Goal: Task Accomplishment & Management: Use online tool/utility

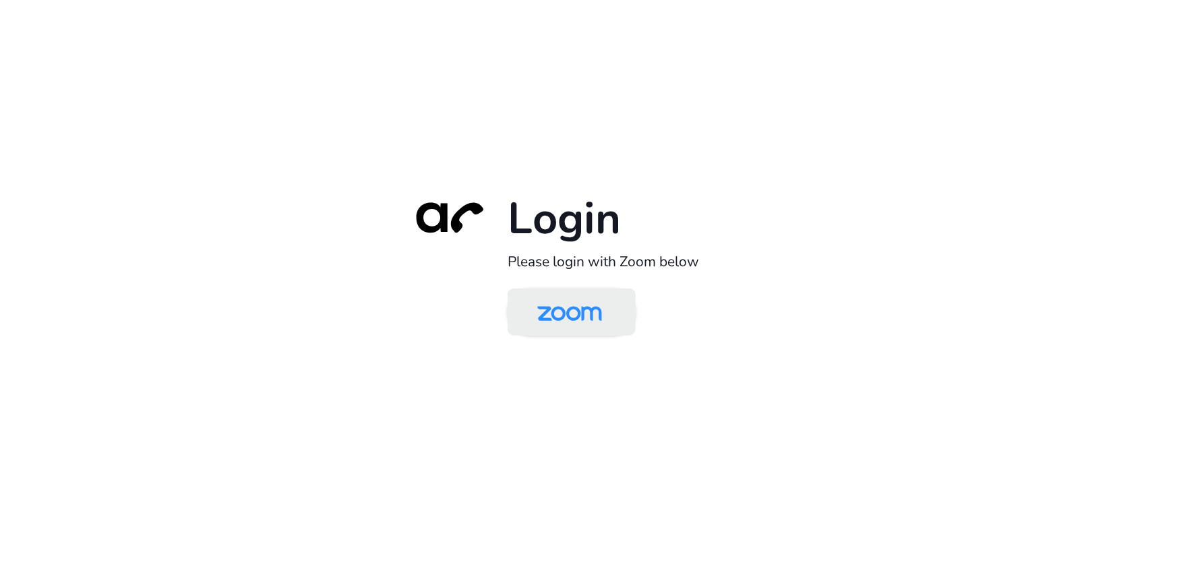
click at [573, 327] on img at bounding box center [569, 313] width 93 height 44
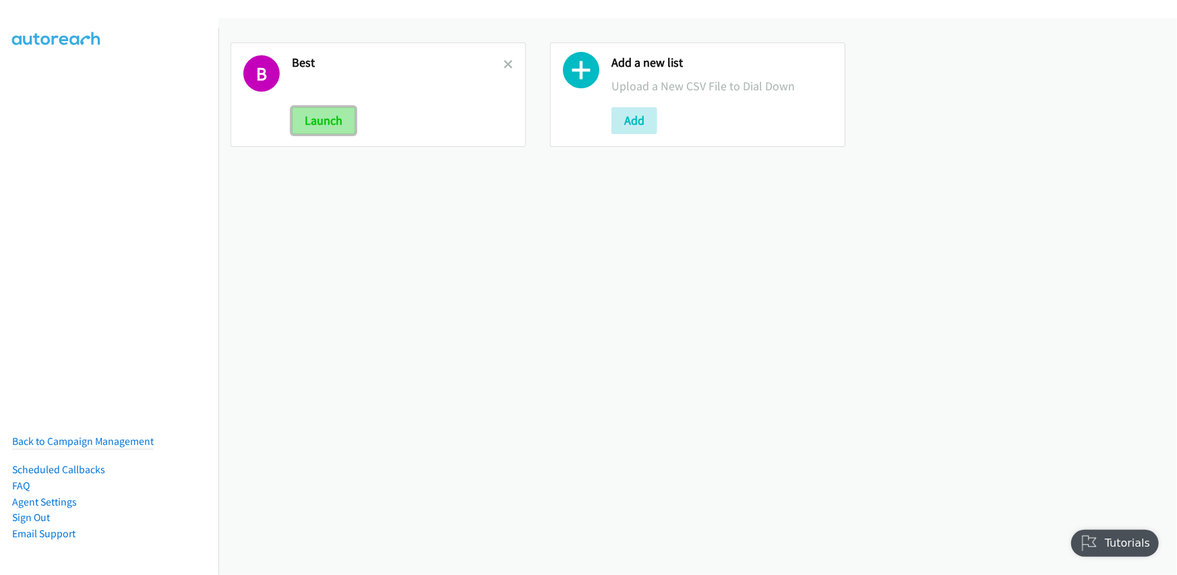
click at [312, 118] on button "Launch" at bounding box center [323, 120] width 63 height 27
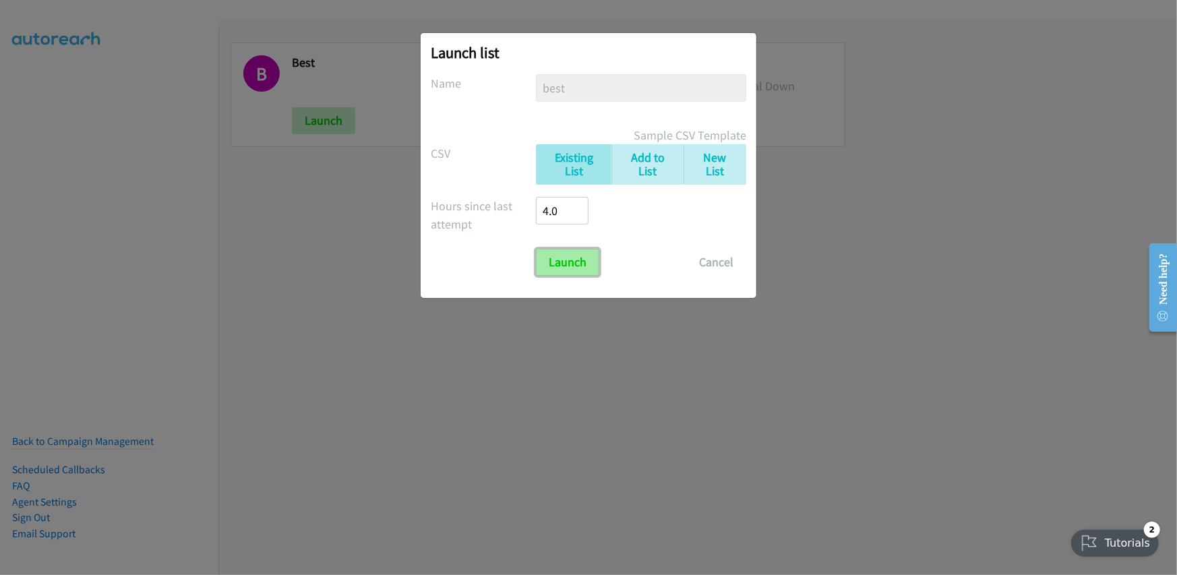
click at [560, 265] on input "Launch" at bounding box center [567, 262] width 63 height 27
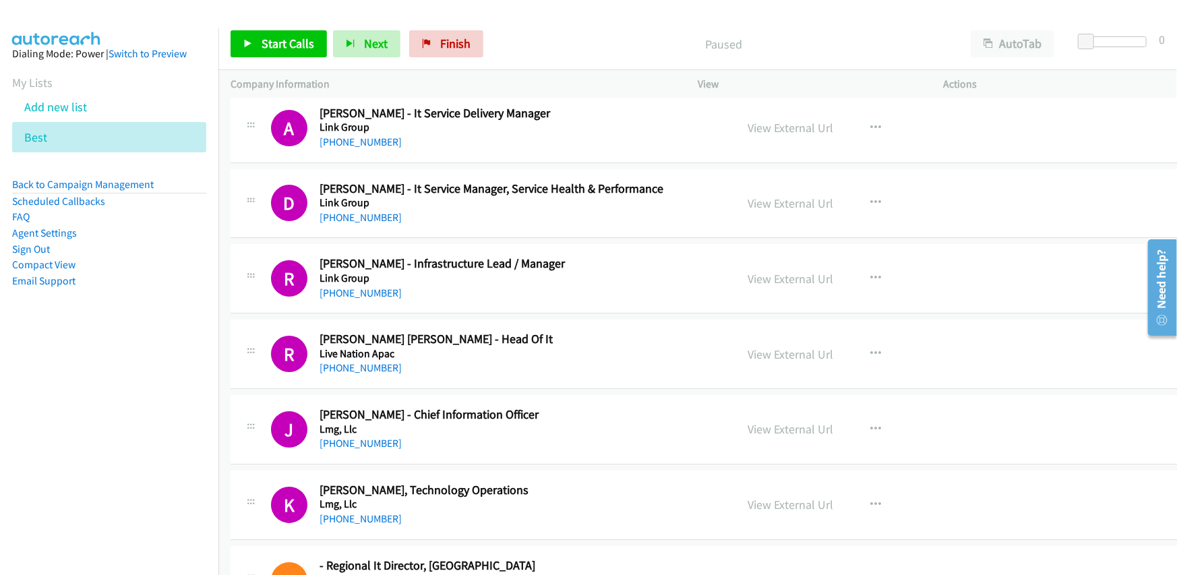
scroll to position [16506, 0]
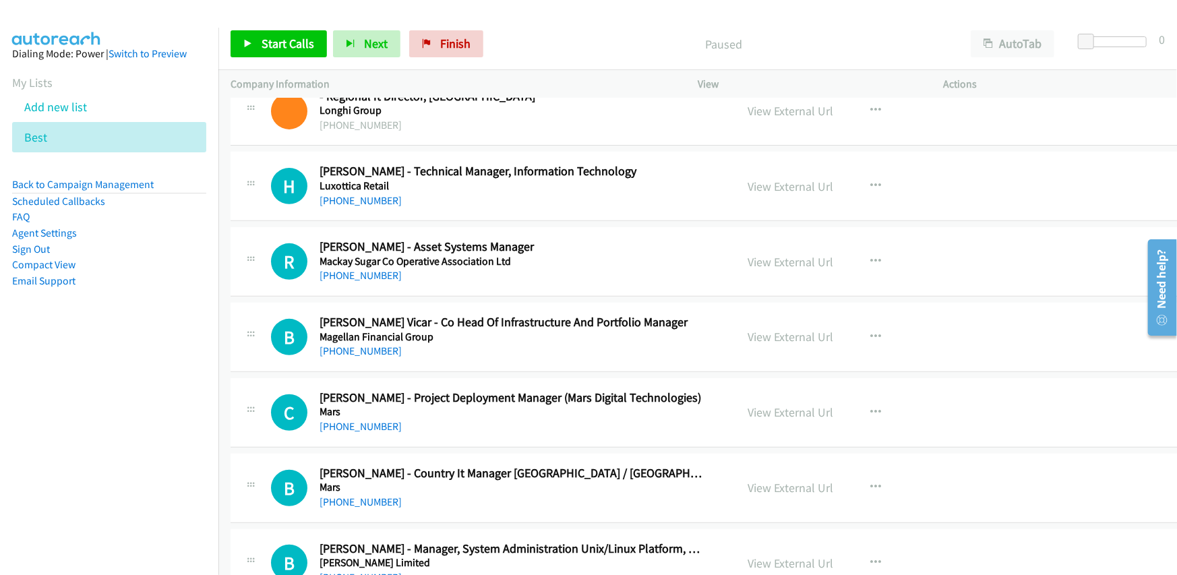
drag, startPoint x: 1172, startPoint y: 171, endPoint x: 24, endPoint y: 73, distance: 1152.6
click at [287, 49] on span "Start Calls" at bounding box center [288, 44] width 53 height 16
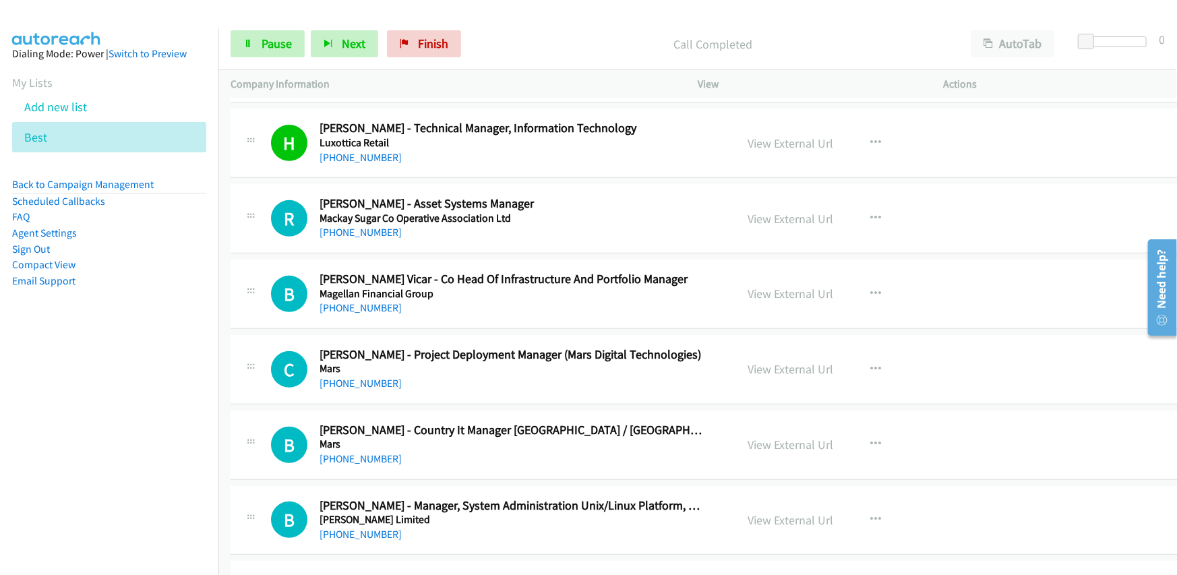
scroll to position [16573, 0]
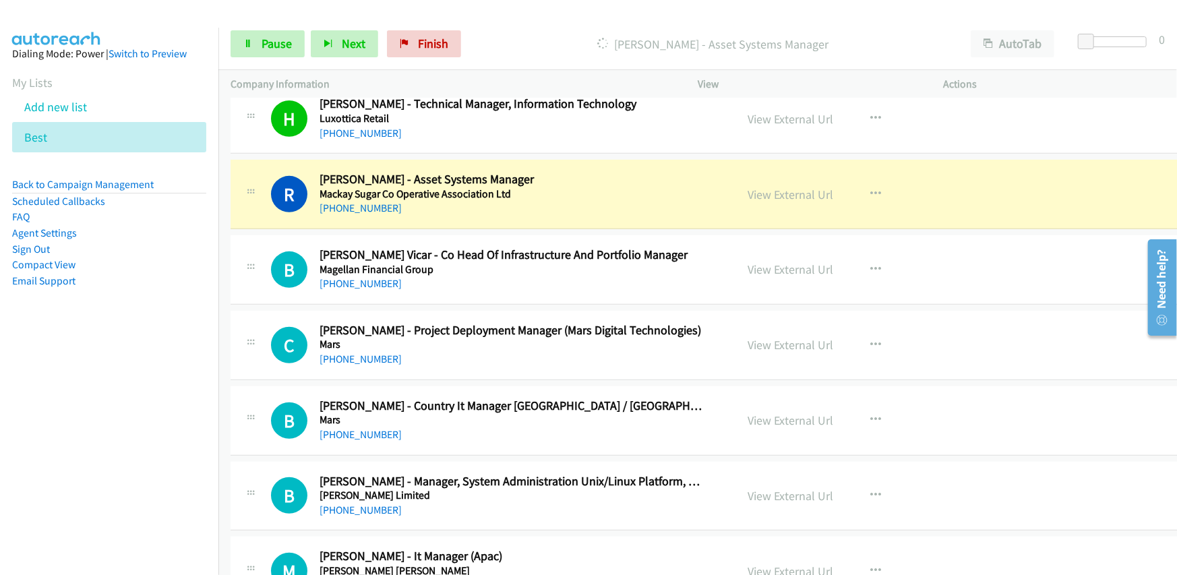
click at [590, 198] on div "R Callback Scheduled Russell Brown - Asset Systems Manager Mackay Sugar Co Oper…" at bounding box center [712, 194] width 962 height 69
click at [760, 187] on link "View External Url" at bounding box center [791, 195] width 86 height 16
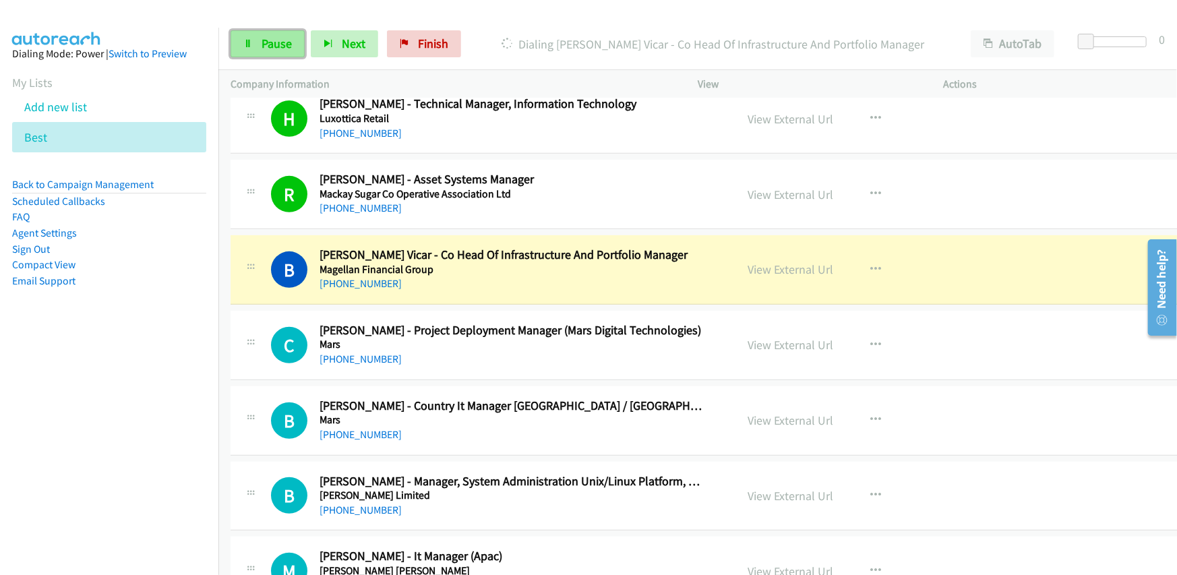
click at [262, 45] on span "Pause" at bounding box center [277, 44] width 30 height 16
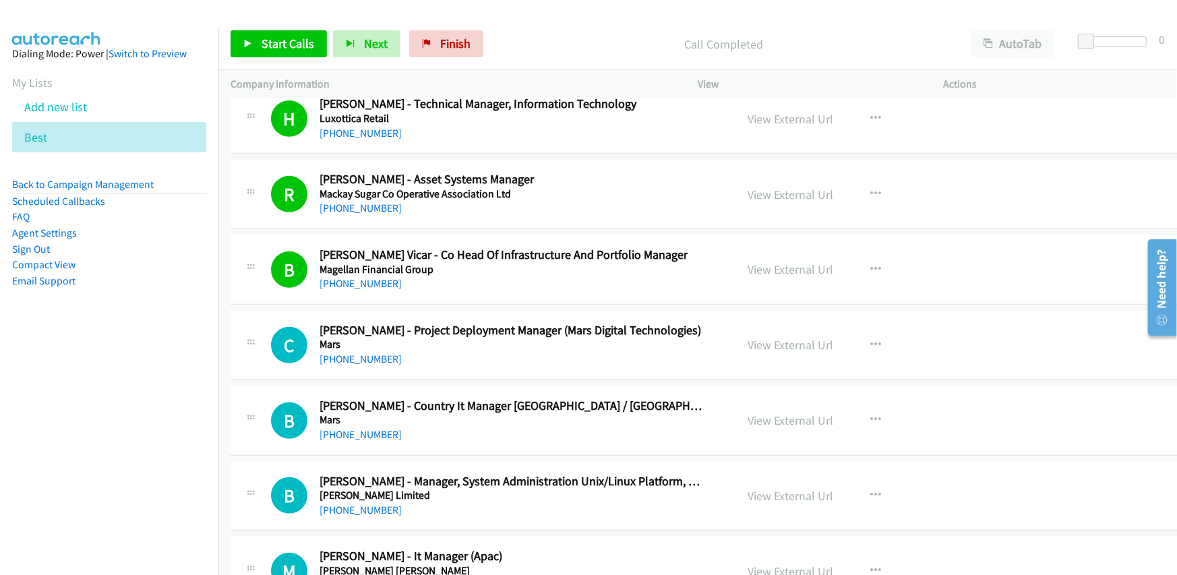
click at [587, 200] on div "+61 419 476 612" at bounding box center [513, 208] width 386 height 16
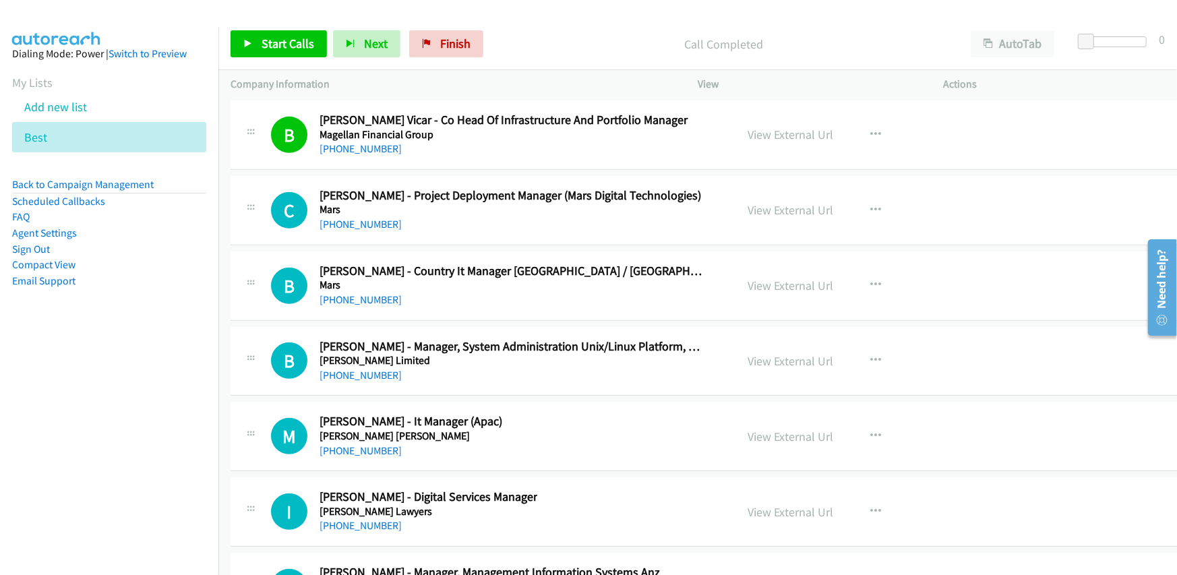
scroll to position [16776, 0]
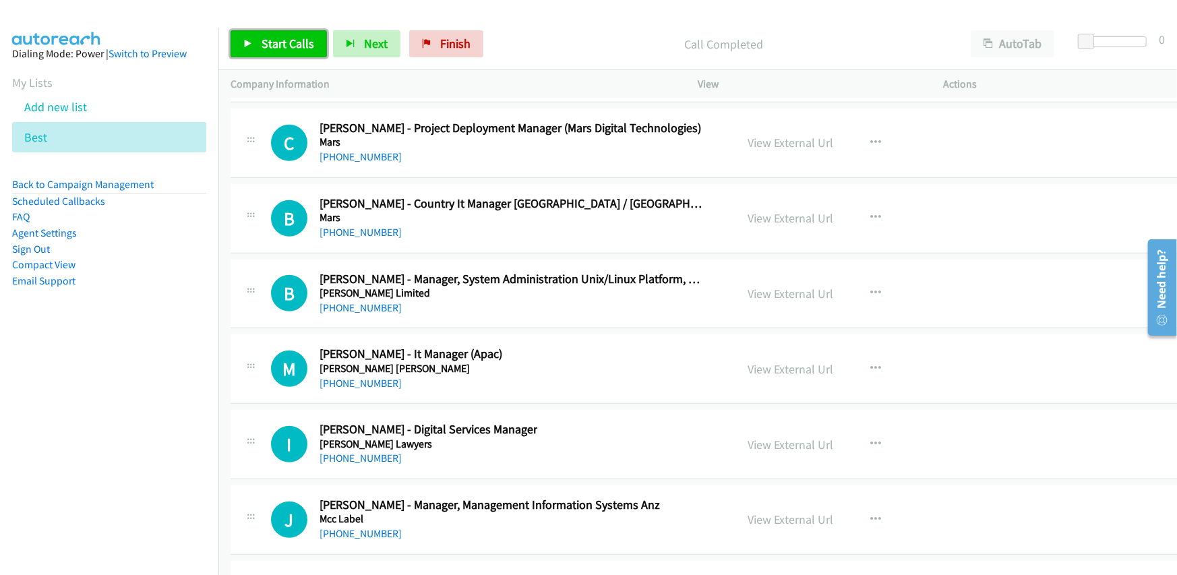
click at [285, 40] on span "Start Calls" at bounding box center [288, 44] width 53 height 16
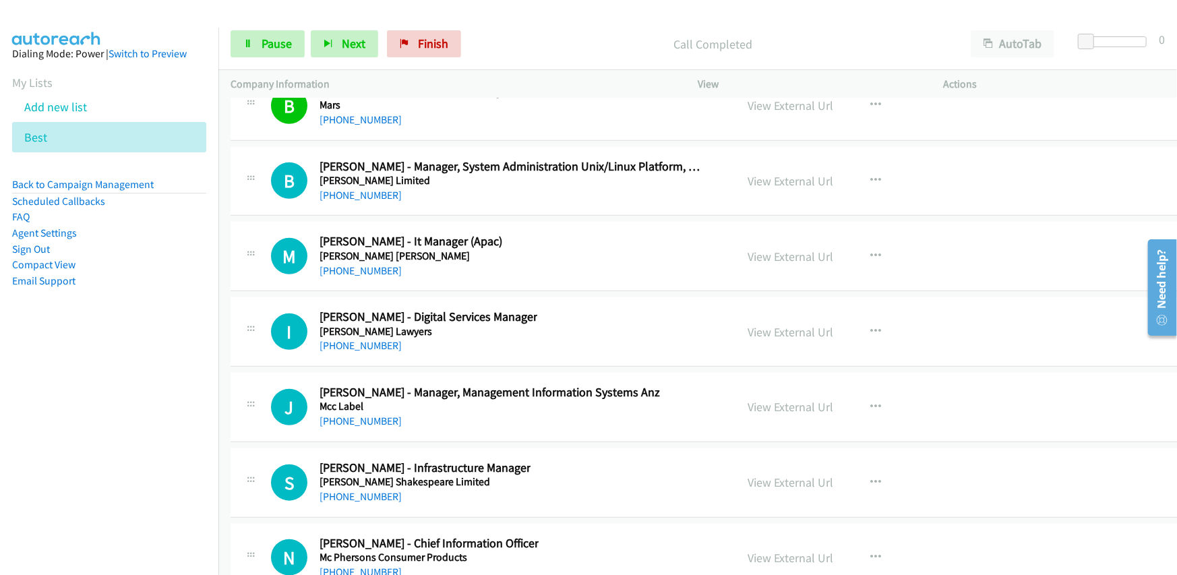
scroll to position [16910, 0]
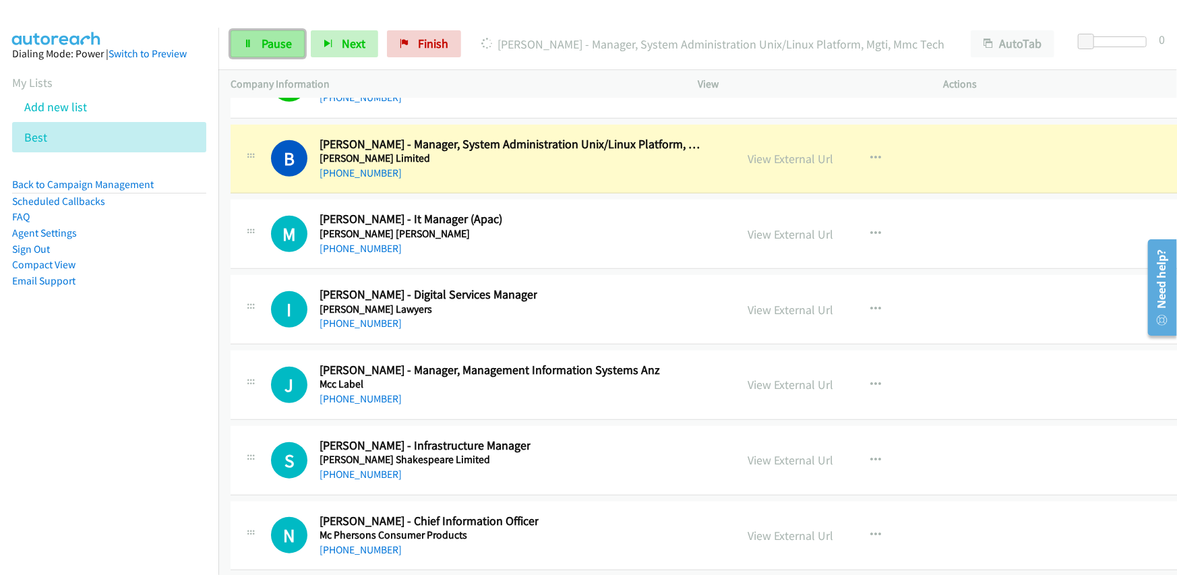
click at [276, 49] on span "Pause" at bounding box center [277, 44] width 30 height 16
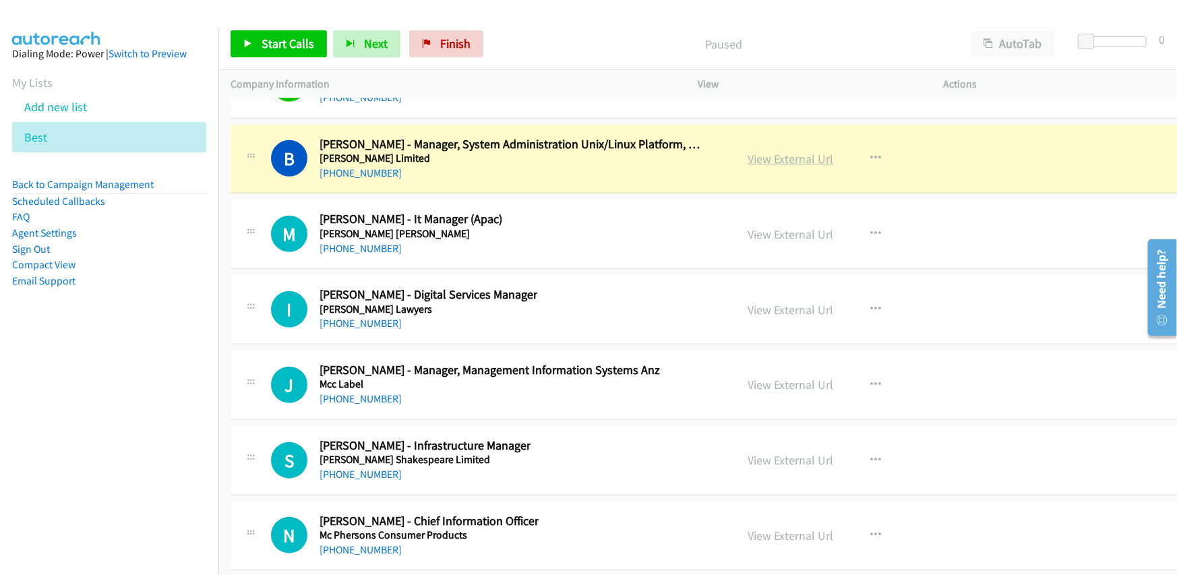
click at [760, 151] on link "View External Url" at bounding box center [791, 159] width 86 height 16
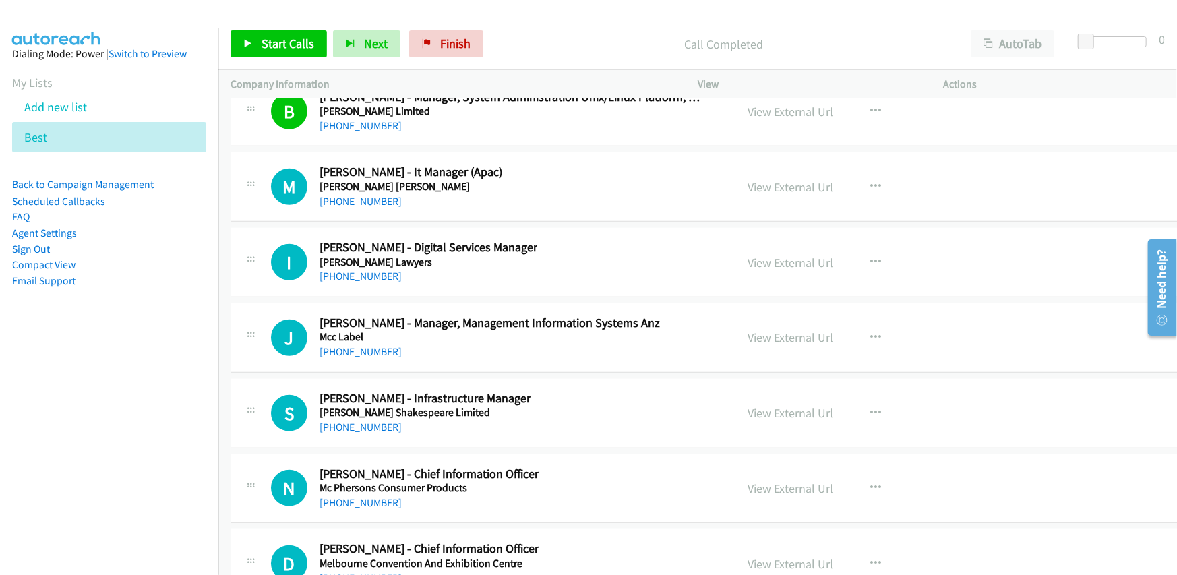
scroll to position [16978, 0]
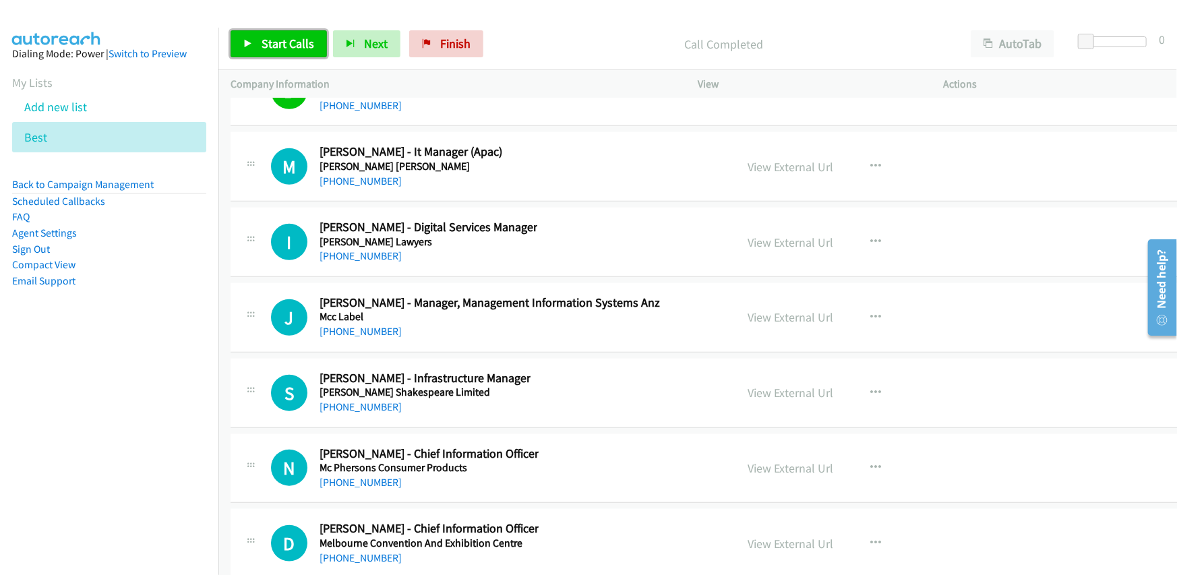
click at [270, 33] on link "Start Calls" at bounding box center [279, 43] width 96 height 27
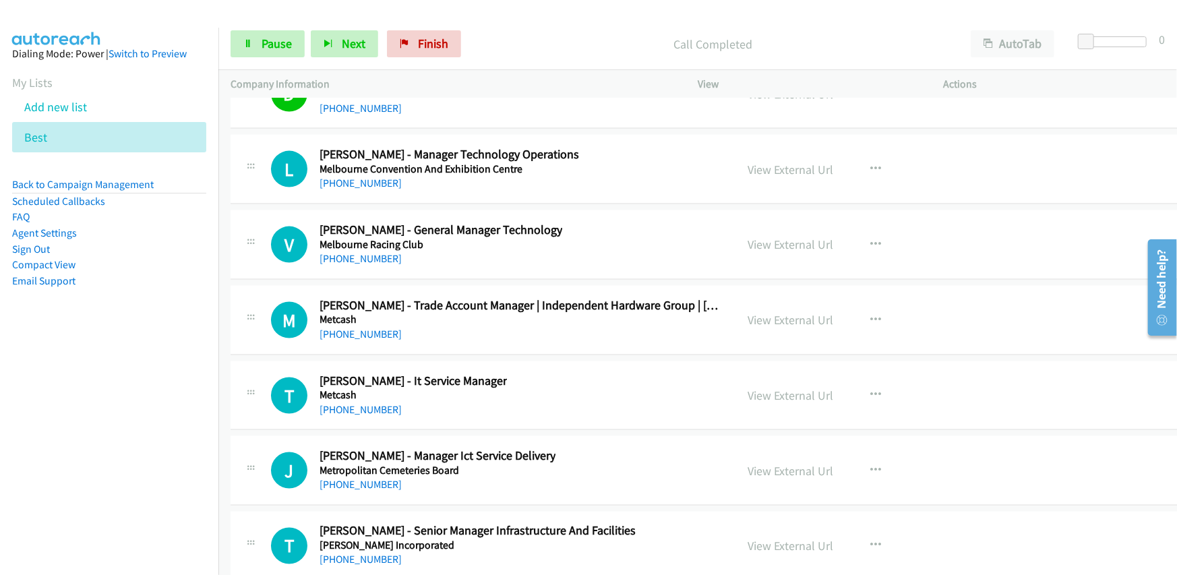
scroll to position [17450, 0]
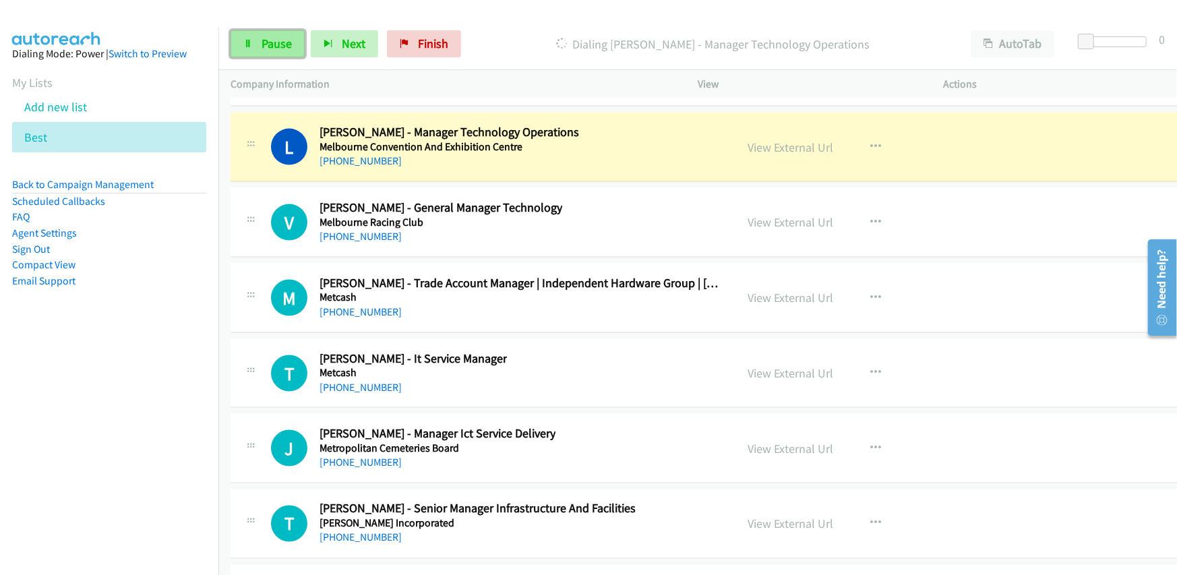
click at [279, 48] on span "Pause" at bounding box center [277, 44] width 30 height 16
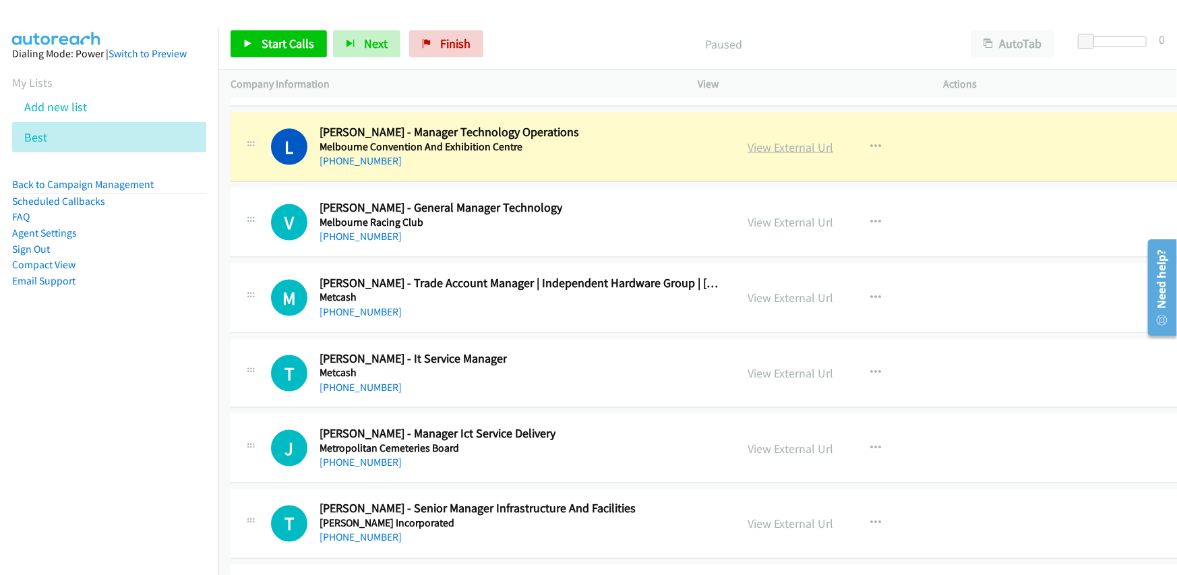
click at [774, 140] on link "View External Url" at bounding box center [791, 148] width 86 height 16
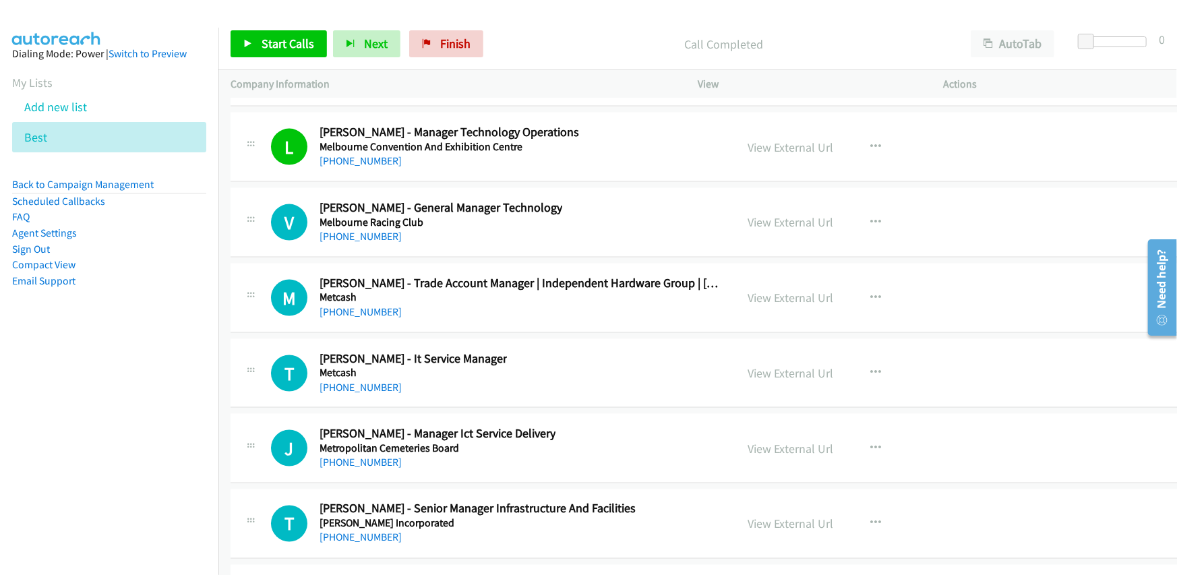
scroll to position [17517, 0]
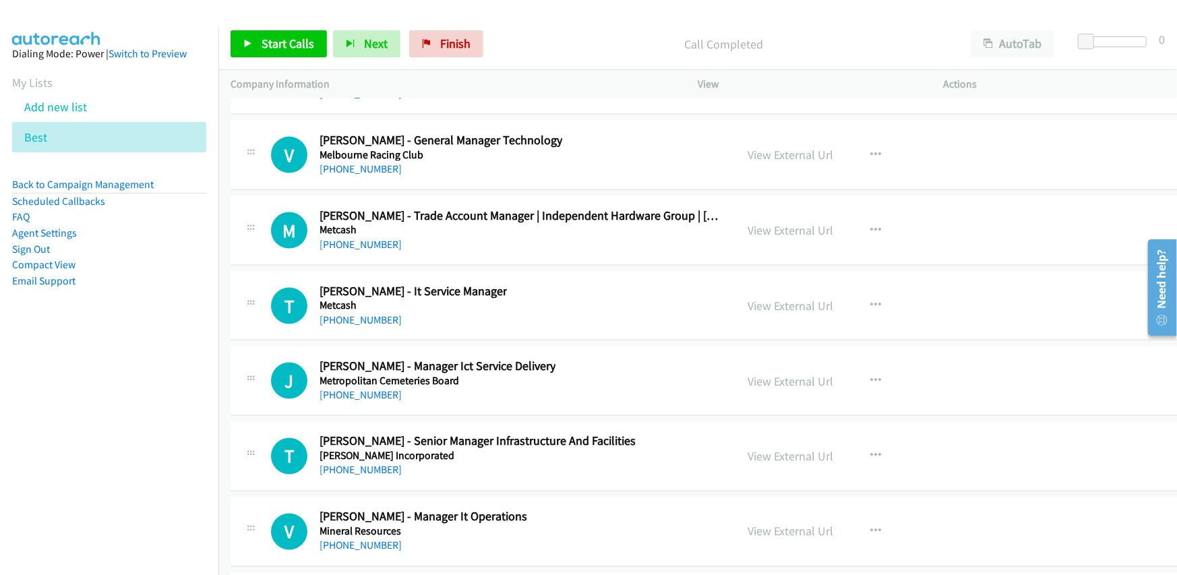
click at [552, 163] on div "V Callback Scheduled Vj Borgohain - General Manager Technology Melbourne Racing…" at bounding box center [712, 155] width 962 height 69
click at [283, 38] on span "Start Calls" at bounding box center [288, 44] width 53 height 16
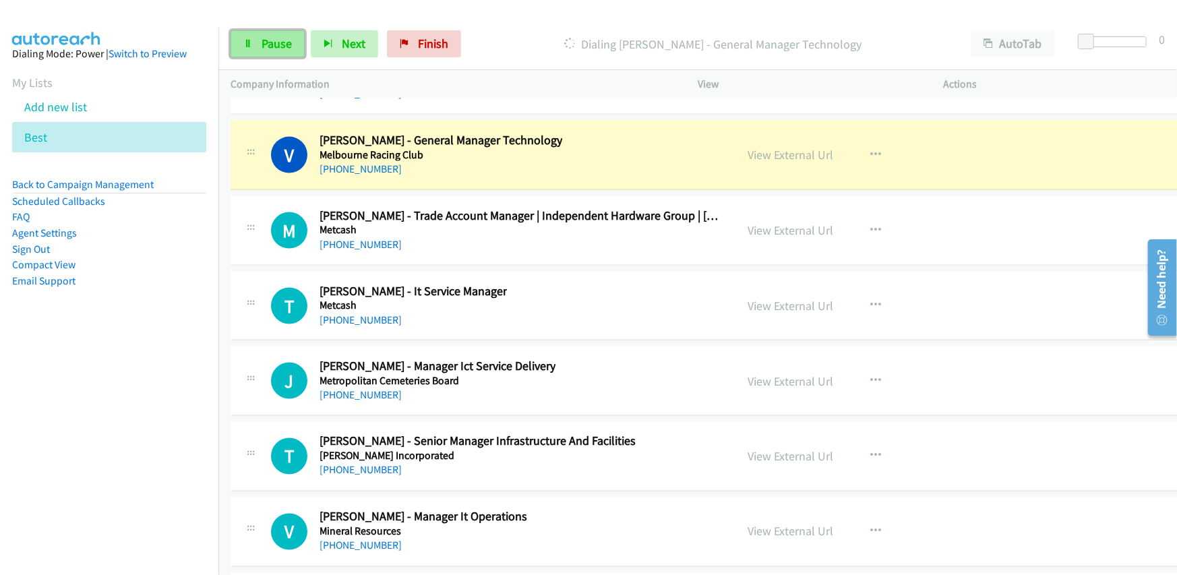
click at [271, 39] on span "Pause" at bounding box center [277, 44] width 30 height 16
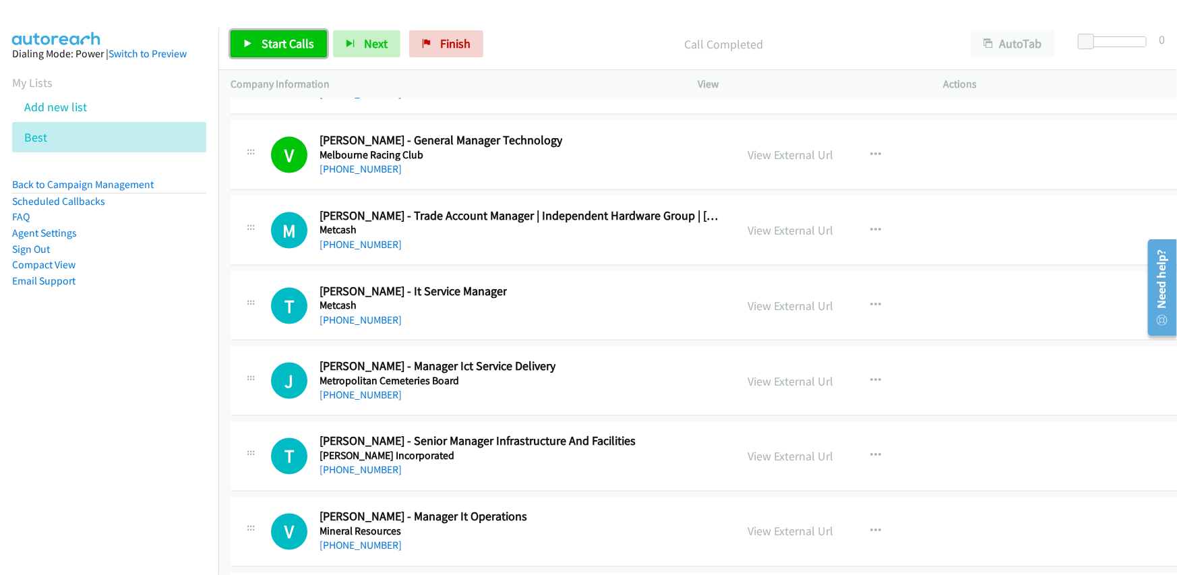
click at [289, 41] on span "Start Calls" at bounding box center [288, 44] width 53 height 16
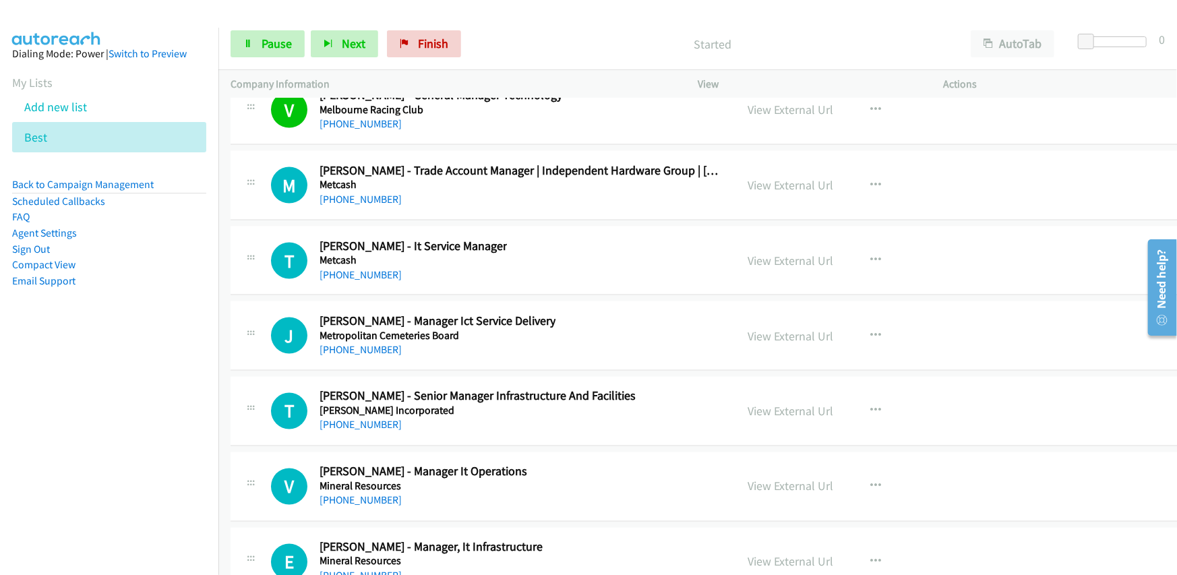
scroll to position [17585, 0]
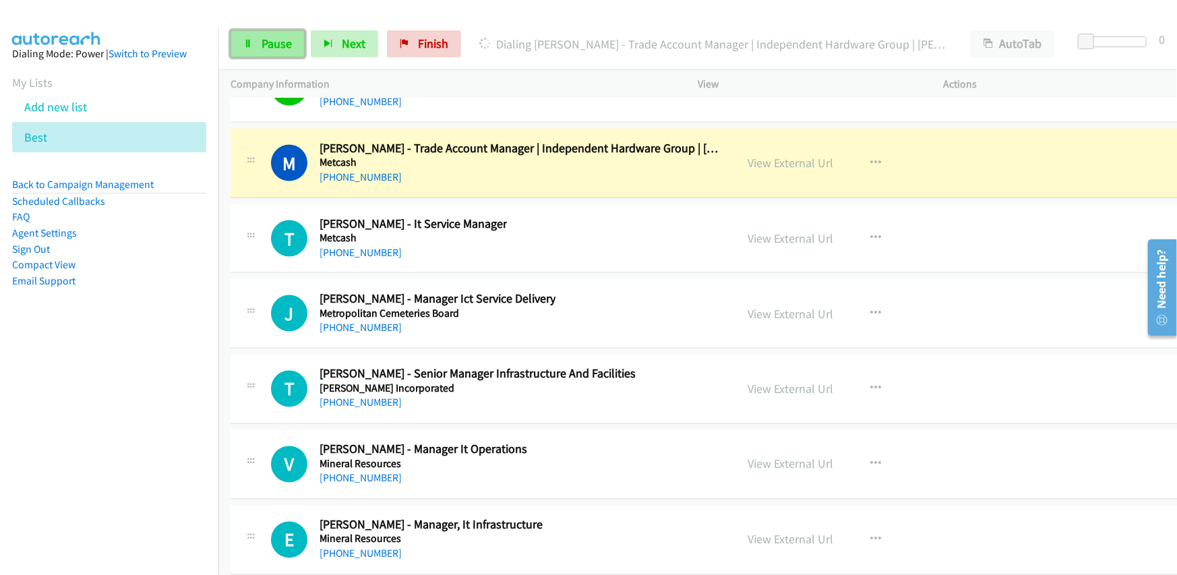
click at [278, 46] on span "Pause" at bounding box center [277, 44] width 30 height 16
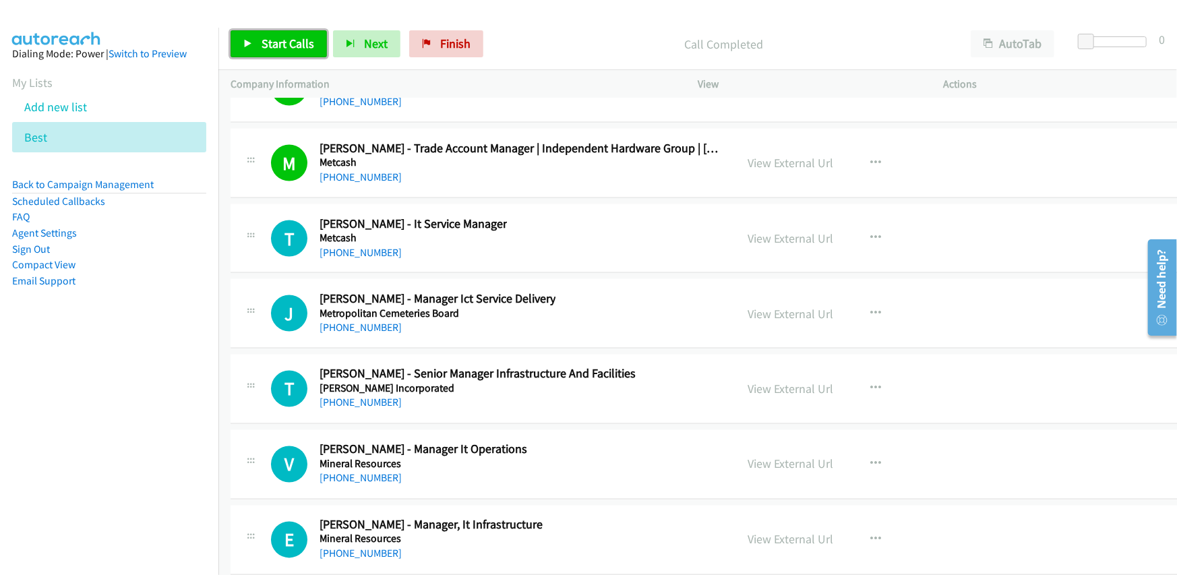
click at [299, 48] on span "Start Calls" at bounding box center [288, 44] width 53 height 16
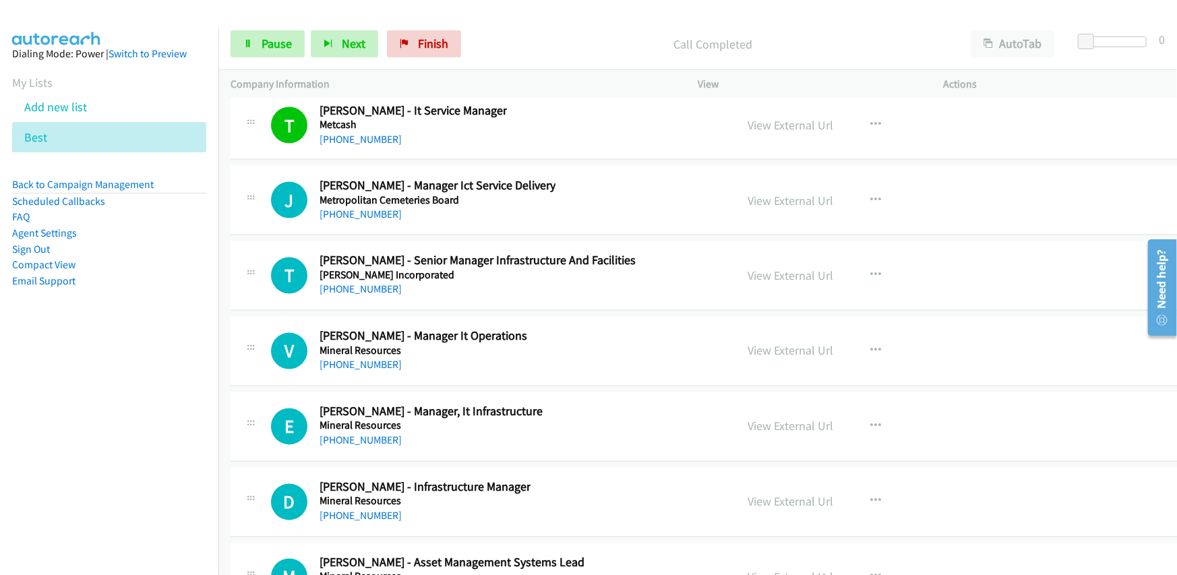
scroll to position [17720, 0]
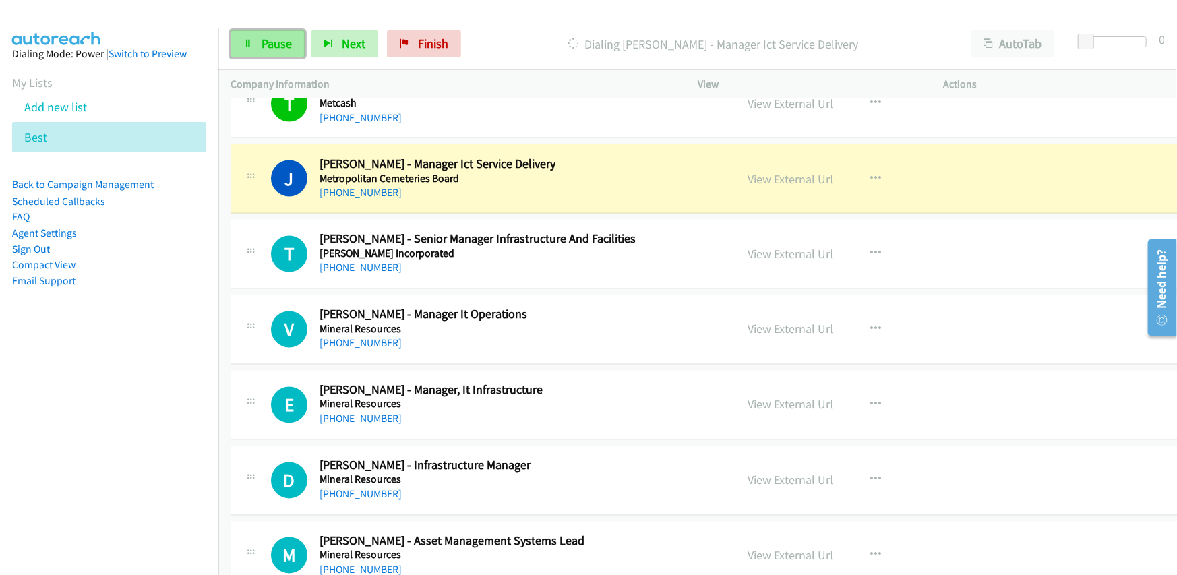
click at [262, 38] on span "Pause" at bounding box center [277, 44] width 30 height 16
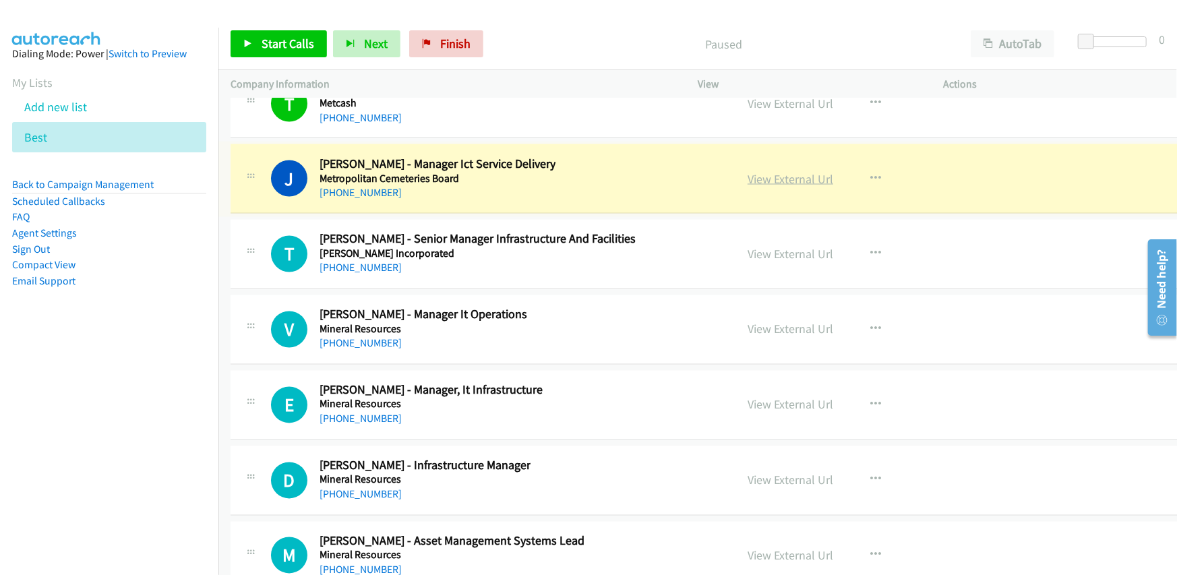
click at [761, 171] on link "View External Url" at bounding box center [791, 179] width 86 height 16
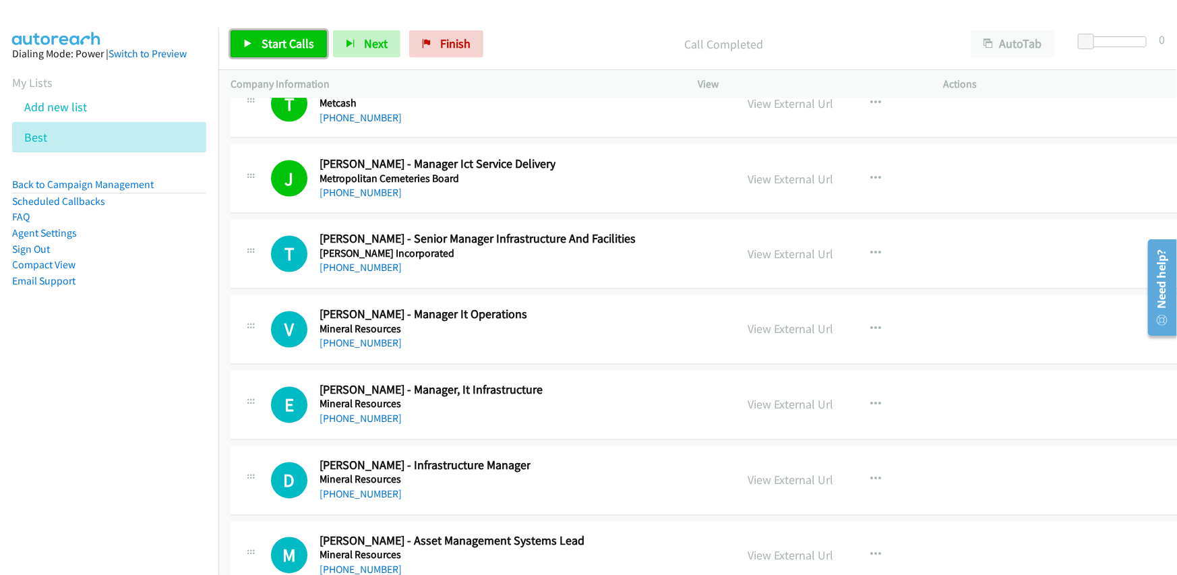
click at [278, 42] on span "Start Calls" at bounding box center [288, 44] width 53 height 16
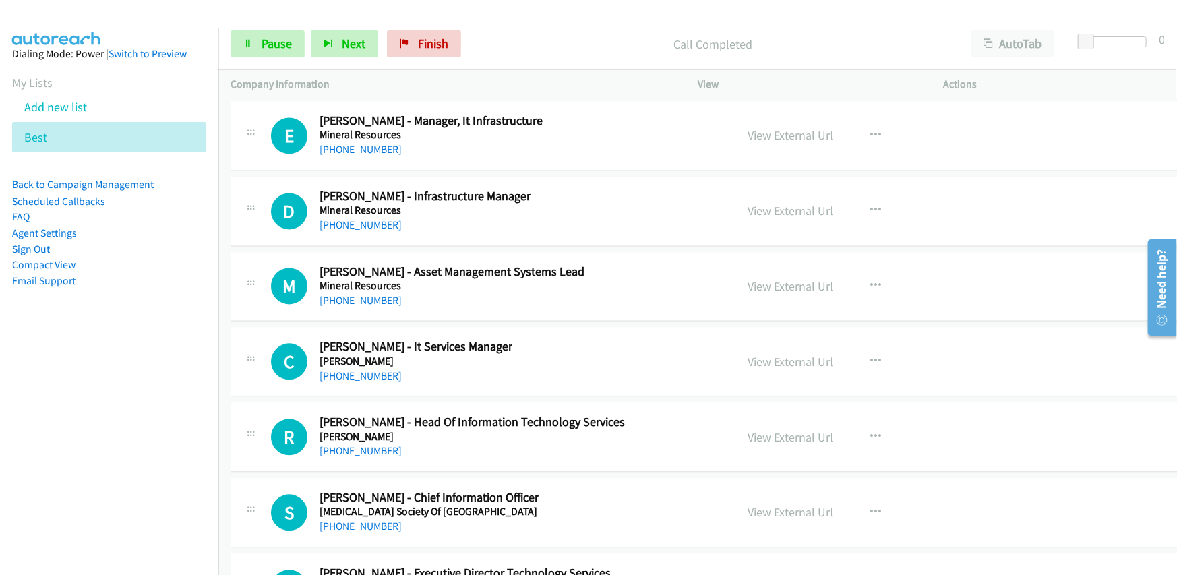
scroll to position [17922, 0]
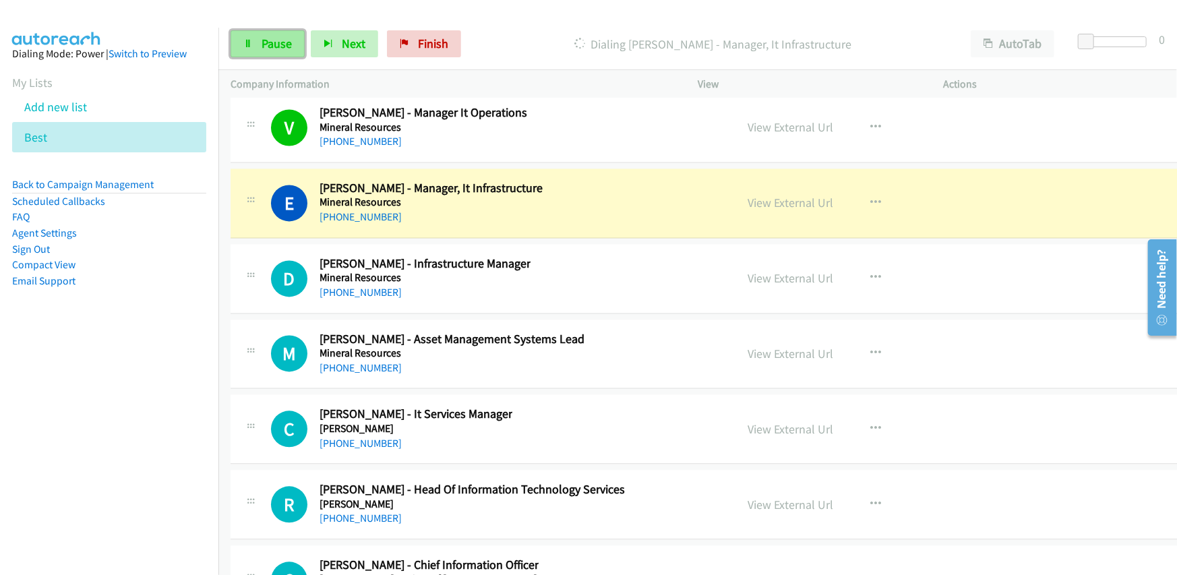
click at [268, 40] on span "Pause" at bounding box center [277, 44] width 30 height 16
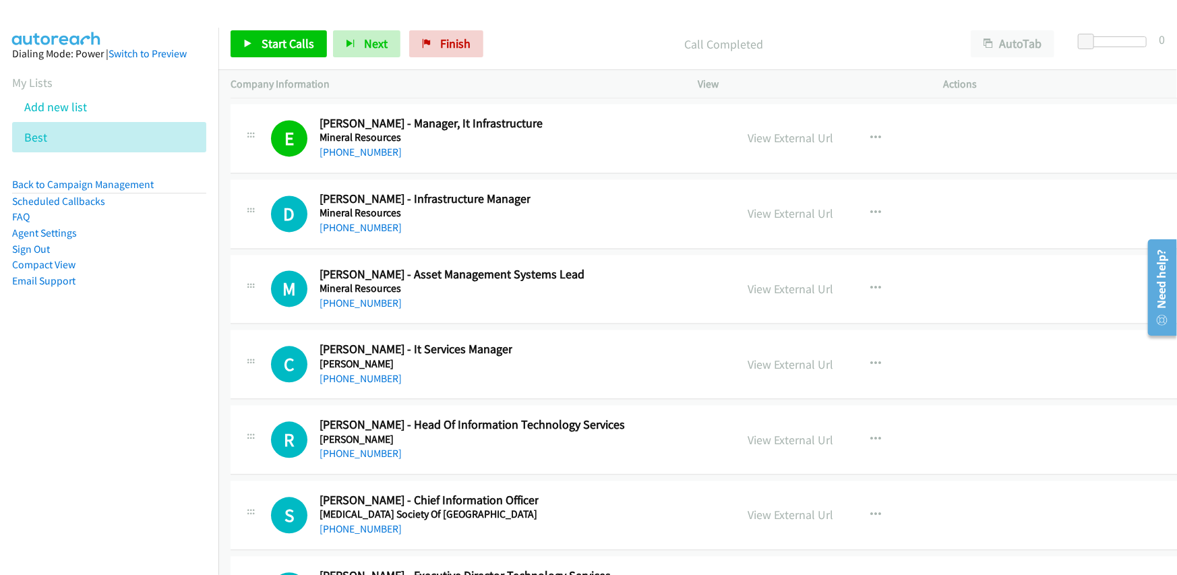
scroll to position [17989, 0]
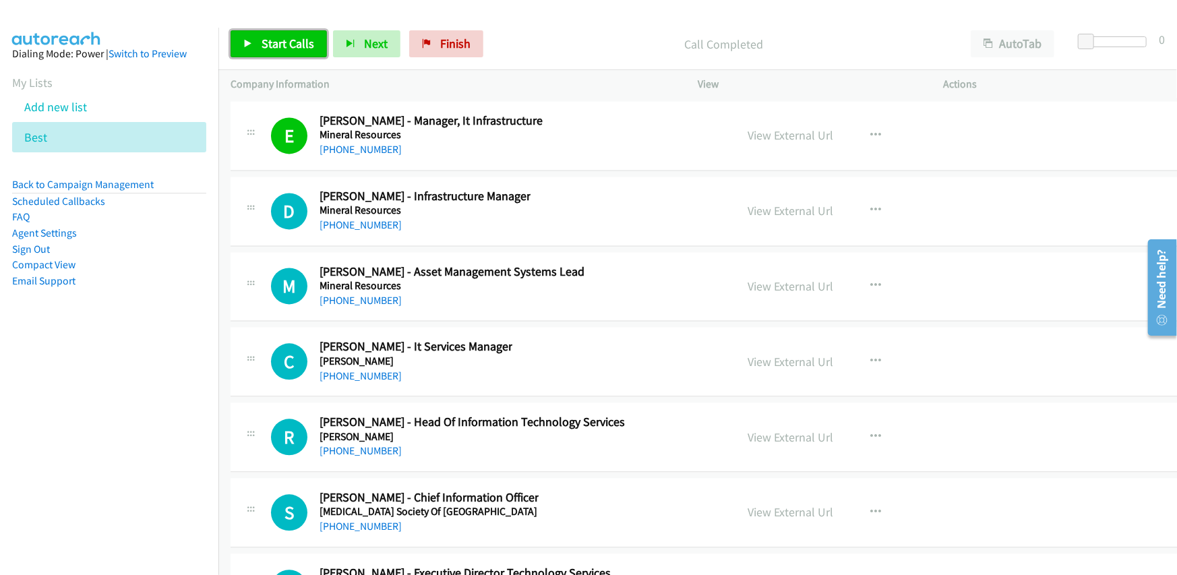
click at [301, 49] on span "Start Calls" at bounding box center [288, 44] width 53 height 16
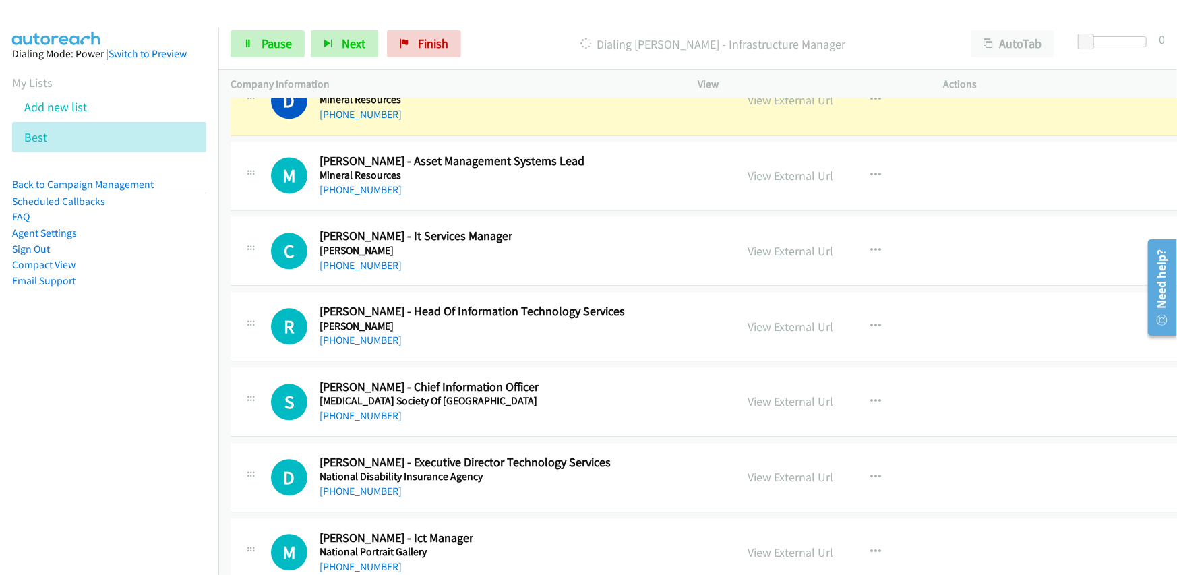
scroll to position [18124, 0]
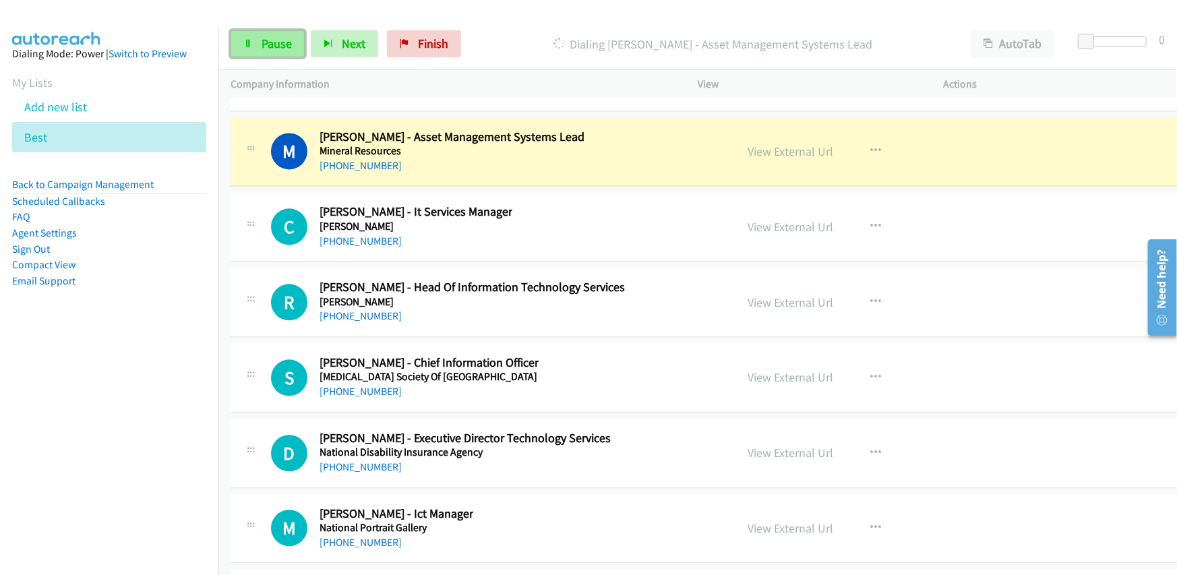
click at [273, 40] on span "Pause" at bounding box center [277, 44] width 30 height 16
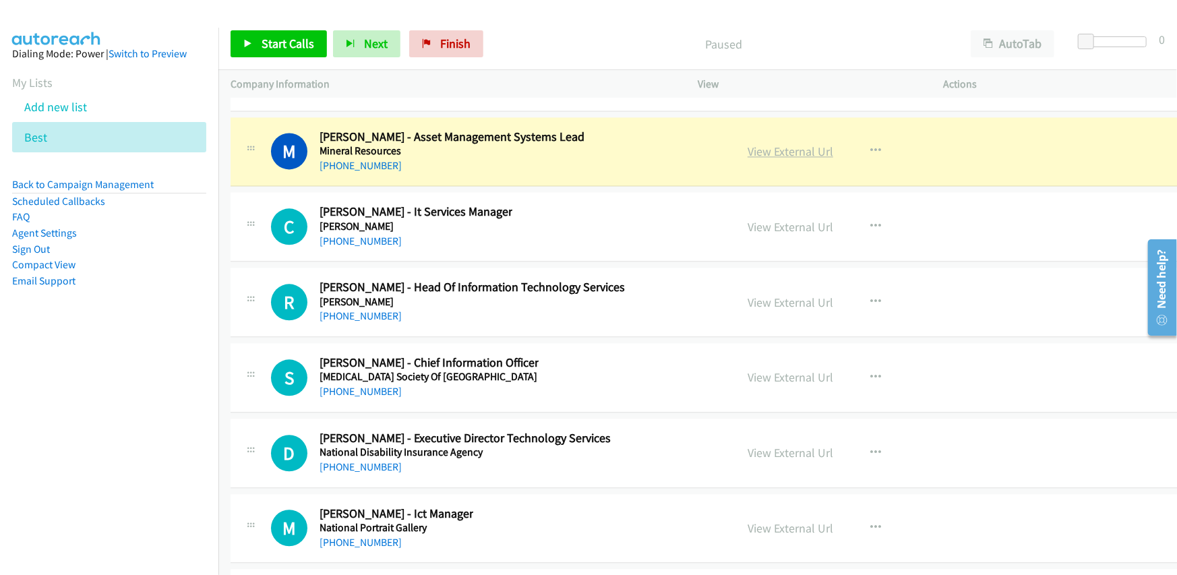
click at [762, 144] on link "View External Url" at bounding box center [791, 152] width 86 height 16
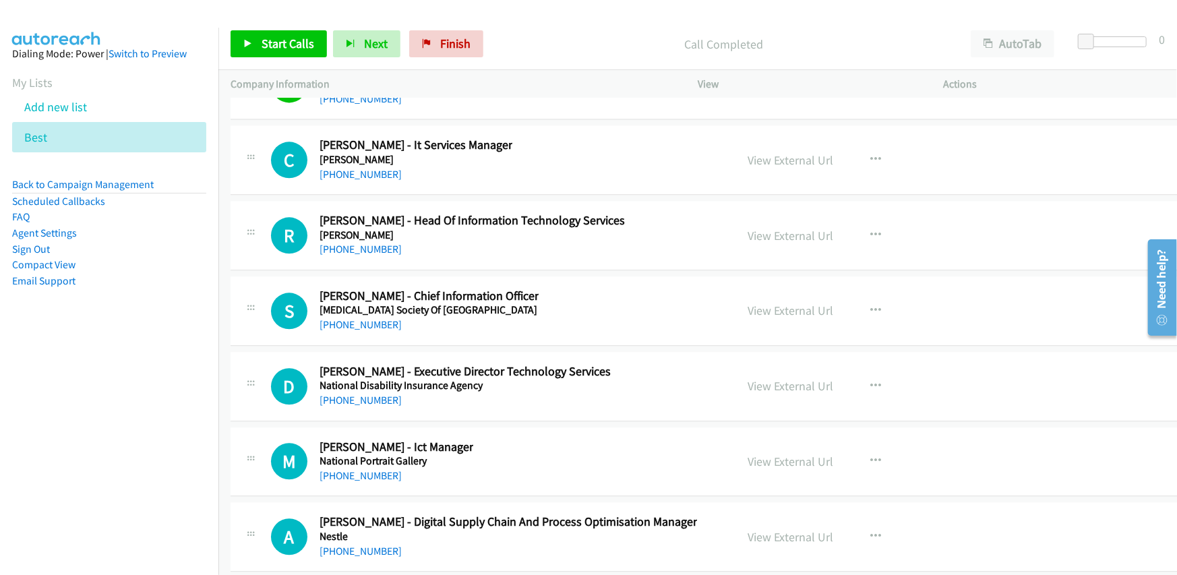
scroll to position [18192, 0]
click at [587, 246] on div "R Callback Scheduled Rekha Anand - Head Of Information Technology Services Mint…" at bounding box center [712, 234] width 962 height 69
click at [285, 40] on span "Start Calls" at bounding box center [288, 44] width 53 height 16
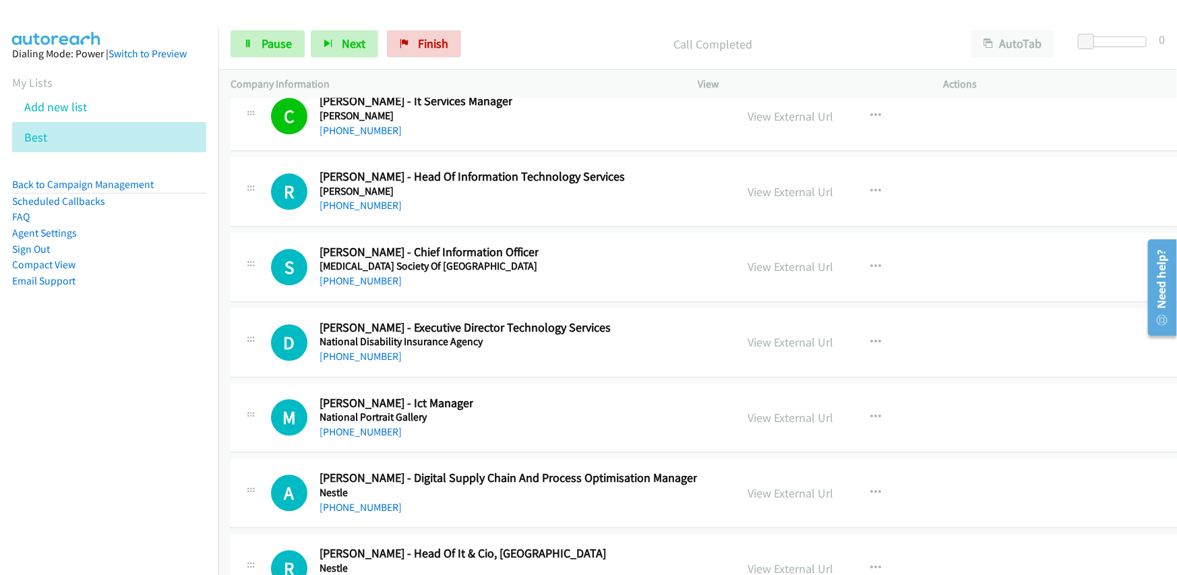
scroll to position [18259, 0]
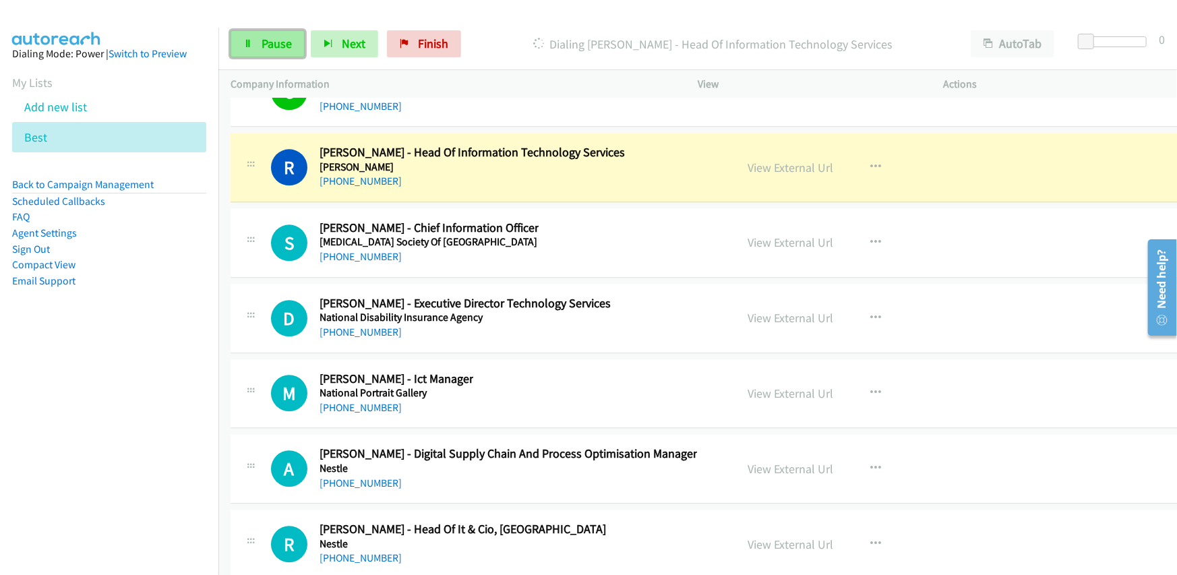
click at [273, 49] on span "Pause" at bounding box center [277, 44] width 30 height 16
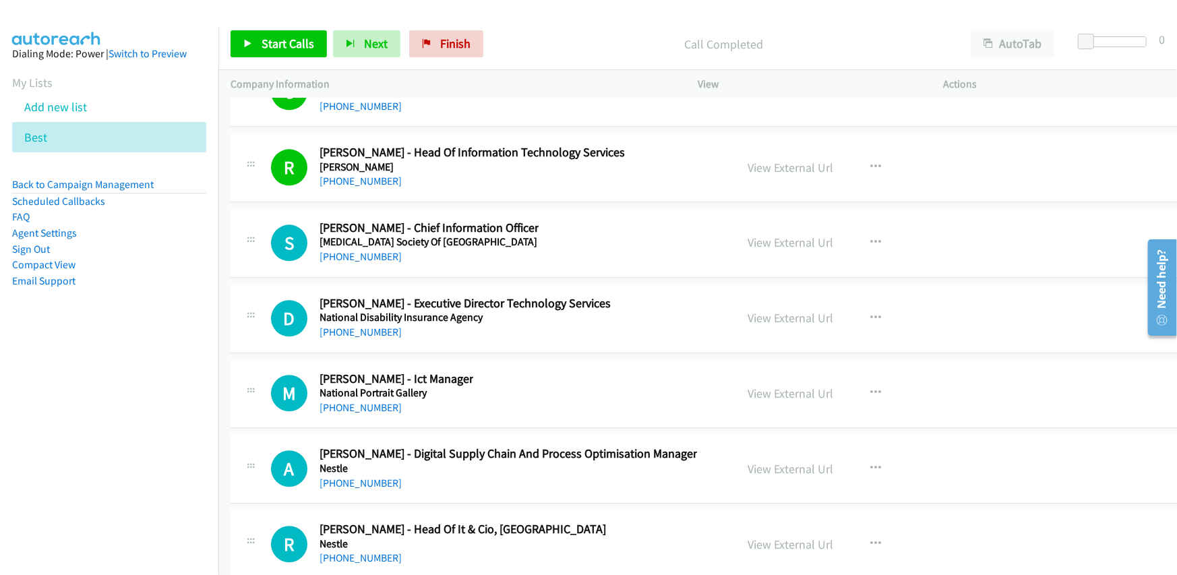
click at [634, 231] on div "S Callback Scheduled Simon Jennings - Chief Information Officer Multiple Sclero…" at bounding box center [497, 243] width 453 height 45
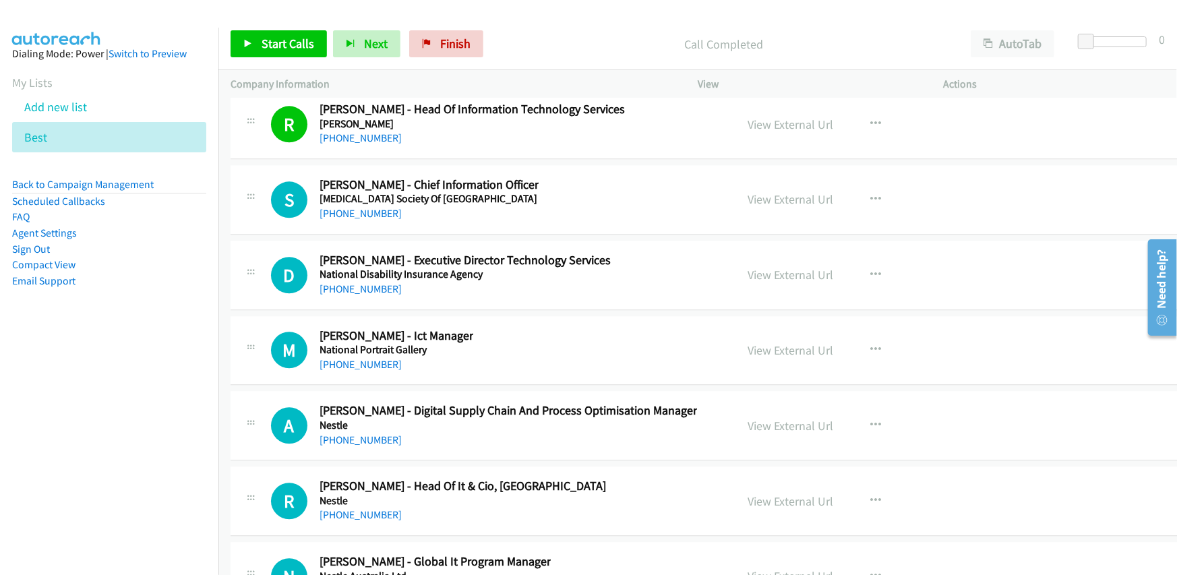
scroll to position [18327, 0]
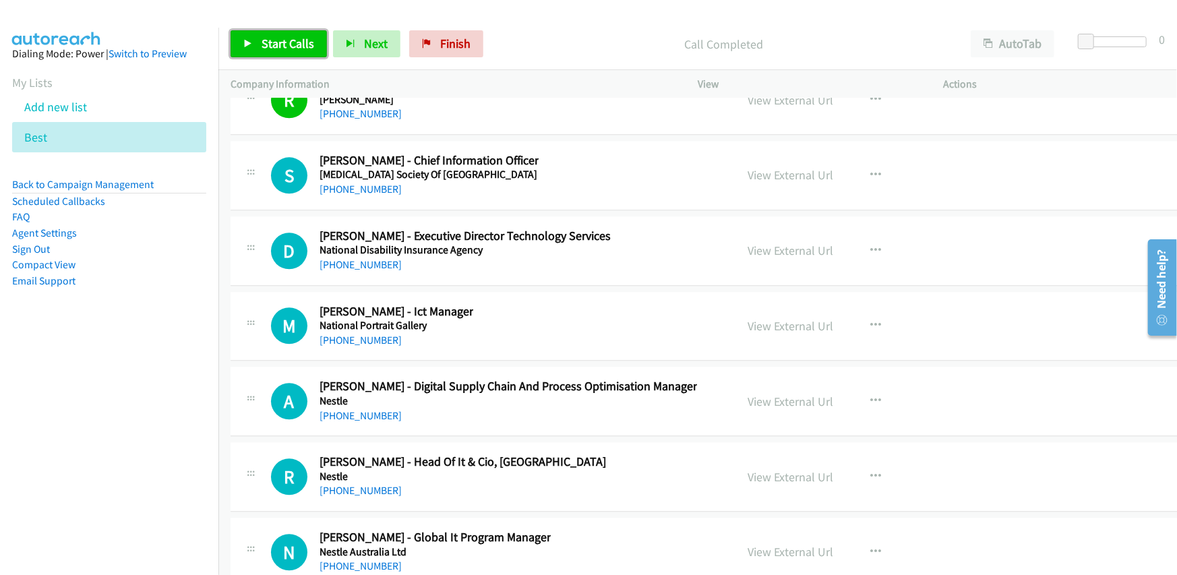
click at [281, 45] on span "Start Calls" at bounding box center [288, 44] width 53 height 16
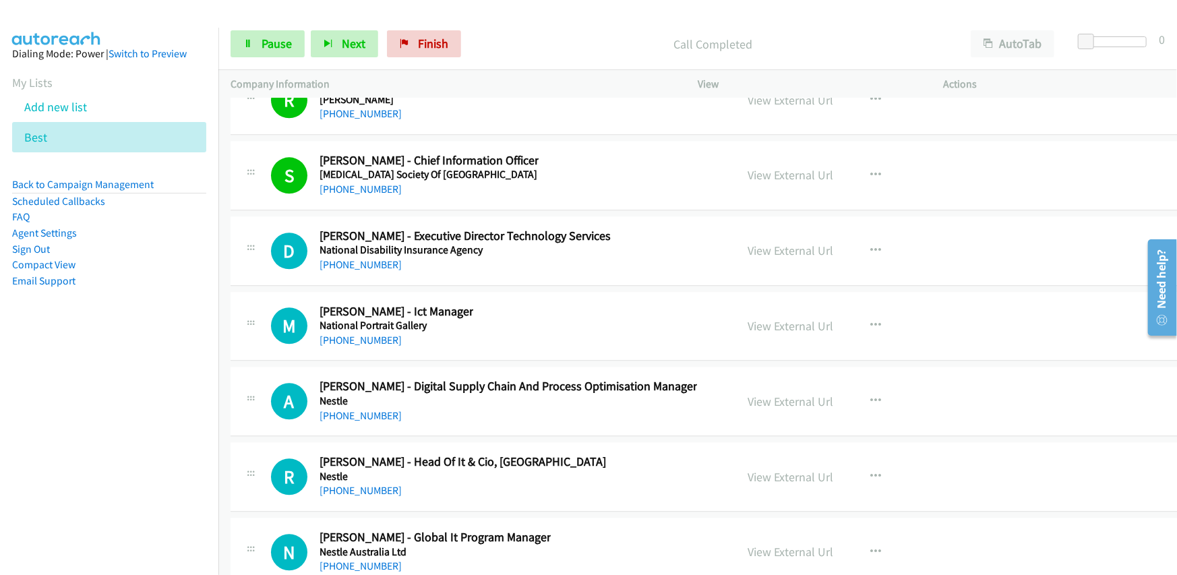
scroll to position [18394, 0]
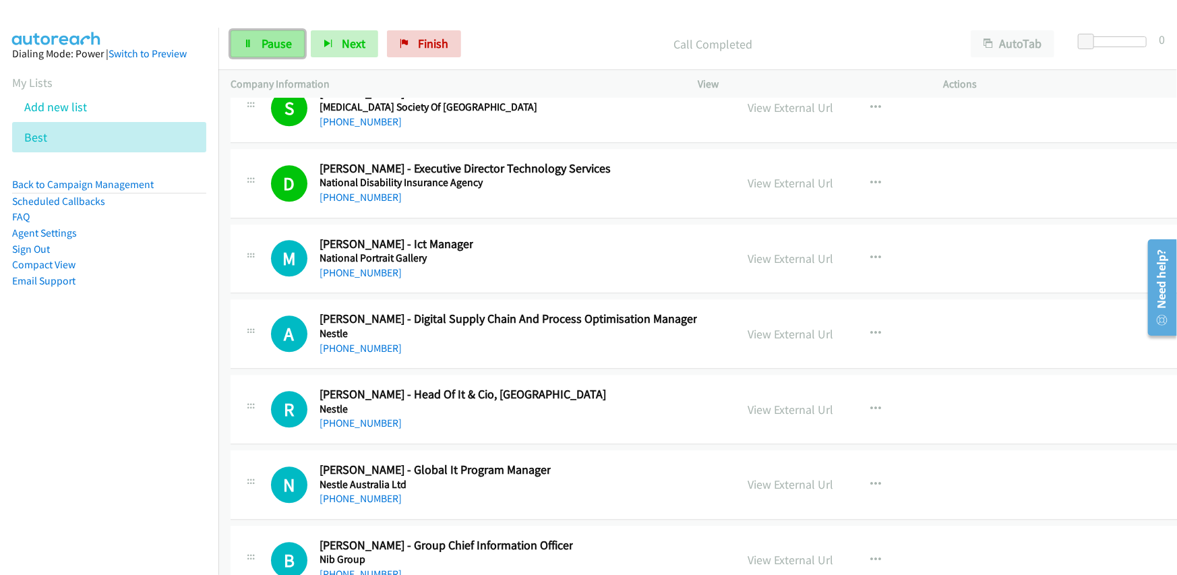
click at [270, 42] on span "Pause" at bounding box center [277, 44] width 30 height 16
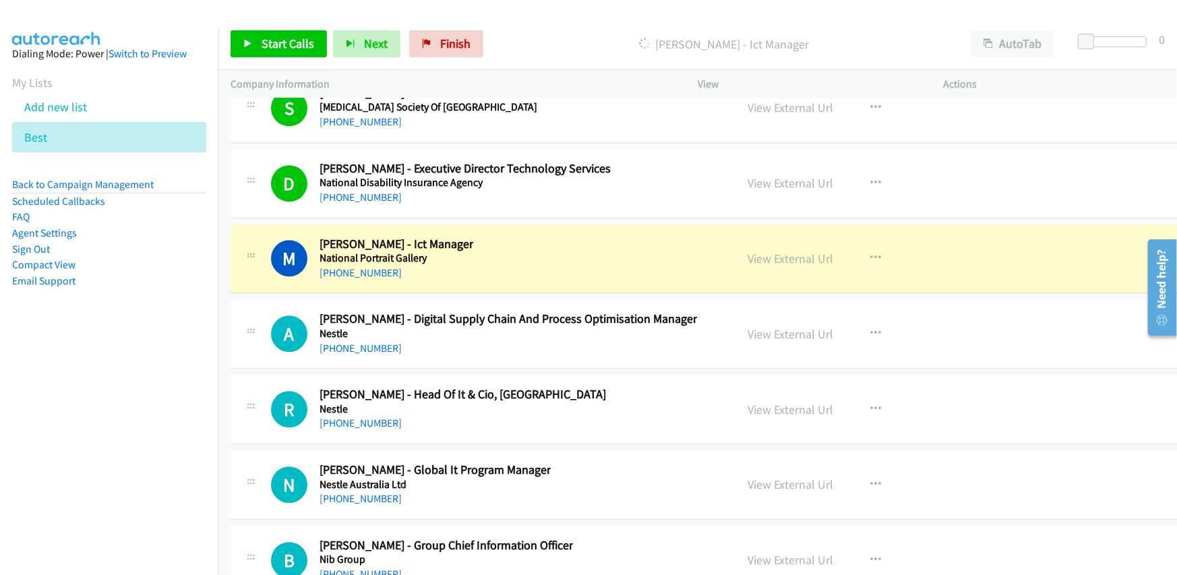
click at [578, 237] on div "M Callback Scheduled Muhammad Ali - Ict Manager National Portrait Gallery Austr…" at bounding box center [497, 259] width 453 height 45
click at [753, 251] on link "View External Url" at bounding box center [791, 259] width 86 height 16
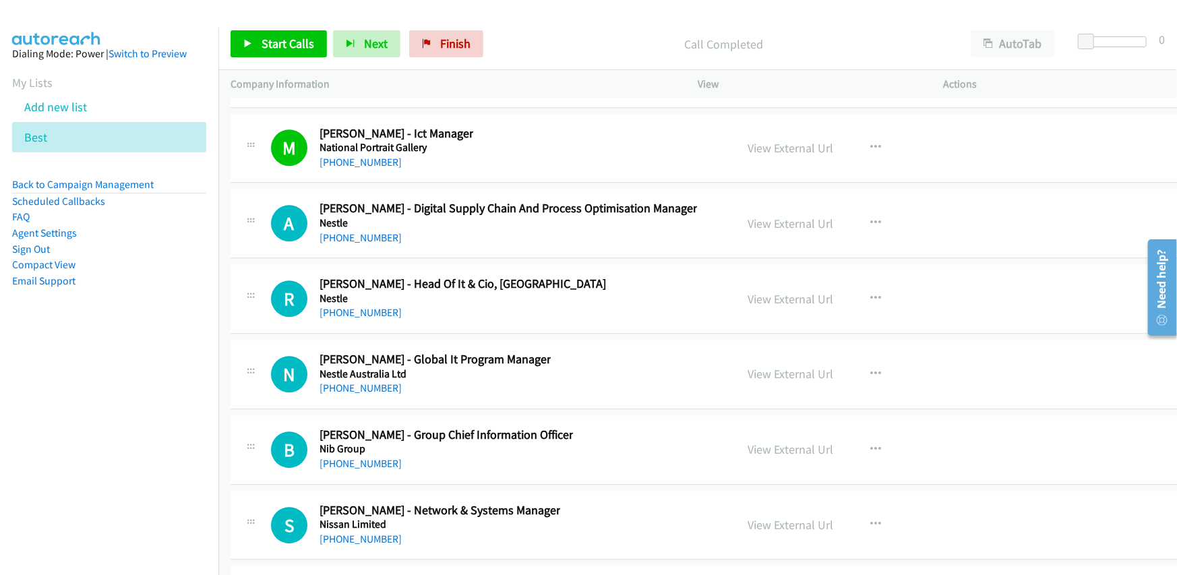
scroll to position [18529, 0]
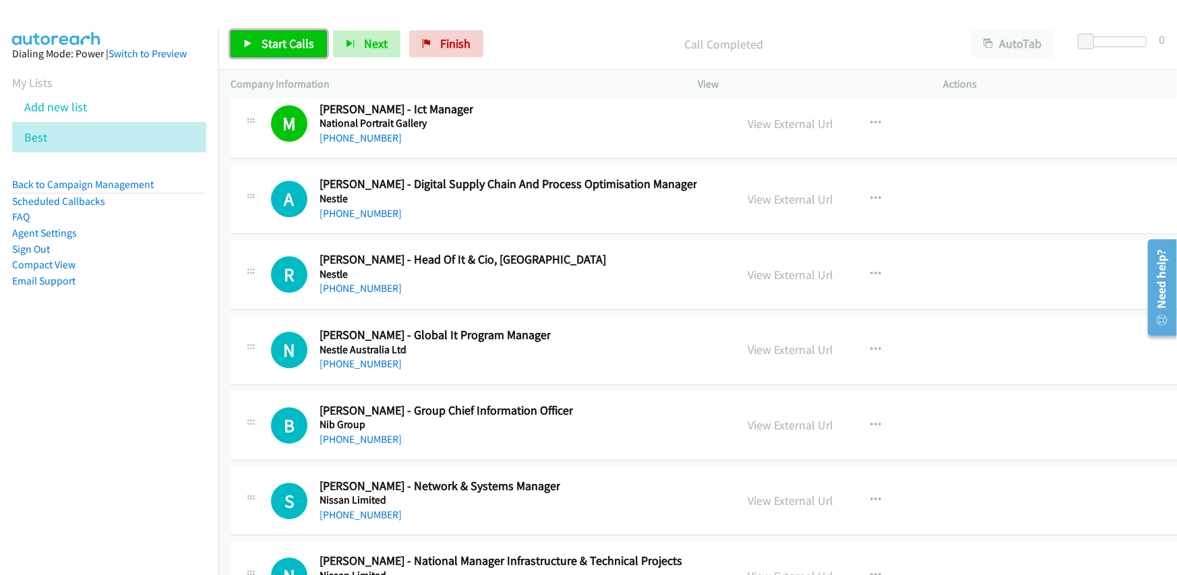
click at [291, 47] on span "Start Calls" at bounding box center [288, 44] width 53 height 16
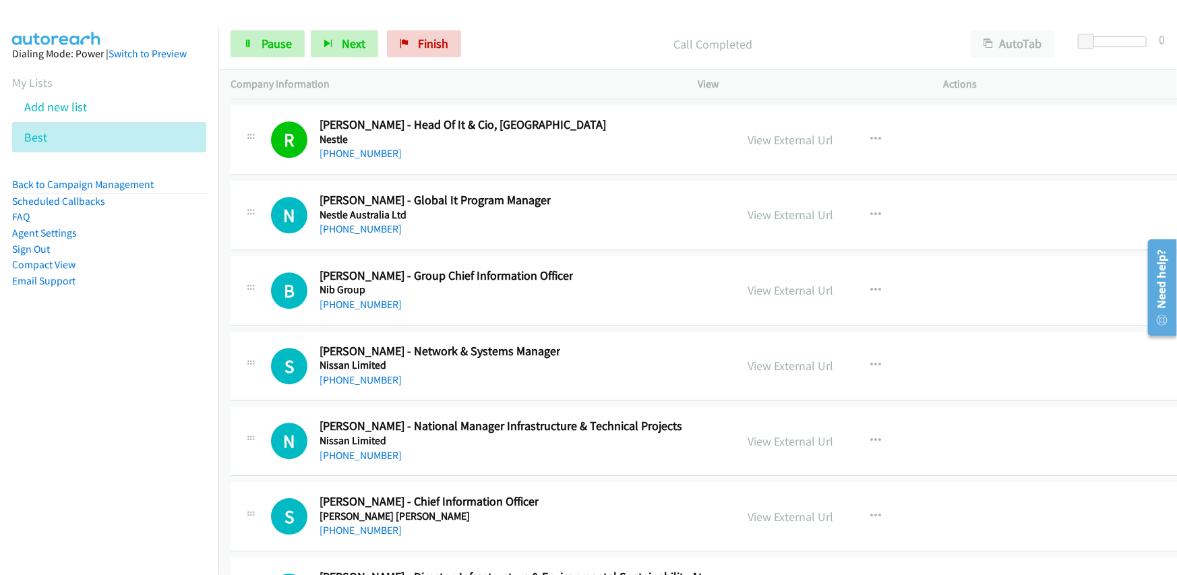
scroll to position [18731, 0]
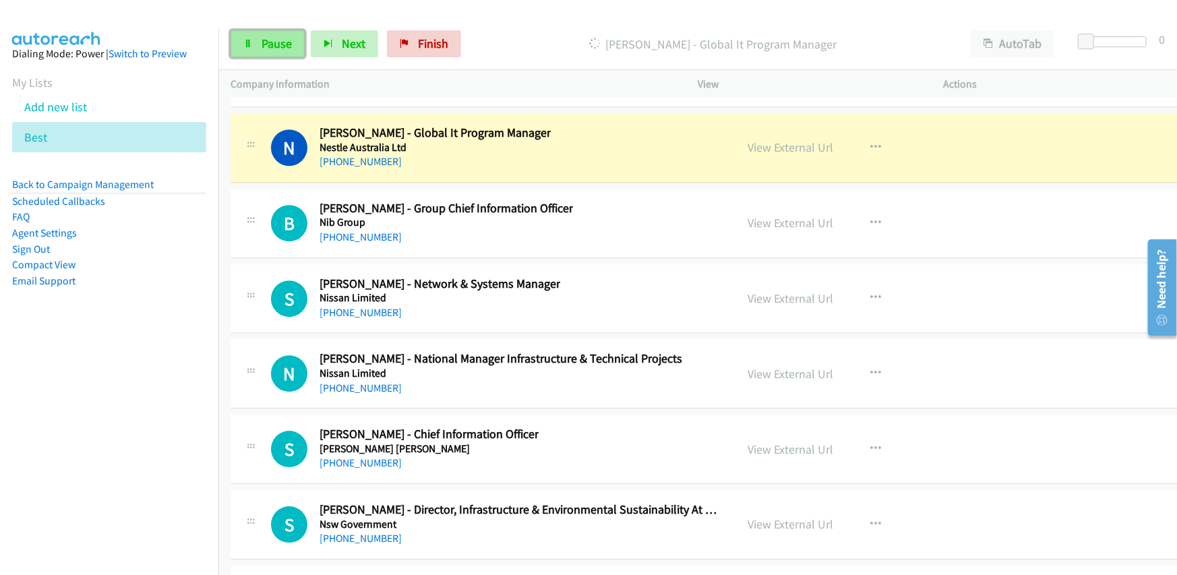
click at [274, 41] on span "Pause" at bounding box center [277, 44] width 30 height 16
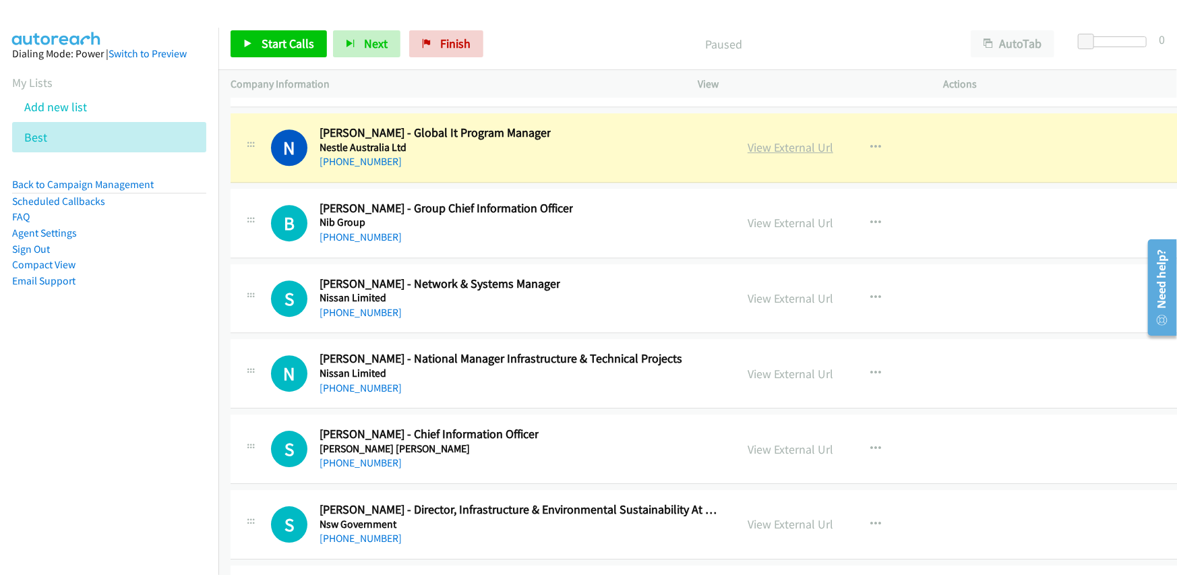
click at [756, 140] on link "View External Url" at bounding box center [791, 148] width 86 height 16
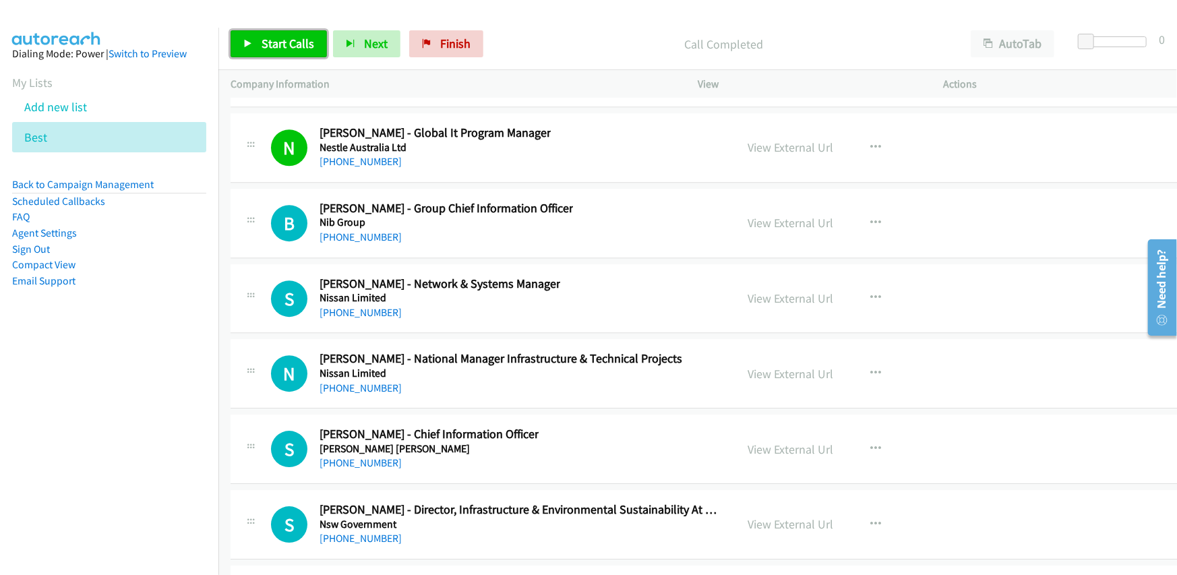
click at [282, 49] on span "Start Calls" at bounding box center [288, 44] width 53 height 16
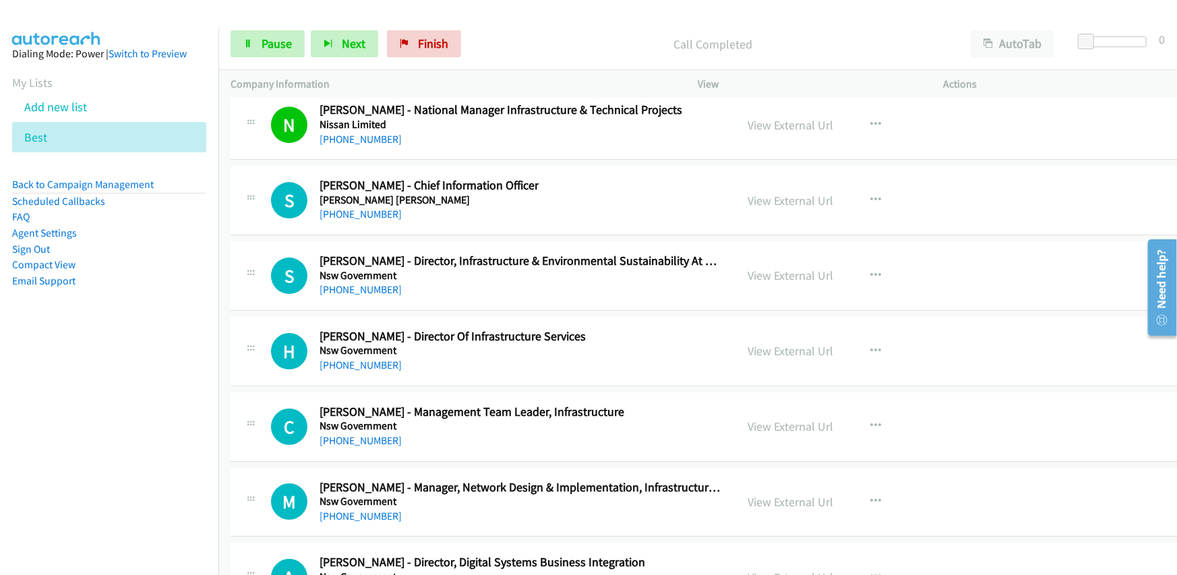
scroll to position [19001, 0]
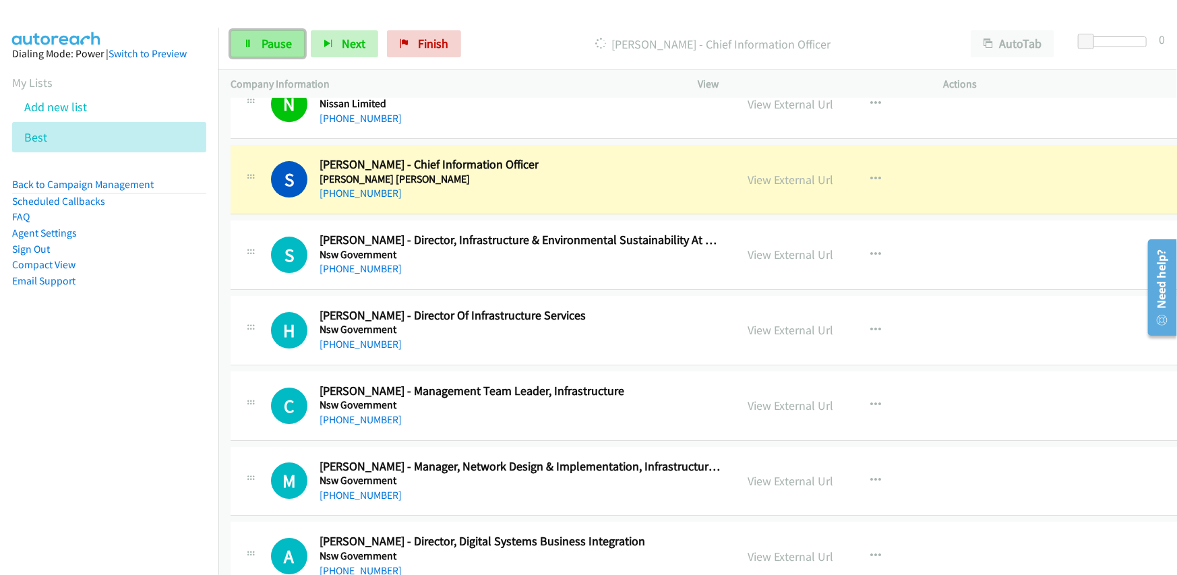
click at [279, 42] on span "Pause" at bounding box center [277, 44] width 30 height 16
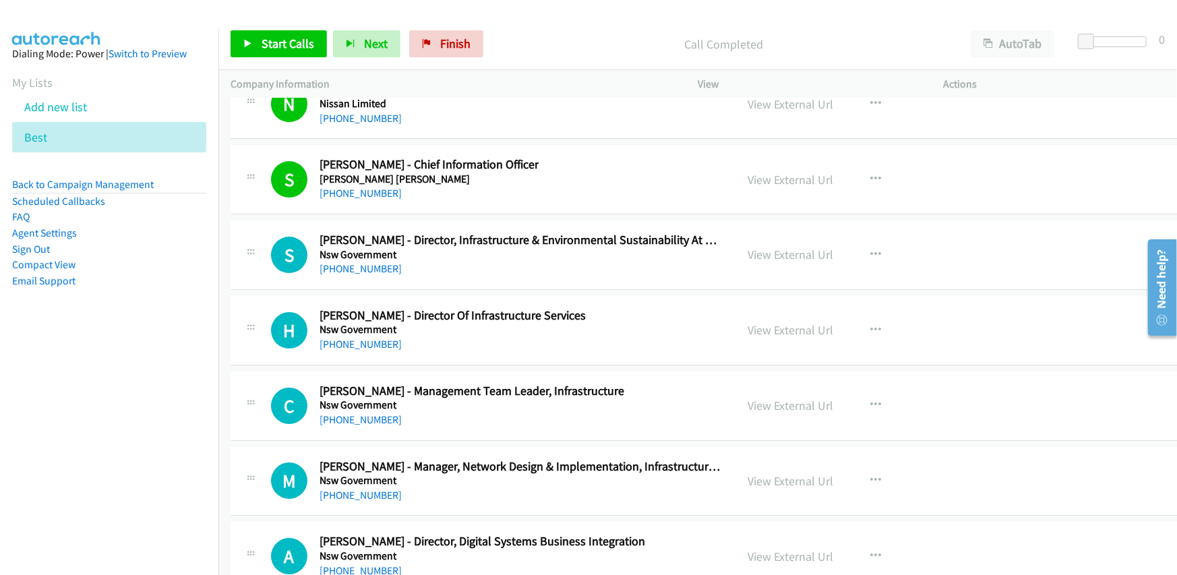
click at [618, 157] on div "S Callback Scheduled Shona Mascarenhas - Chief Information Officer Norton Rose …" at bounding box center [497, 179] width 453 height 45
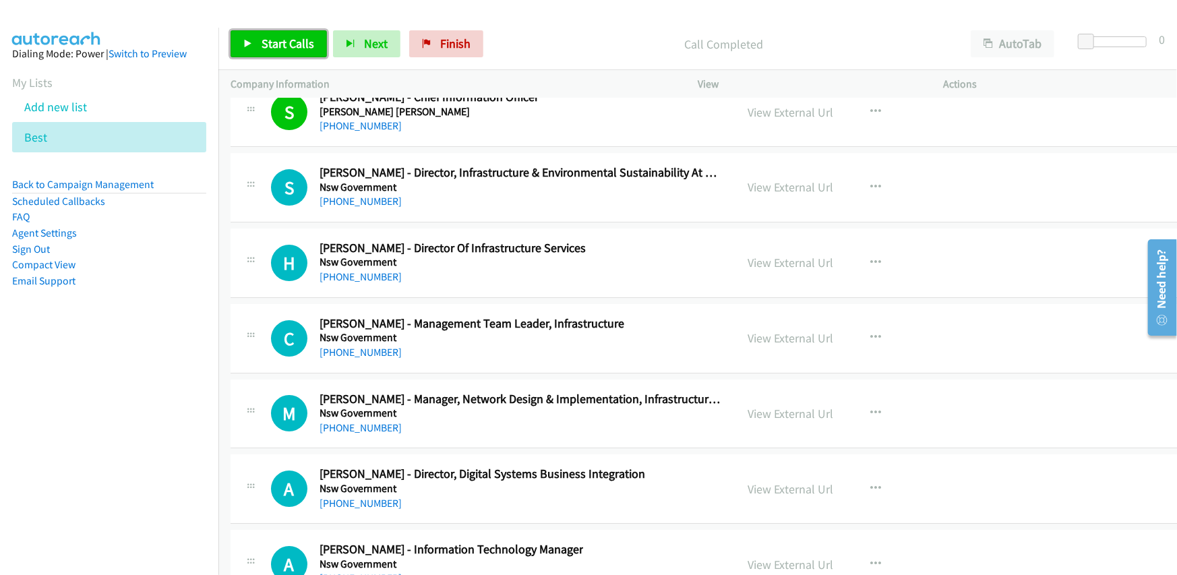
click at [293, 42] on span "Start Calls" at bounding box center [288, 44] width 53 height 16
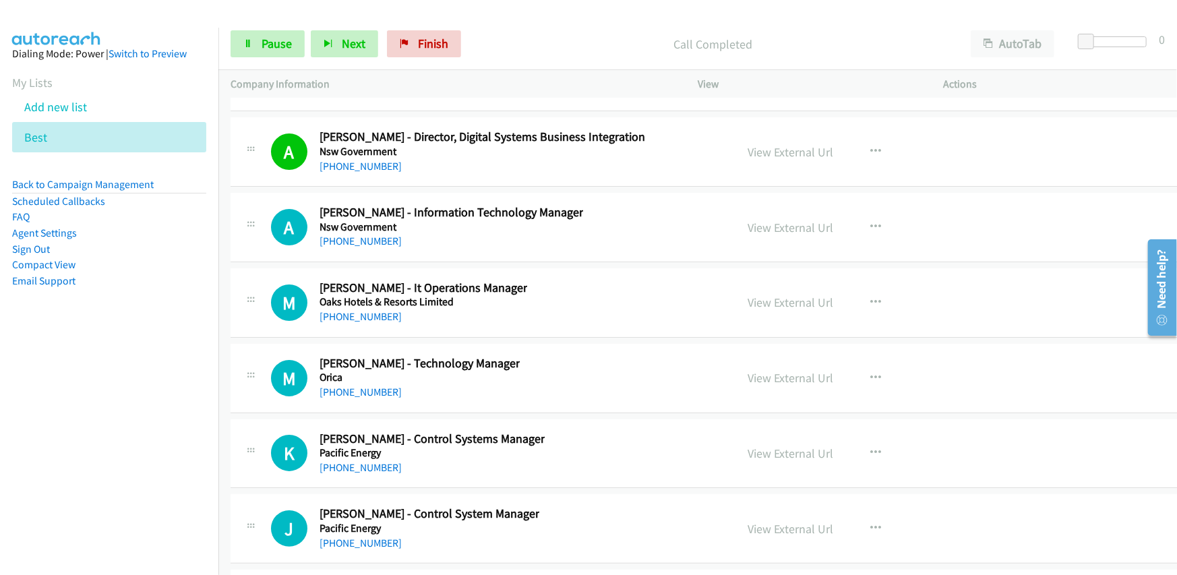
scroll to position [19473, 0]
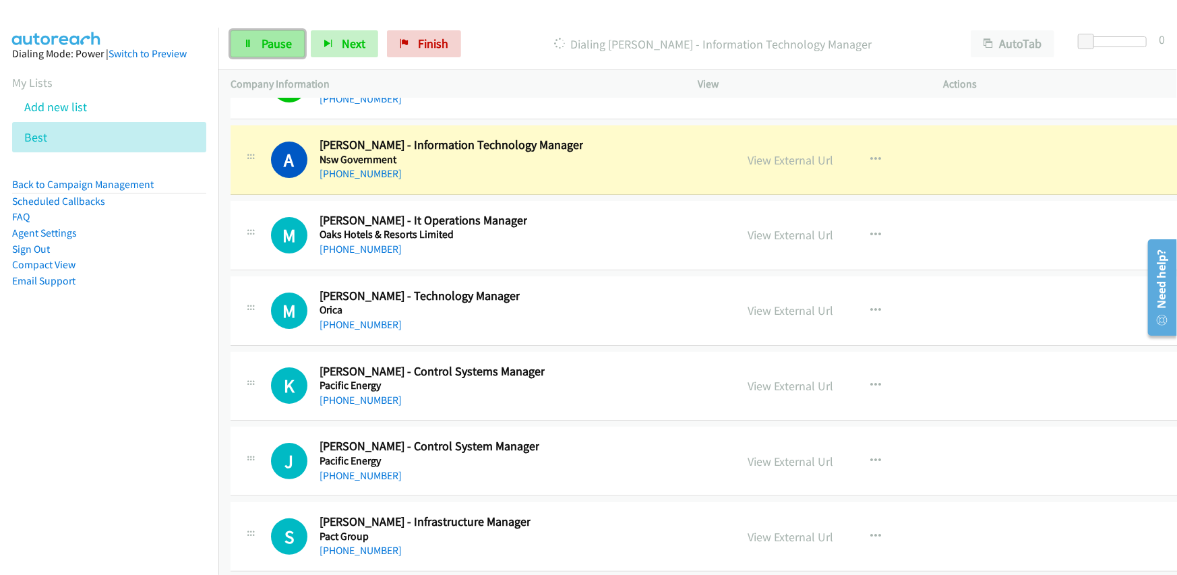
click at [262, 42] on span "Pause" at bounding box center [277, 44] width 30 height 16
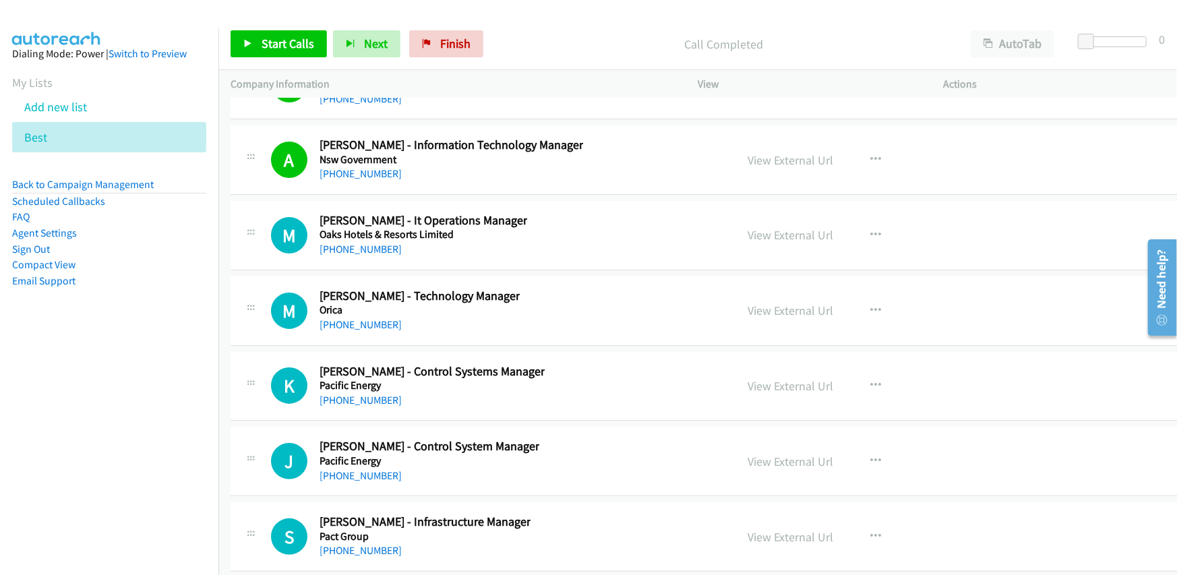
click at [555, 289] on div "M Callback Scheduled Mike Sparrow - Technology Manager Orica Australia/Sydney +…" at bounding box center [497, 311] width 453 height 45
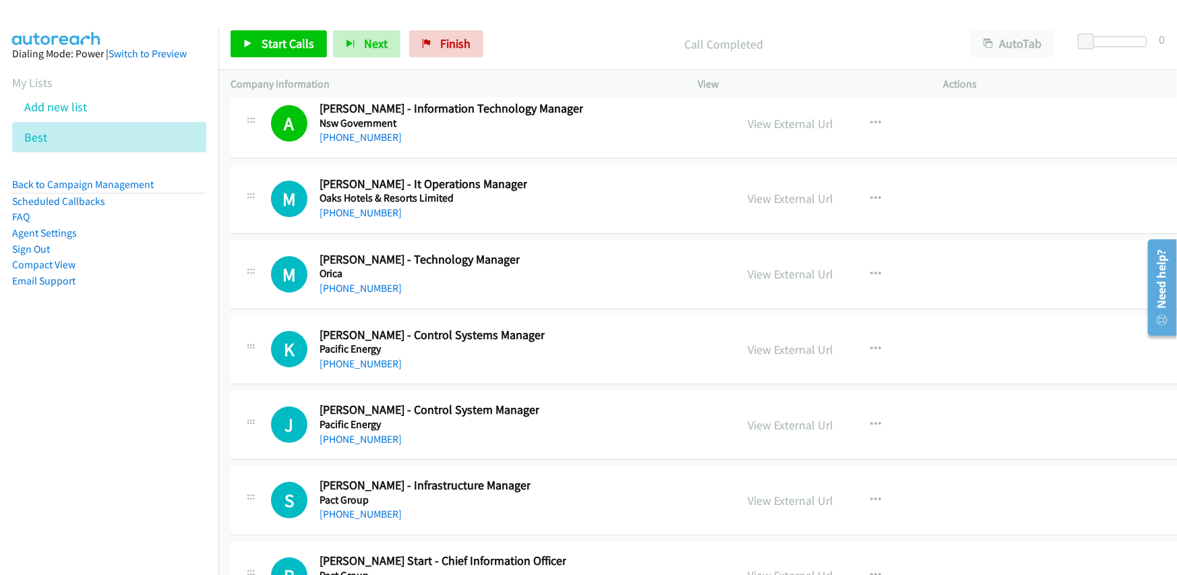
scroll to position [19541, 0]
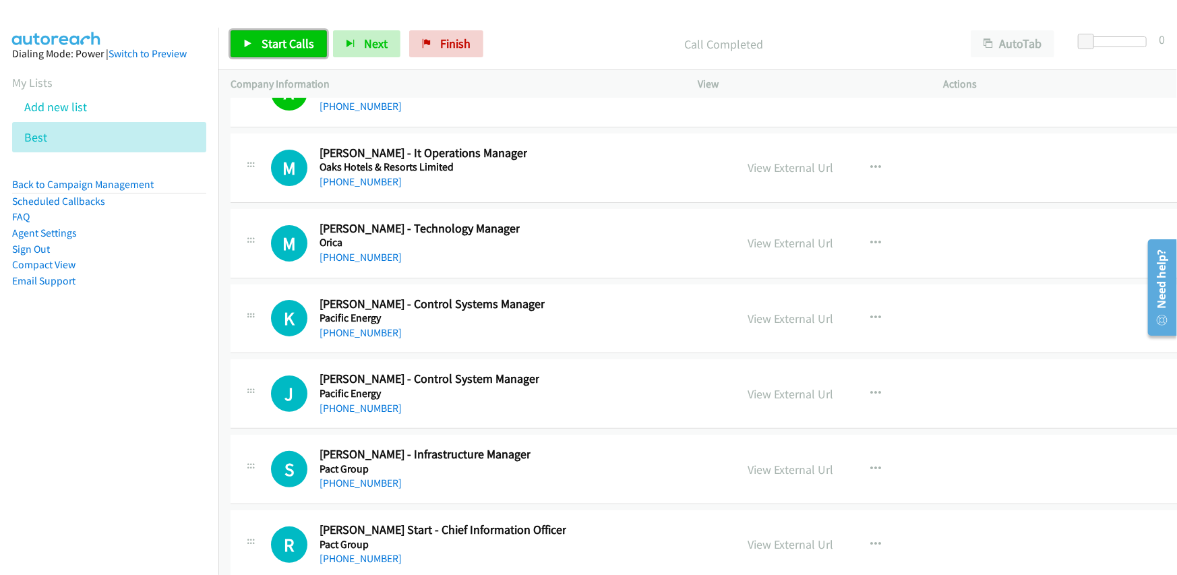
click at [288, 41] on span "Start Calls" at bounding box center [288, 44] width 53 height 16
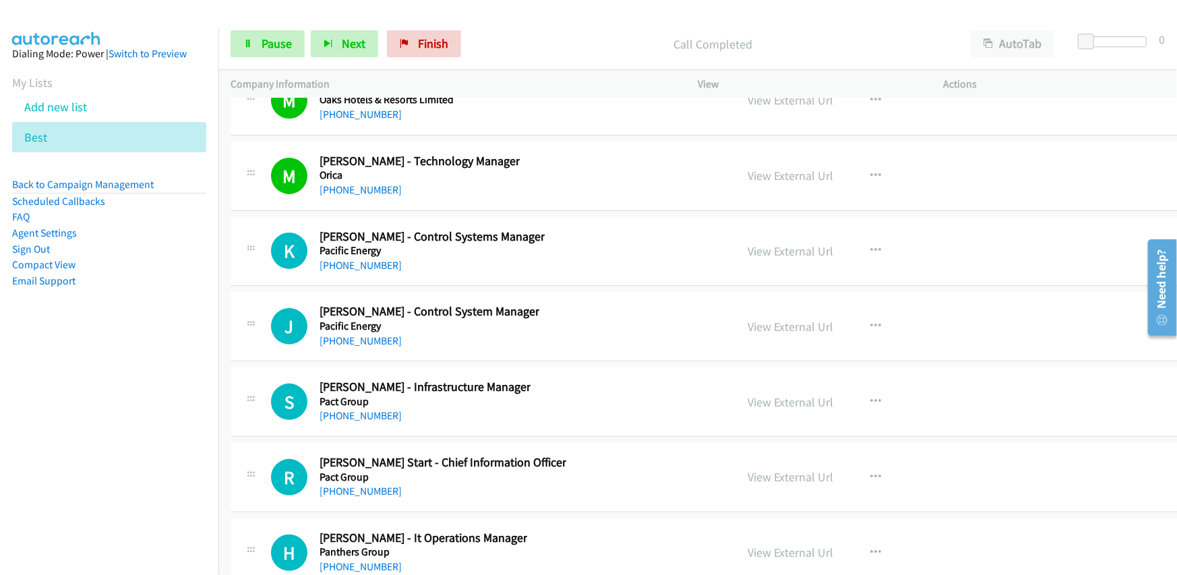
scroll to position [19675, 0]
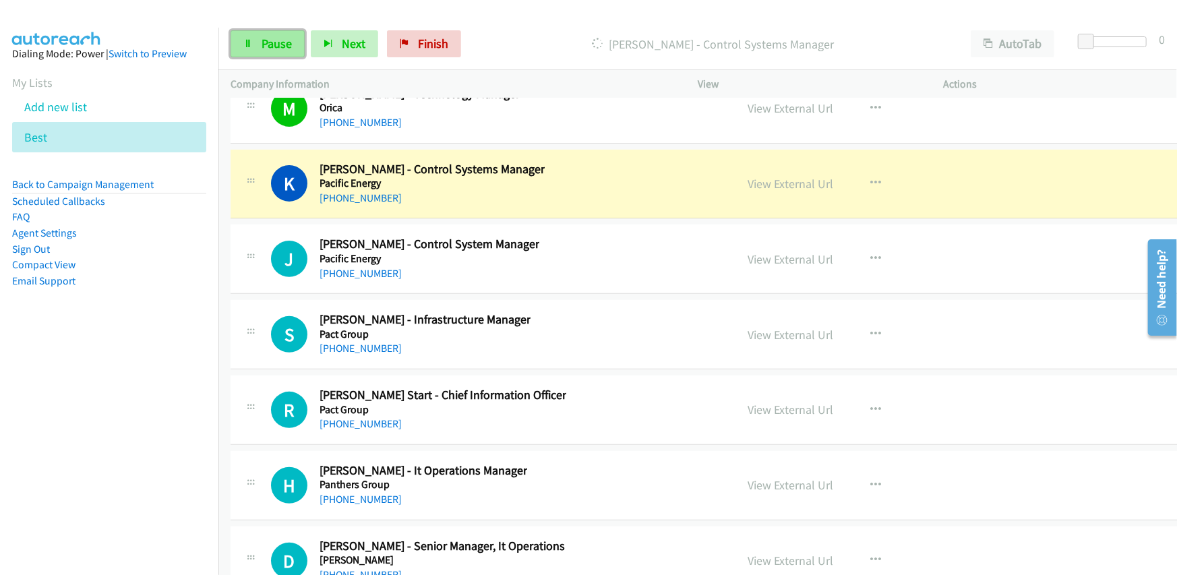
click at [262, 41] on span "Pause" at bounding box center [277, 44] width 30 height 16
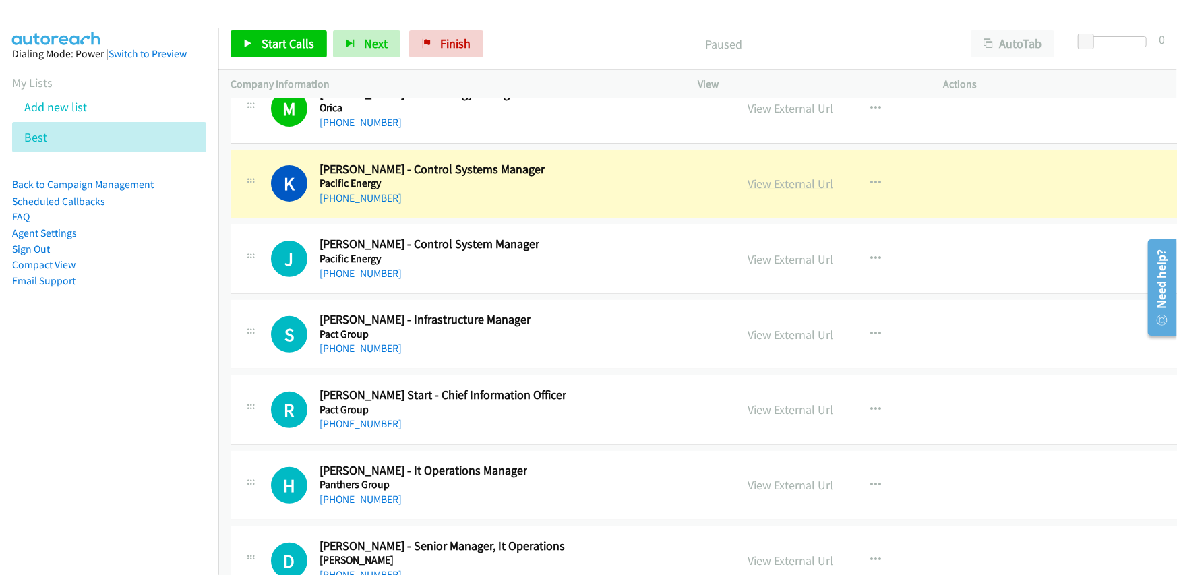
click at [772, 176] on link "View External Url" at bounding box center [791, 184] width 86 height 16
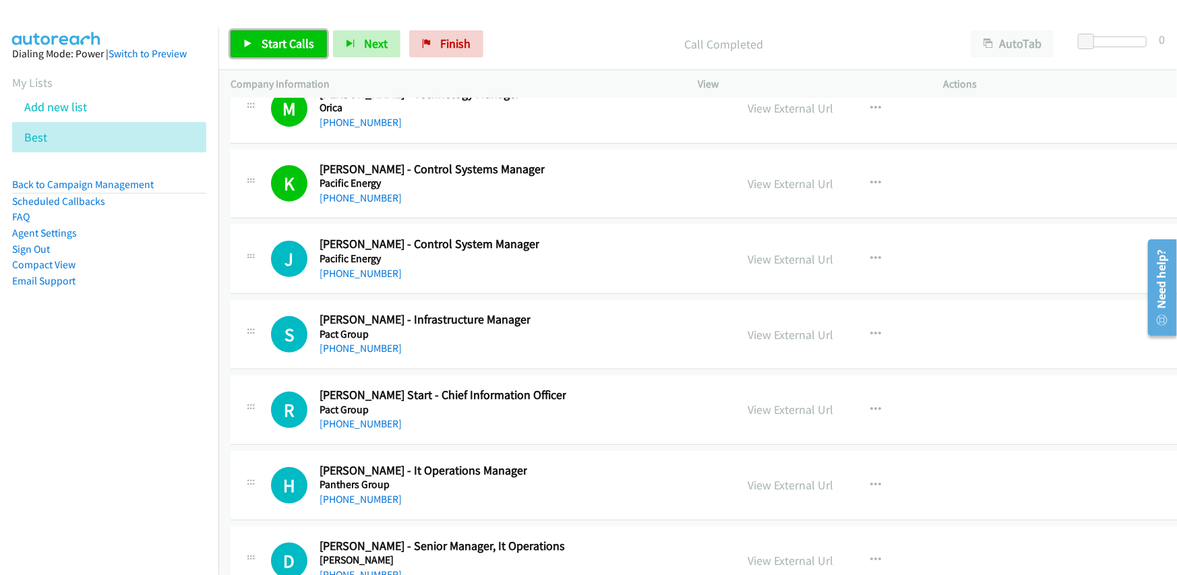
click at [281, 45] on span "Start Calls" at bounding box center [288, 44] width 53 height 16
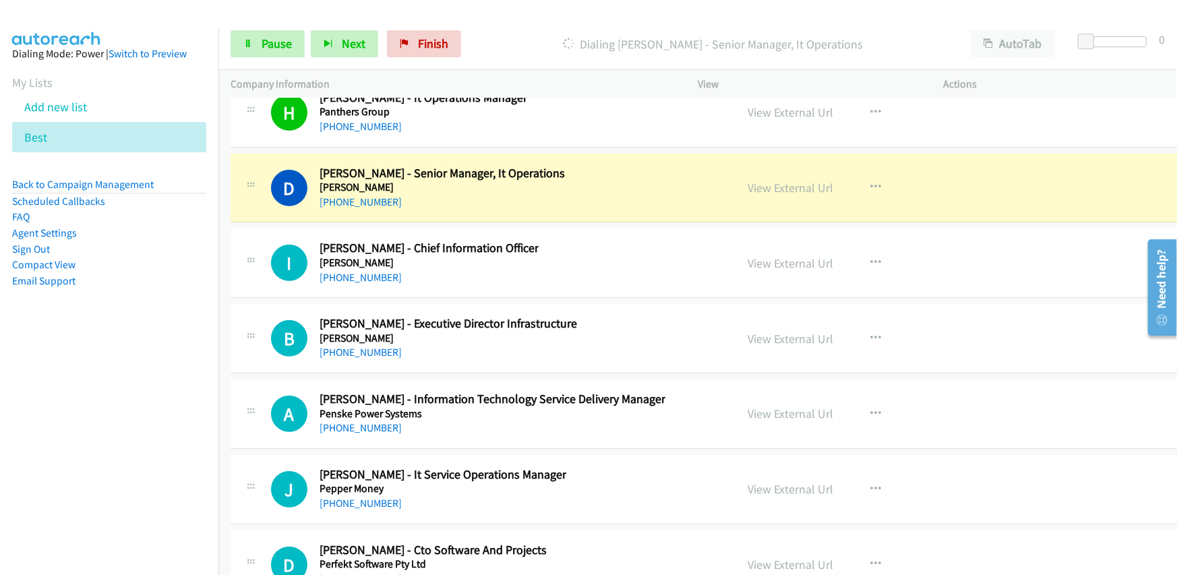
scroll to position [20080, 0]
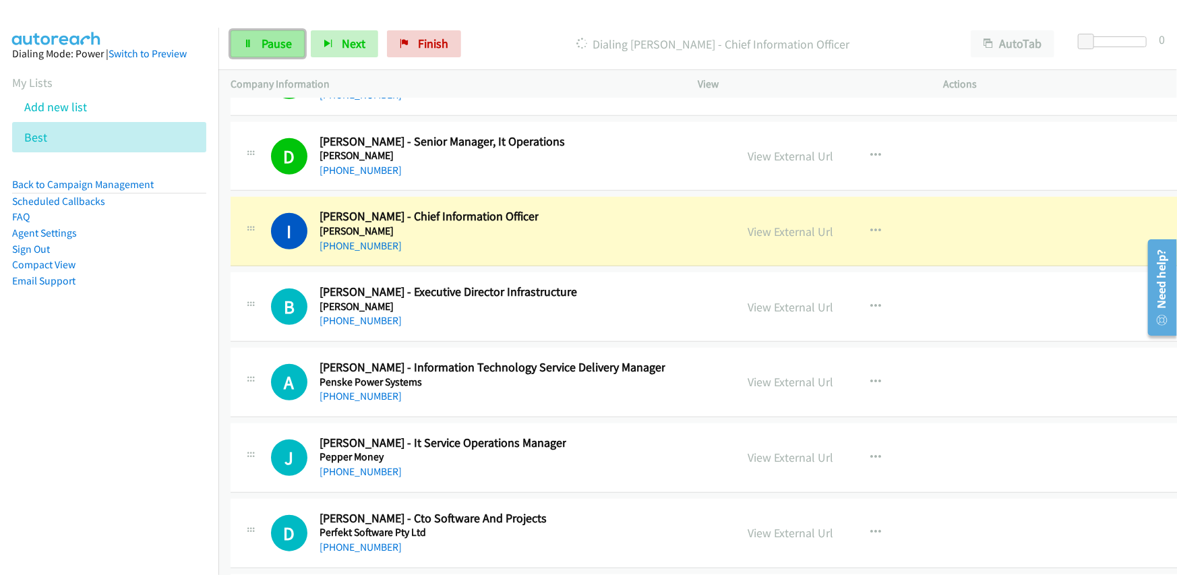
click at [270, 41] on span "Pause" at bounding box center [277, 44] width 30 height 16
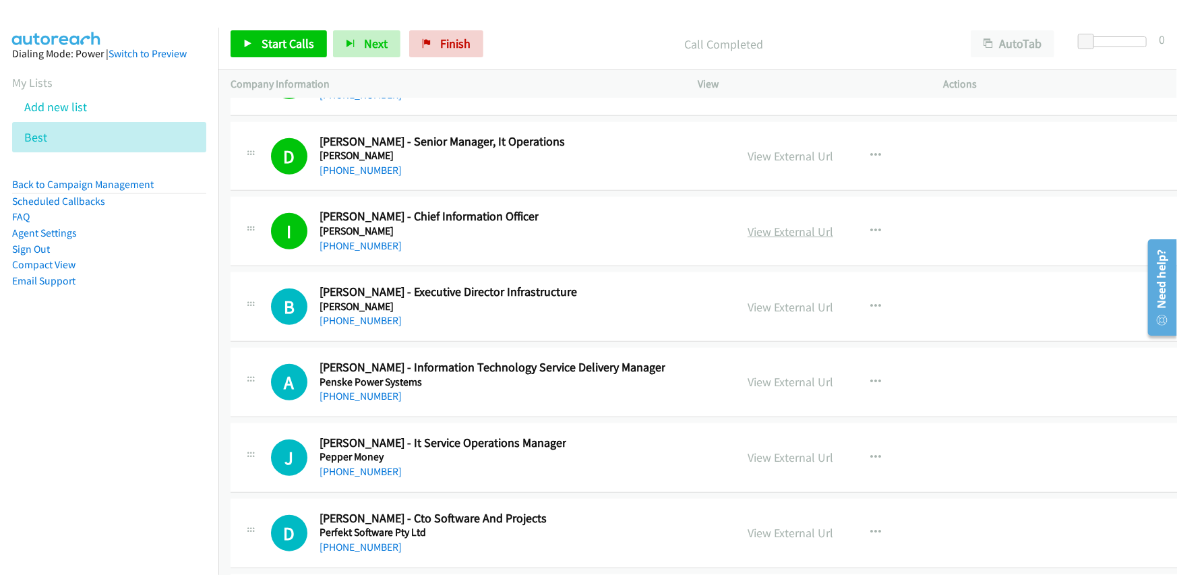
click at [773, 224] on link "View External Url" at bounding box center [791, 232] width 86 height 16
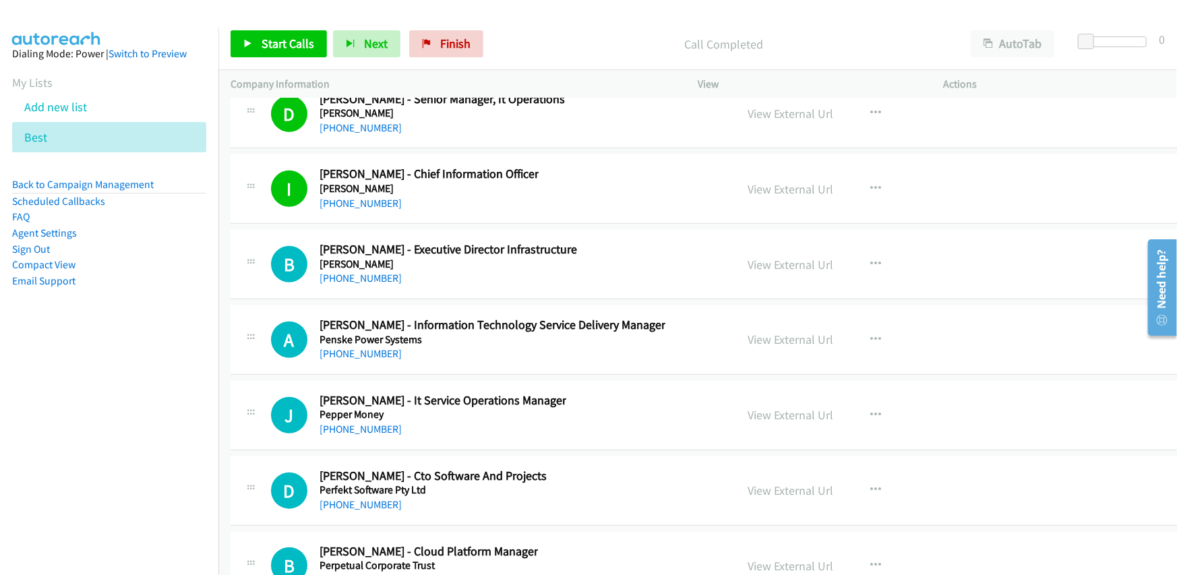
scroll to position [20147, 0]
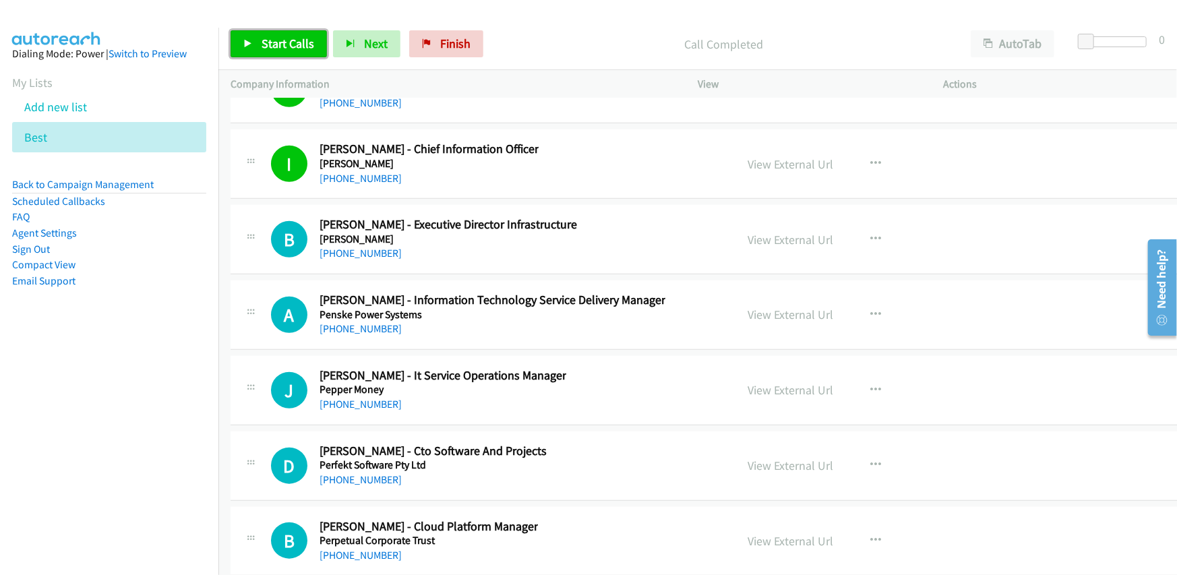
click at [282, 42] on span "Start Calls" at bounding box center [288, 44] width 53 height 16
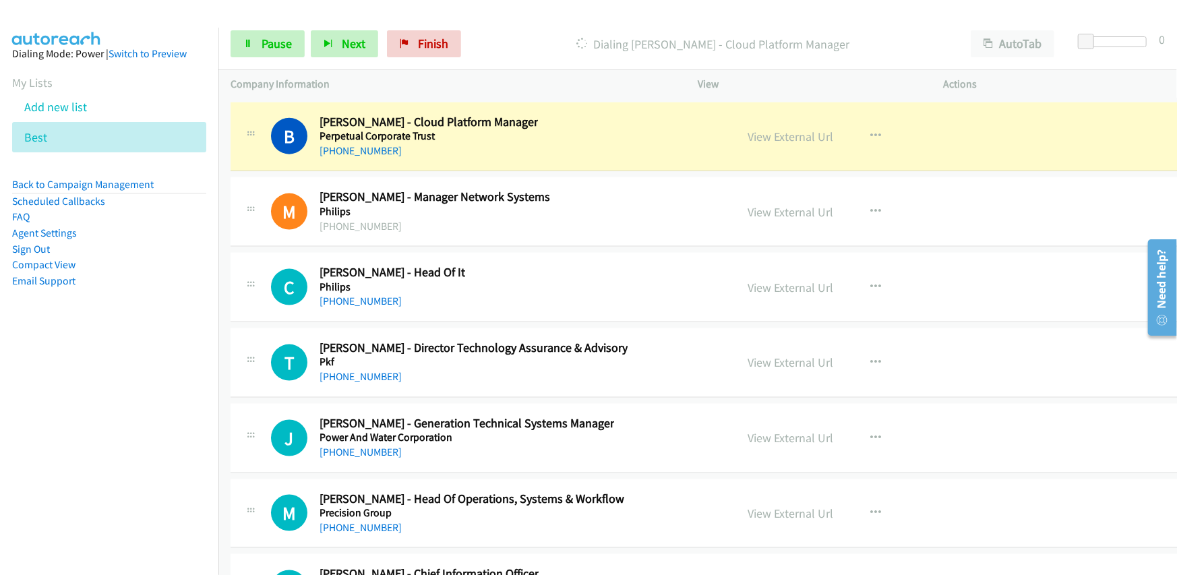
scroll to position [20485, 0]
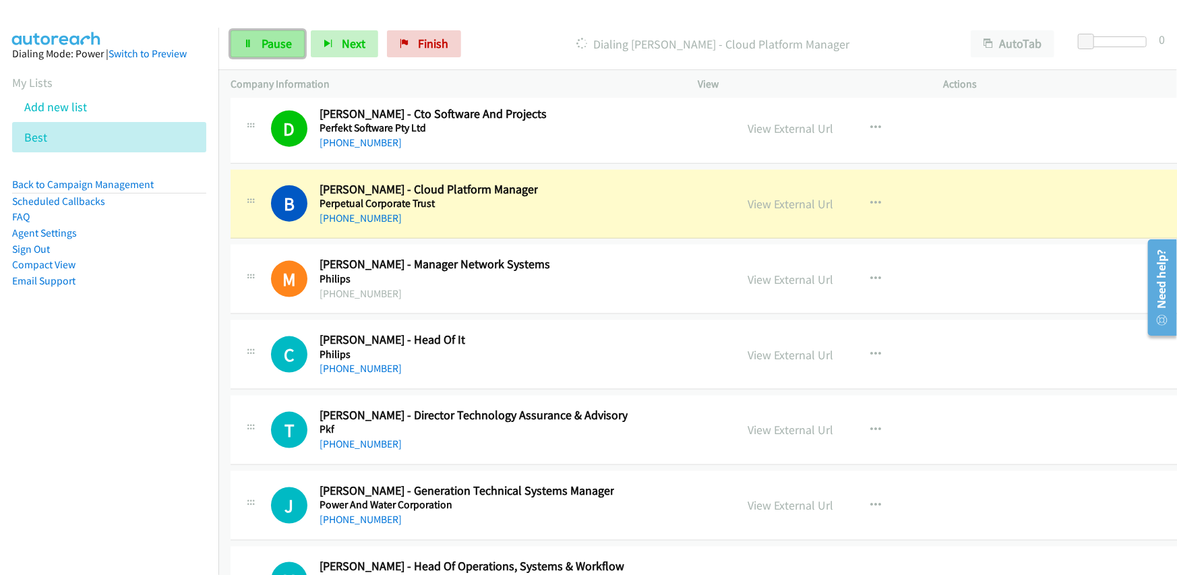
click at [266, 39] on span "Pause" at bounding box center [277, 44] width 30 height 16
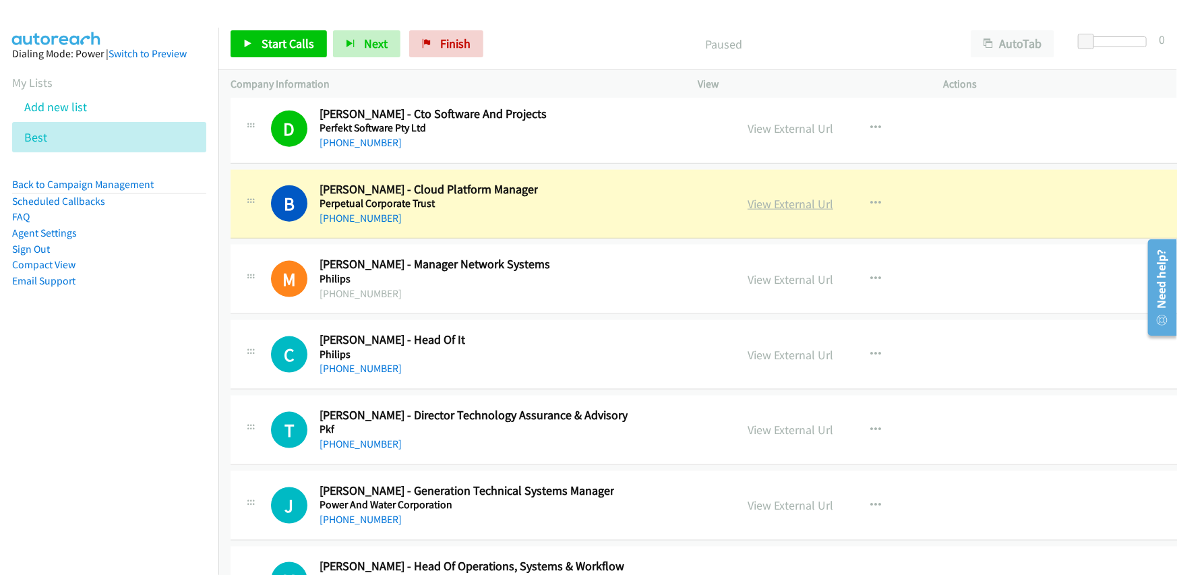
click at [760, 196] on link "View External Url" at bounding box center [791, 204] width 86 height 16
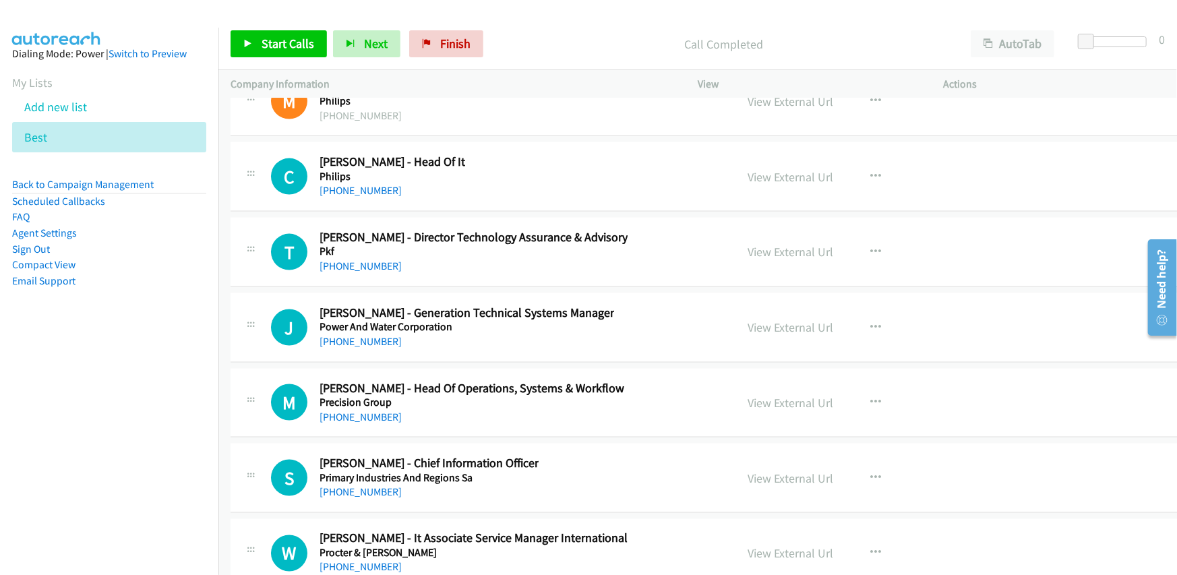
scroll to position [20687, 0]
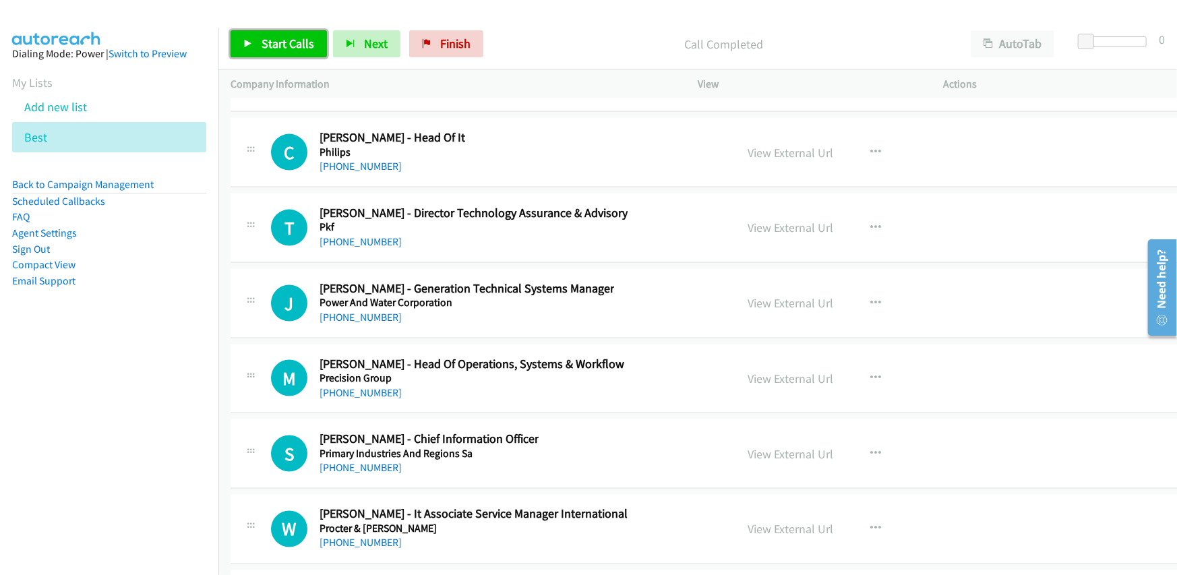
click at [281, 42] on span "Start Calls" at bounding box center [288, 44] width 53 height 16
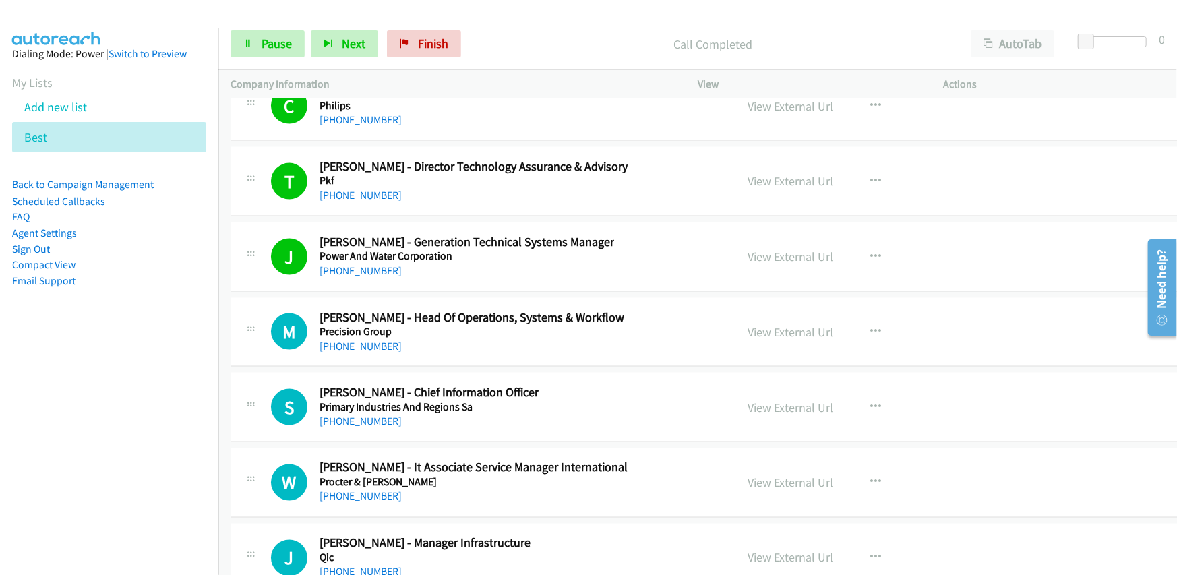
scroll to position [20754, 0]
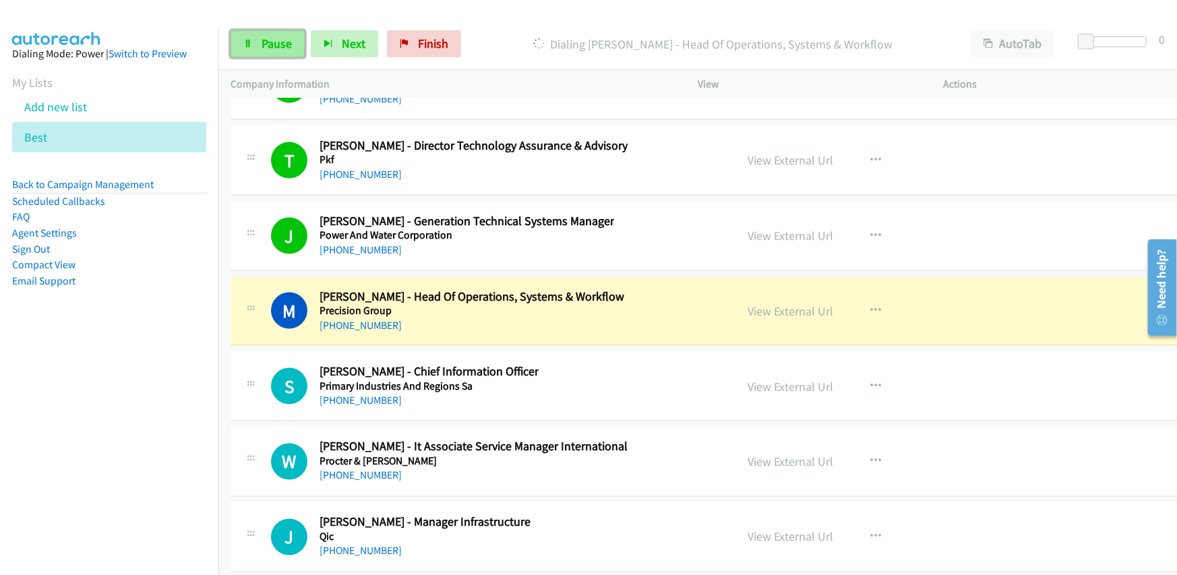
click at [272, 34] on link "Pause" at bounding box center [268, 43] width 74 height 27
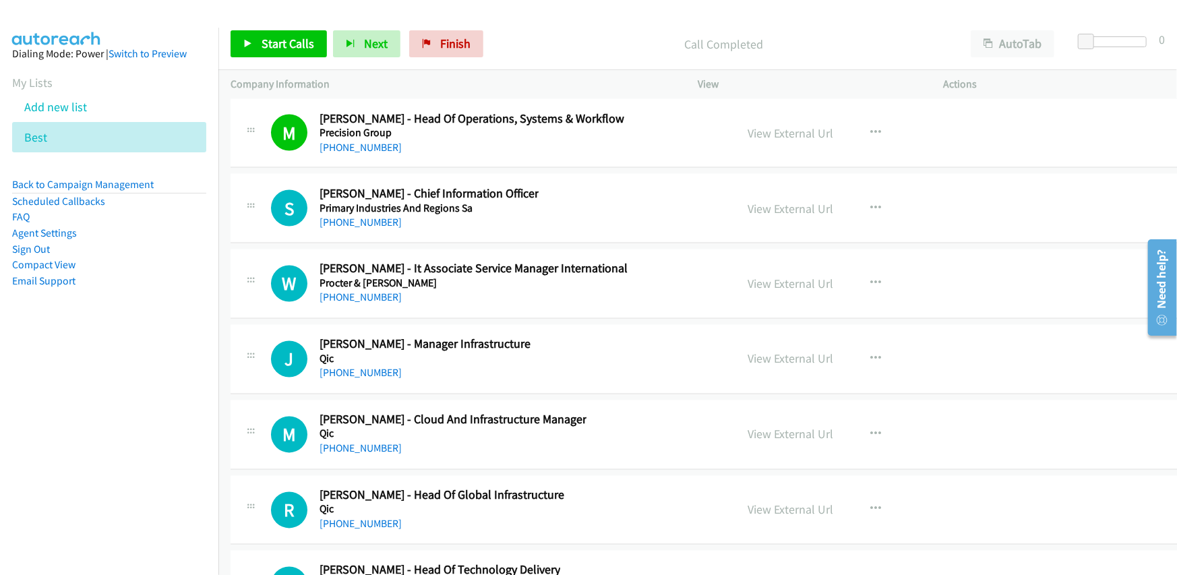
scroll to position [20957, 0]
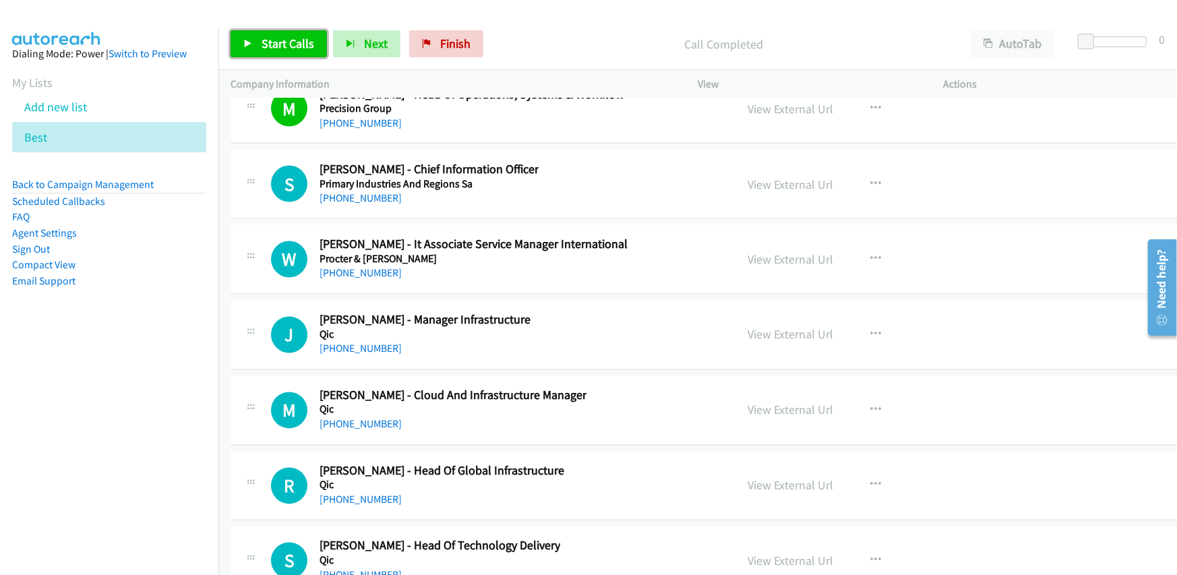
click at [301, 47] on span "Start Calls" at bounding box center [288, 44] width 53 height 16
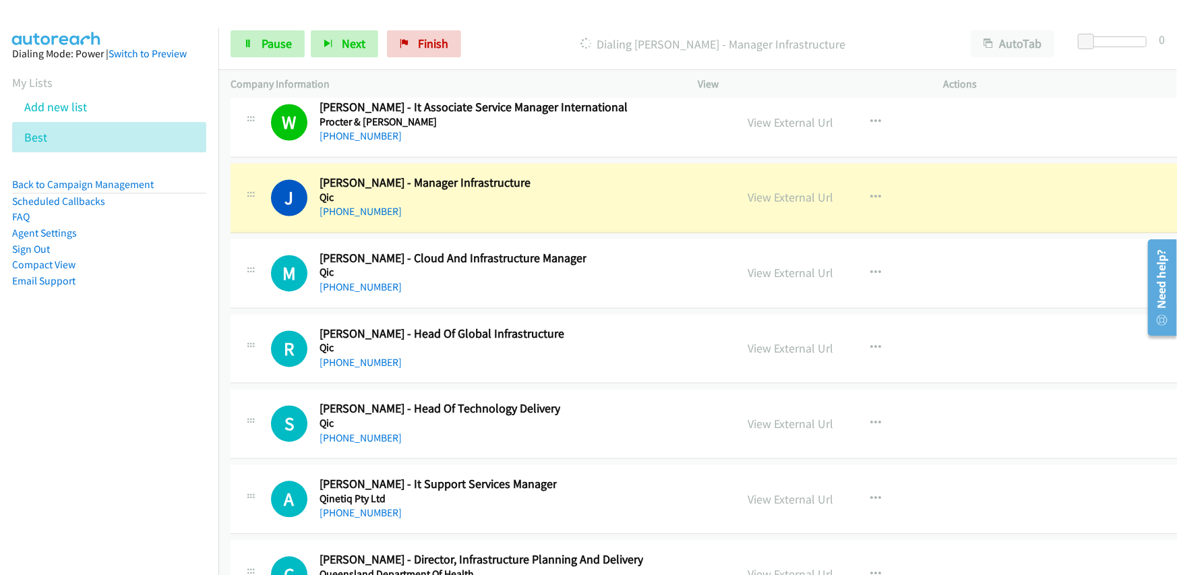
scroll to position [21092, 0]
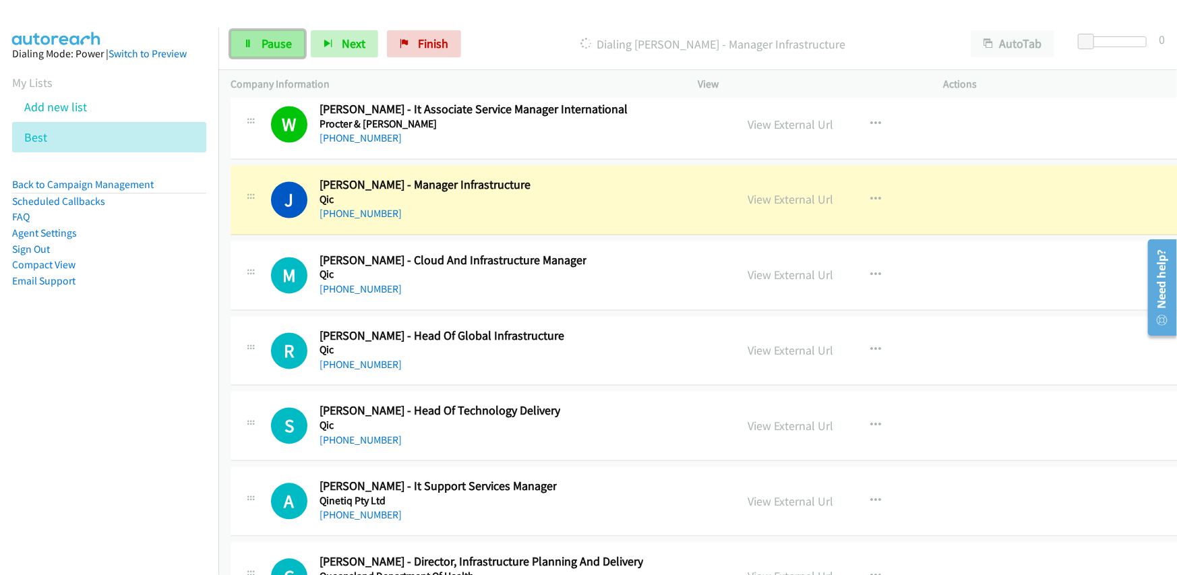
click at [272, 45] on span "Pause" at bounding box center [277, 44] width 30 height 16
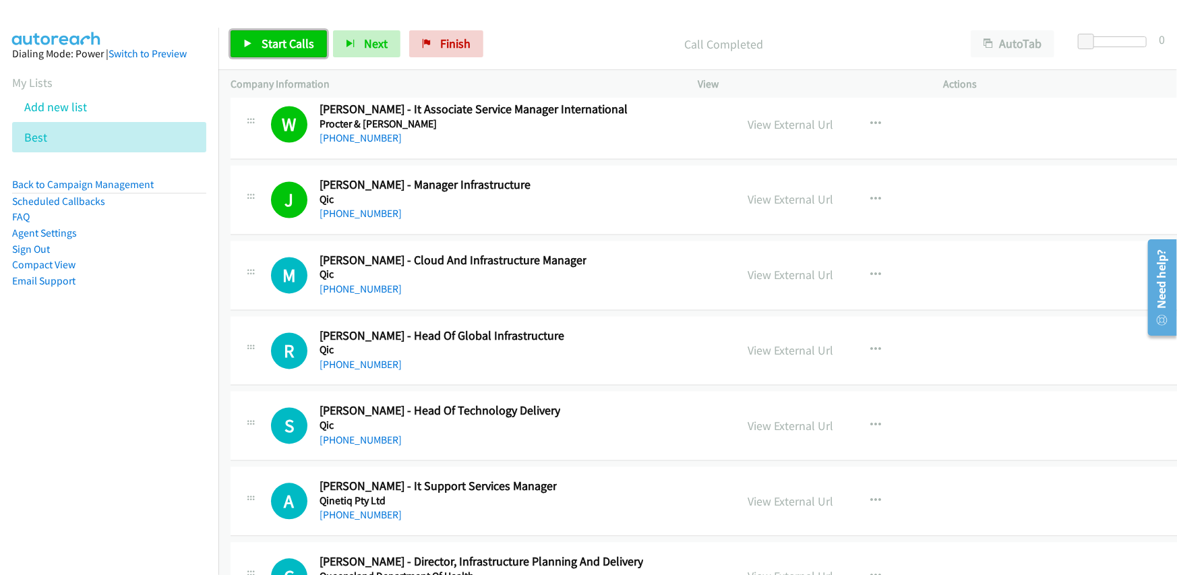
click at [276, 34] on link "Start Calls" at bounding box center [279, 43] width 96 height 27
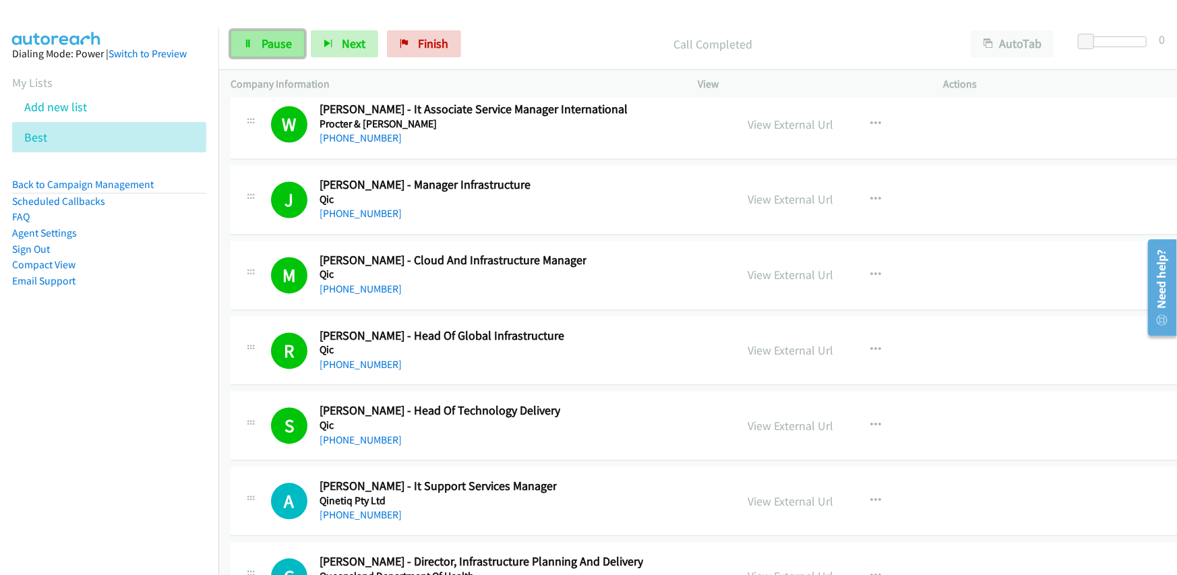
click at [258, 33] on link "Pause" at bounding box center [268, 43] width 74 height 27
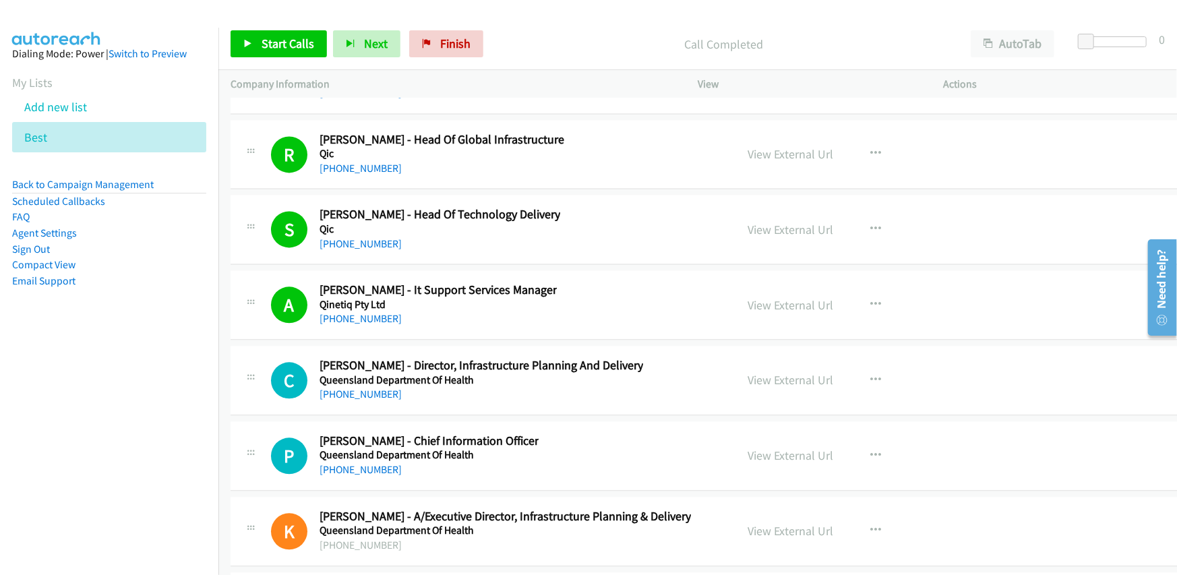
scroll to position [21429, 0]
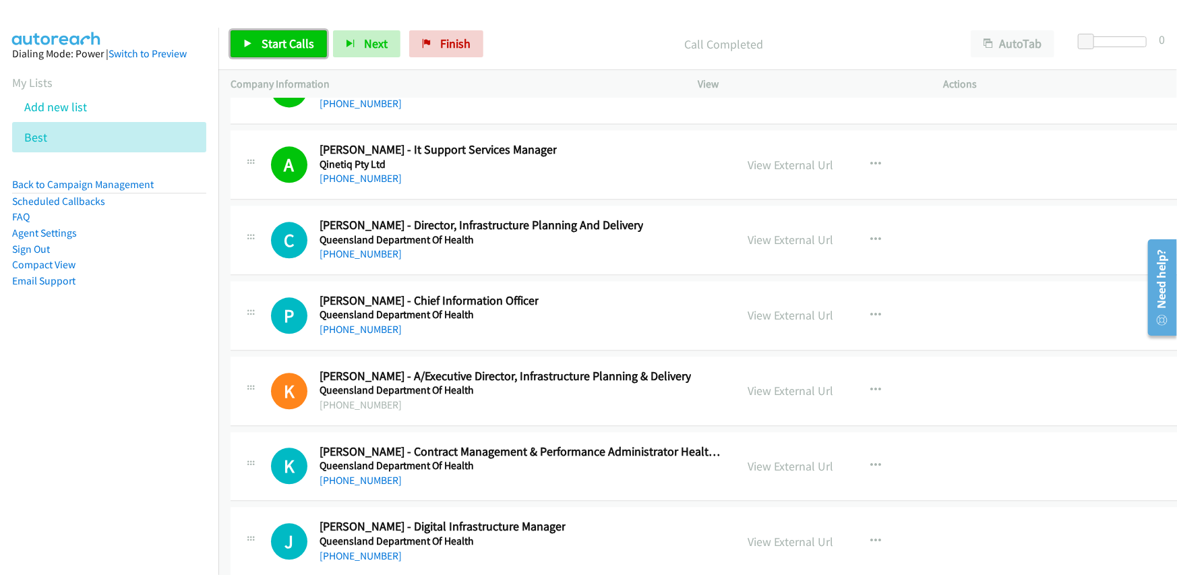
click at [276, 44] on span "Start Calls" at bounding box center [288, 44] width 53 height 16
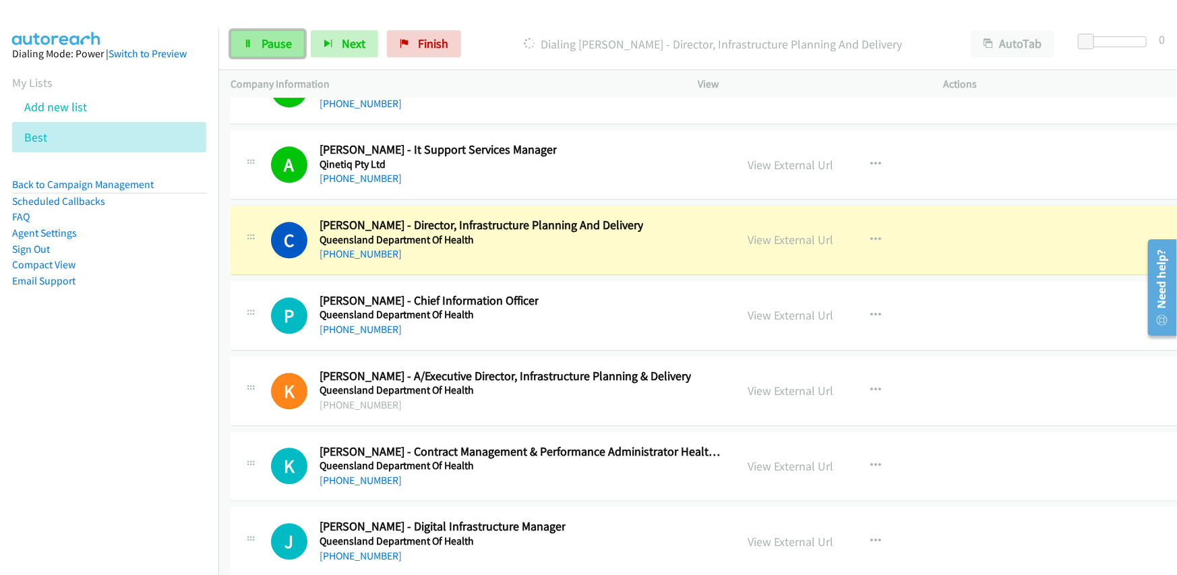
click at [264, 44] on span "Pause" at bounding box center [277, 44] width 30 height 16
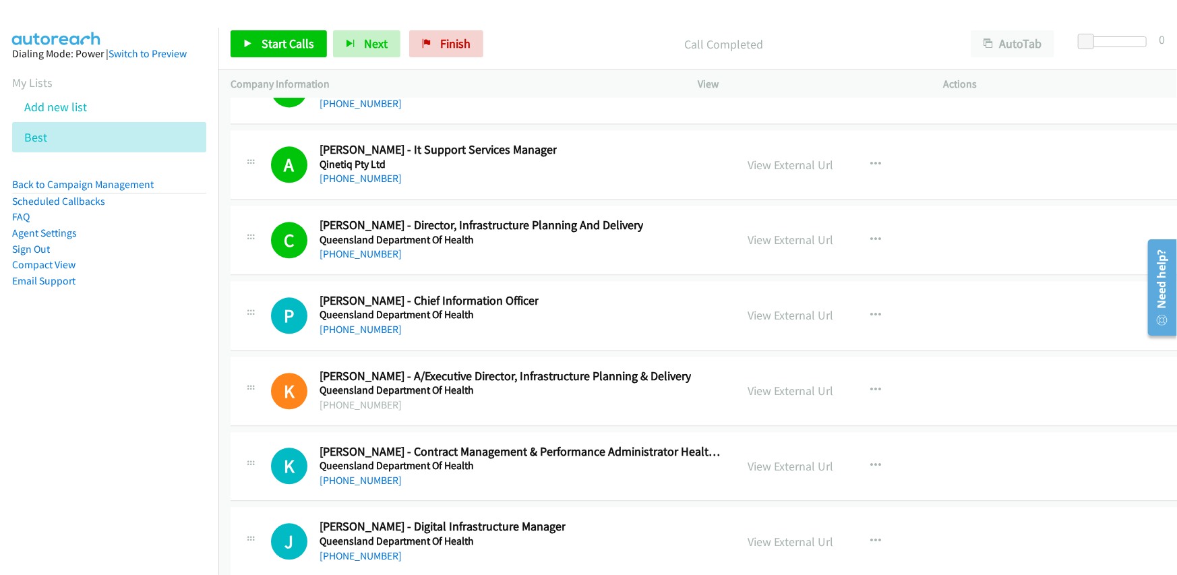
click at [618, 235] on div "C Callback Scheduled Chris Reilly - Director, Infrastructure Planning And Deliv…" at bounding box center [497, 240] width 453 height 45
drag, startPoint x: 786, startPoint y: 210, endPoint x: 780, endPoint y: 251, distance: 40.9
click at [774, 232] on link "View External Url" at bounding box center [791, 240] width 86 height 16
click at [766, 232] on link "View External Url" at bounding box center [791, 240] width 86 height 16
click at [286, 36] on span "Start Calls" at bounding box center [288, 44] width 53 height 16
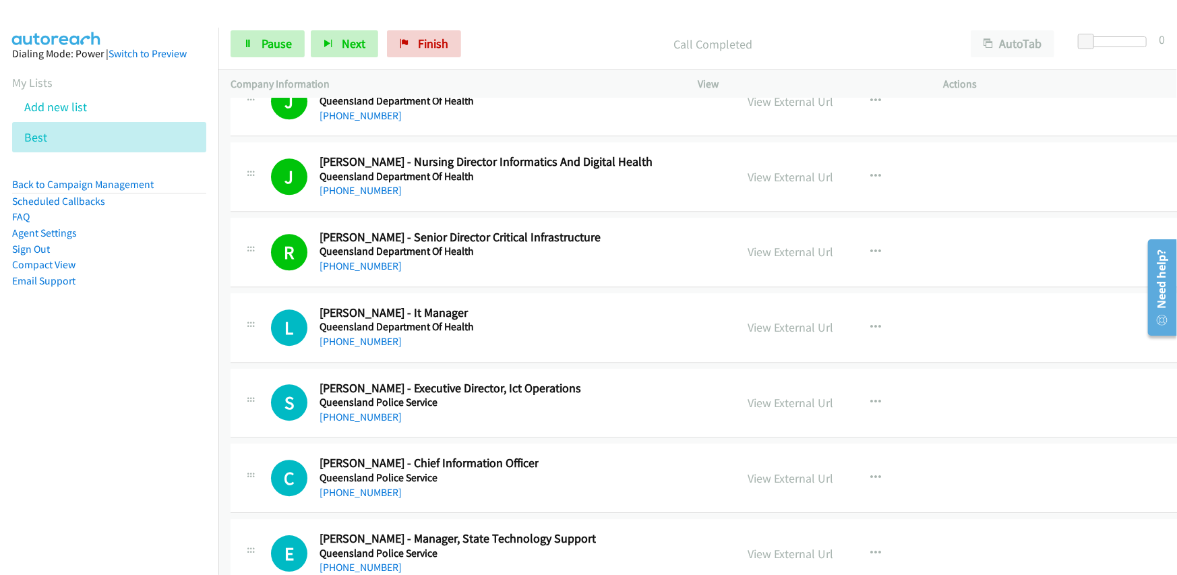
scroll to position [21901, 0]
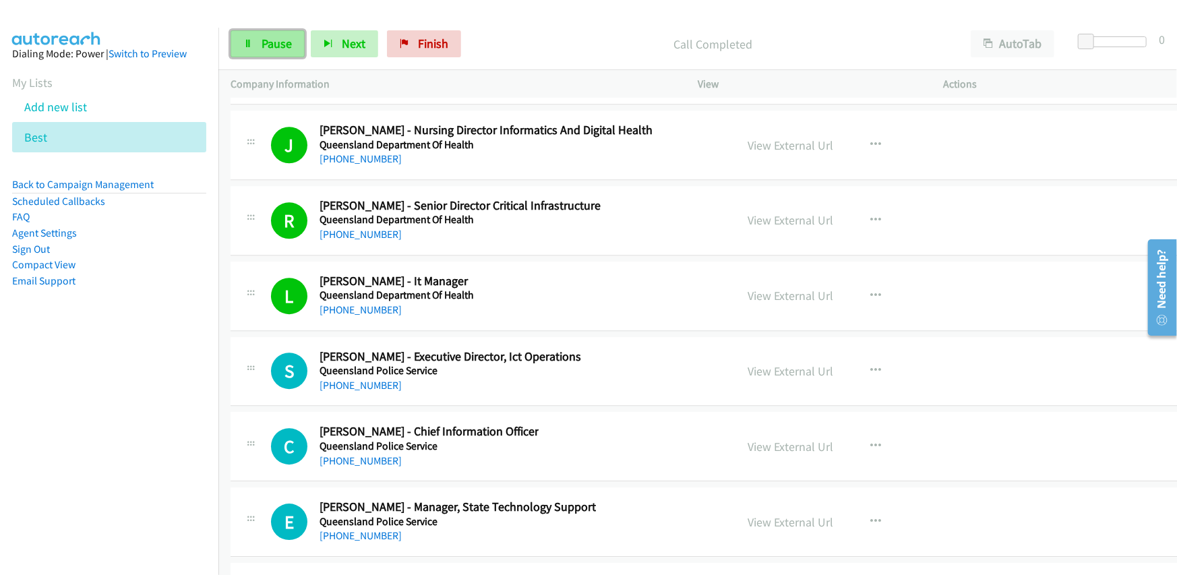
click at [272, 32] on link "Pause" at bounding box center [268, 43] width 74 height 27
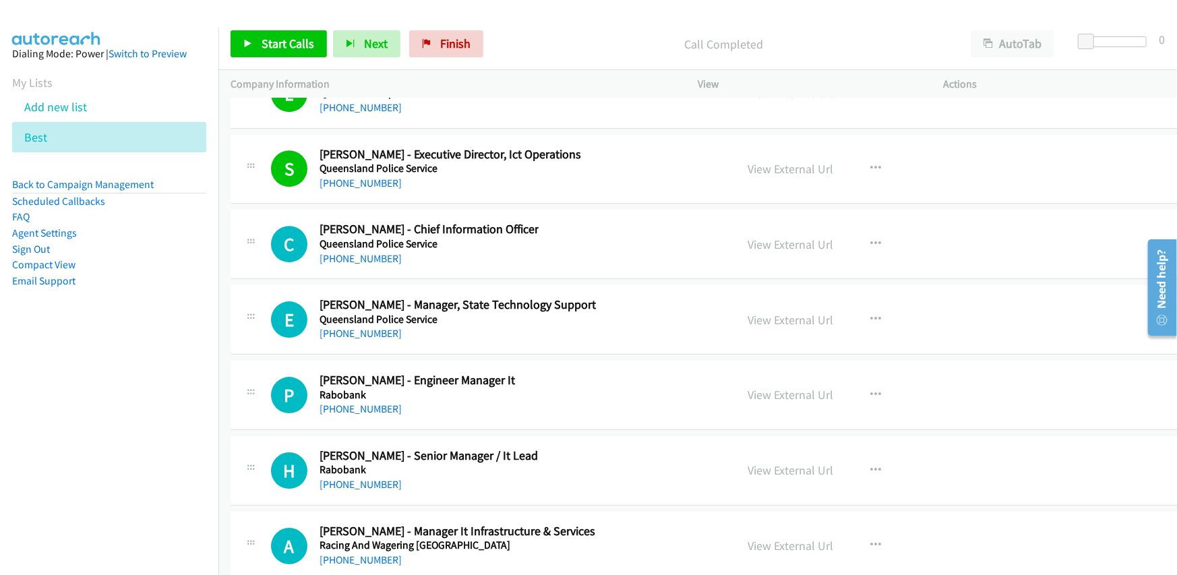
scroll to position [22171, 0]
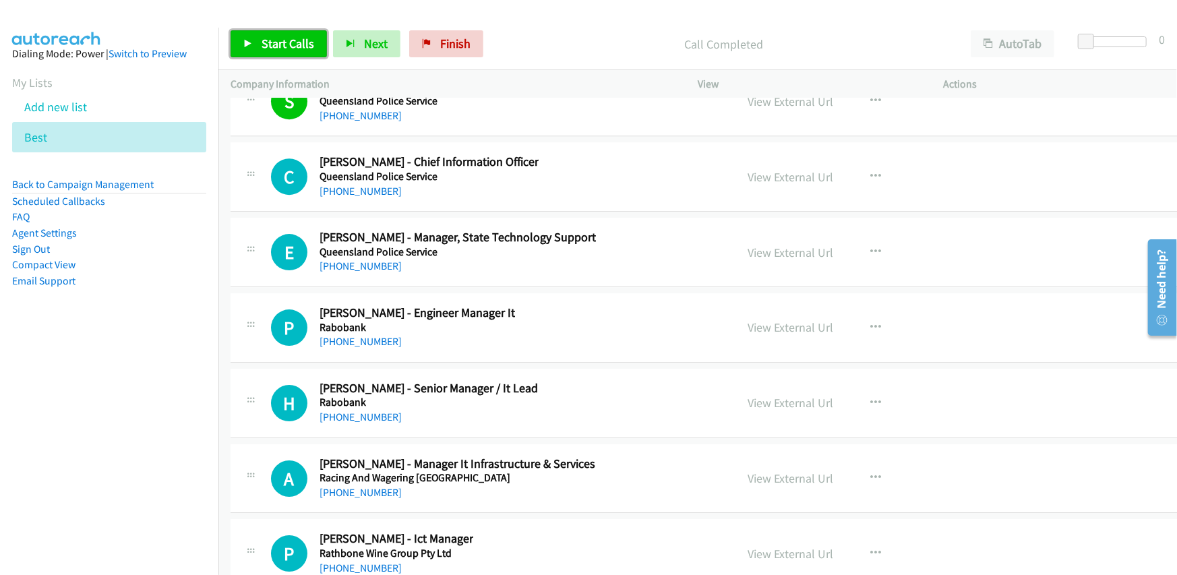
click at [301, 46] on span "Start Calls" at bounding box center [288, 44] width 53 height 16
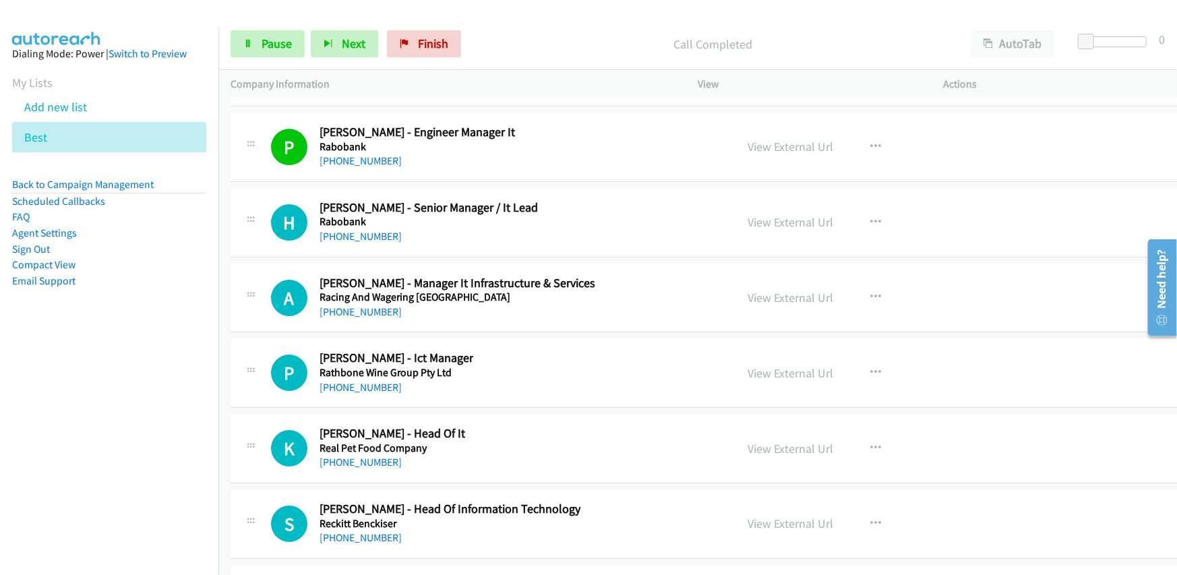
scroll to position [22373, 0]
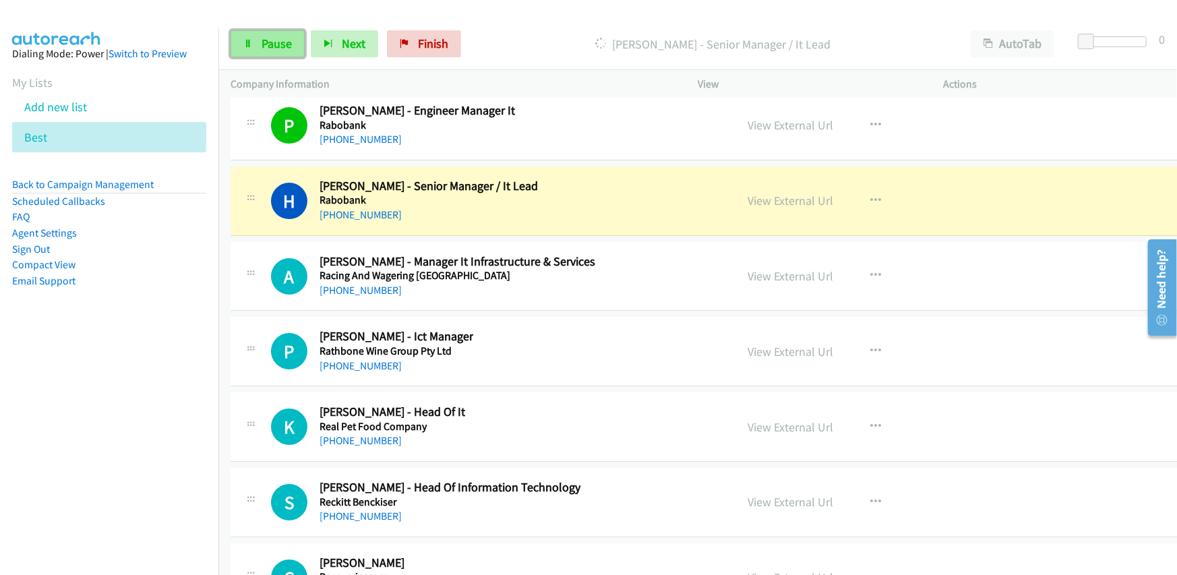
click at [276, 46] on span "Pause" at bounding box center [277, 44] width 30 height 16
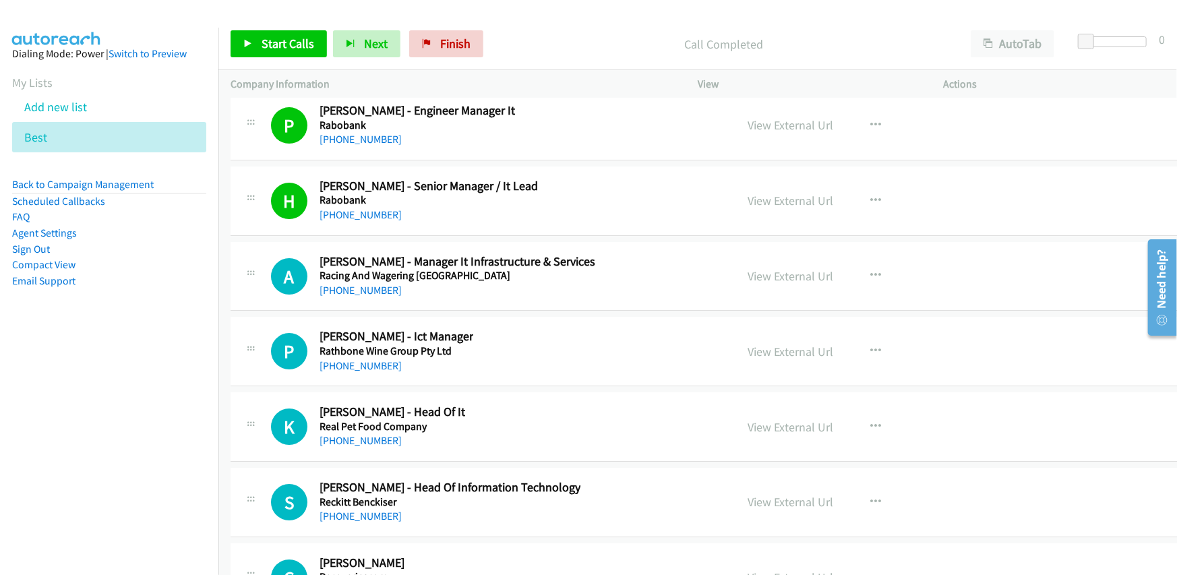
click at [516, 329] on div "P Callback Scheduled Paul Lenehan - Ict Manager Rathbone Wine Group Pty Ltd Aus…" at bounding box center [497, 351] width 453 height 45
click at [289, 48] on span "Start Calls" at bounding box center [288, 44] width 53 height 16
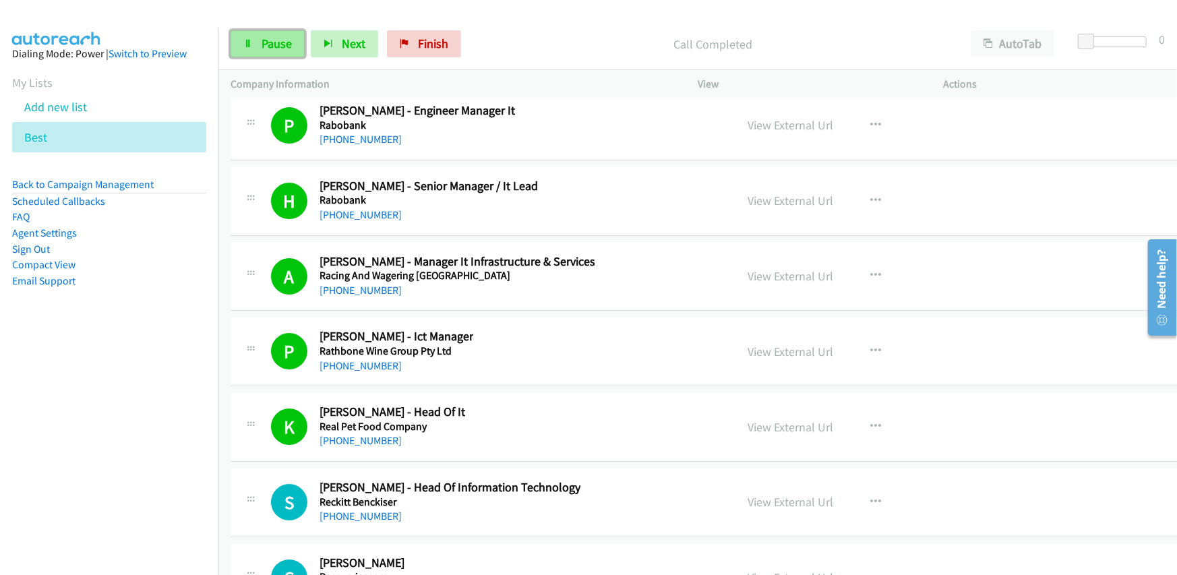
click at [270, 45] on span "Pause" at bounding box center [277, 44] width 30 height 16
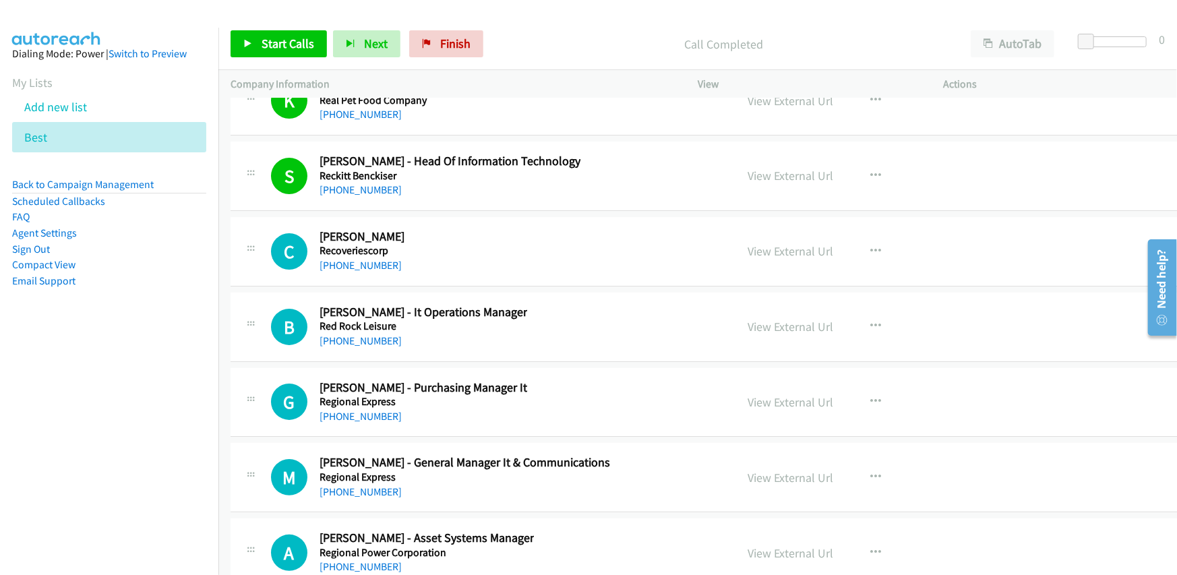
scroll to position [22710, 0]
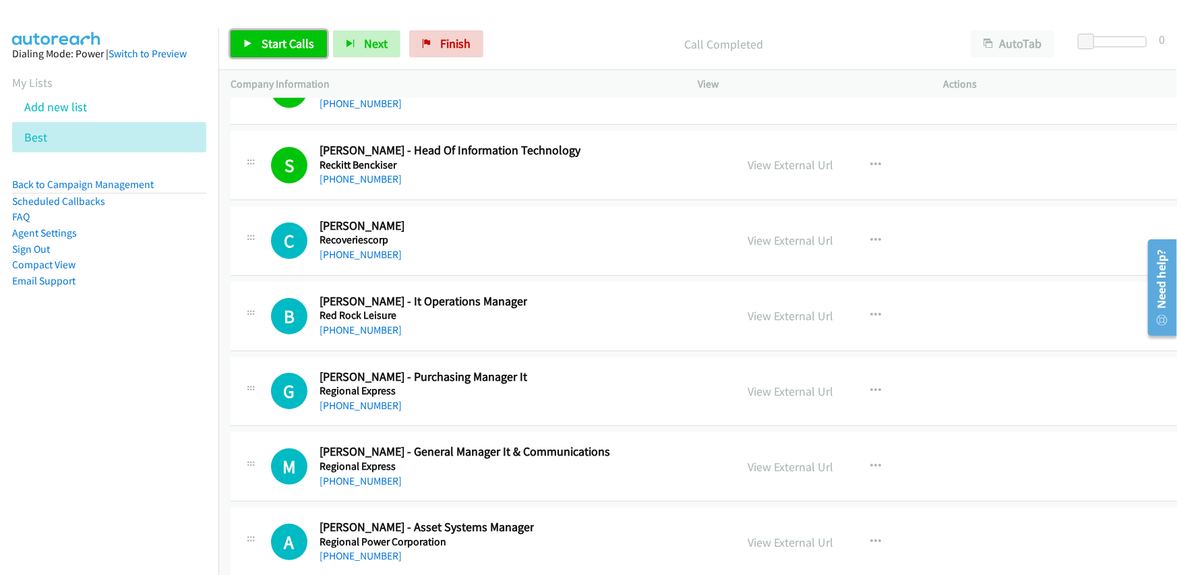
click at [289, 42] on span "Start Calls" at bounding box center [288, 44] width 53 height 16
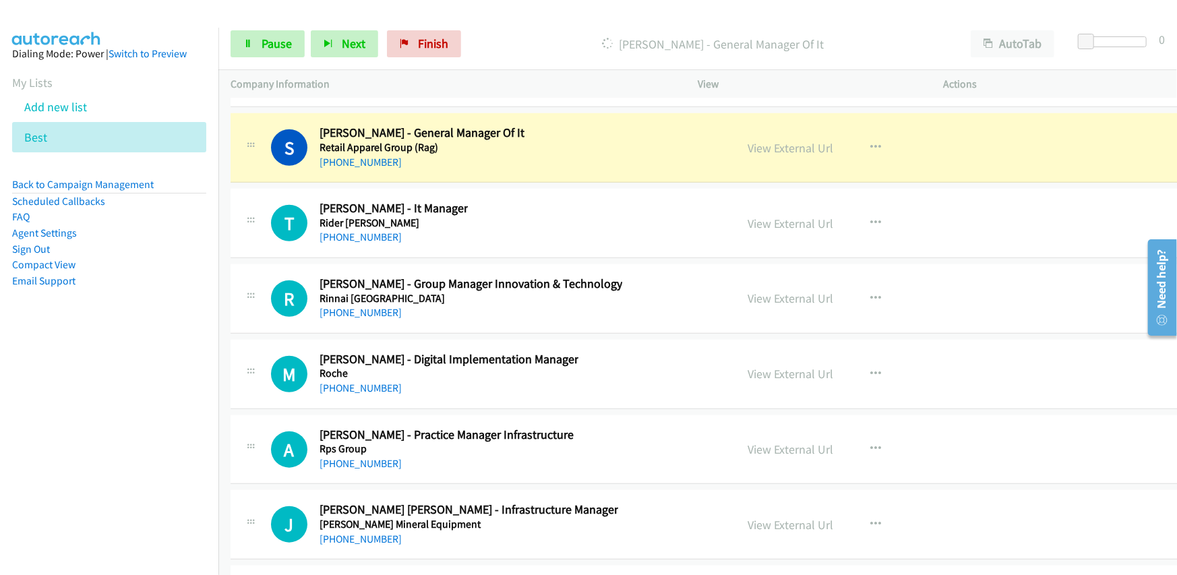
scroll to position [23384, 0]
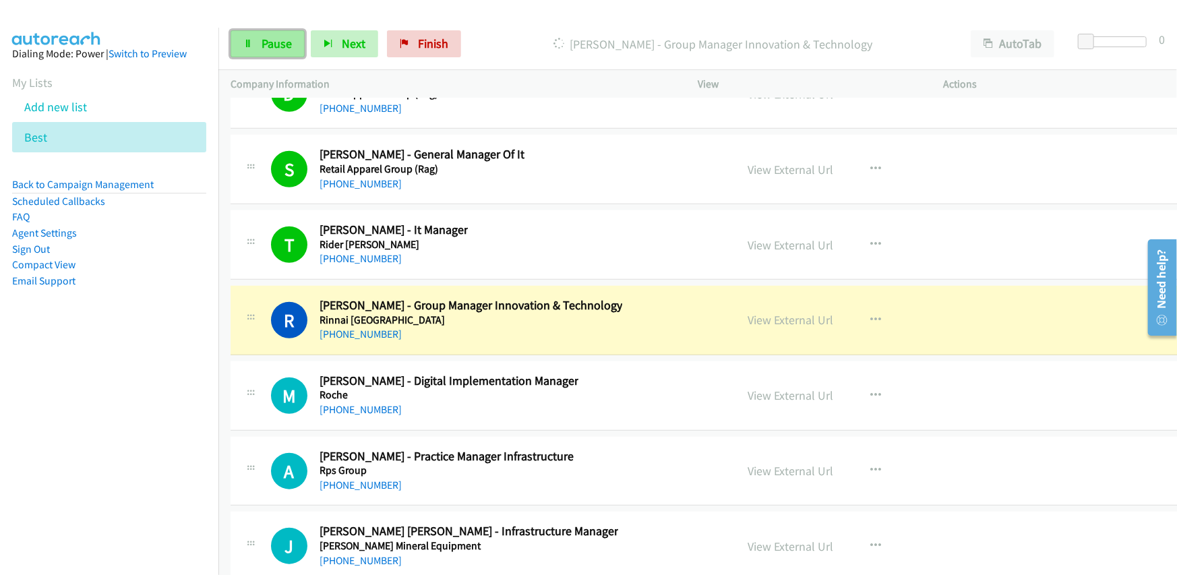
click at [273, 49] on span "Pause" at bounding box center [277, 44] width 30 height 16
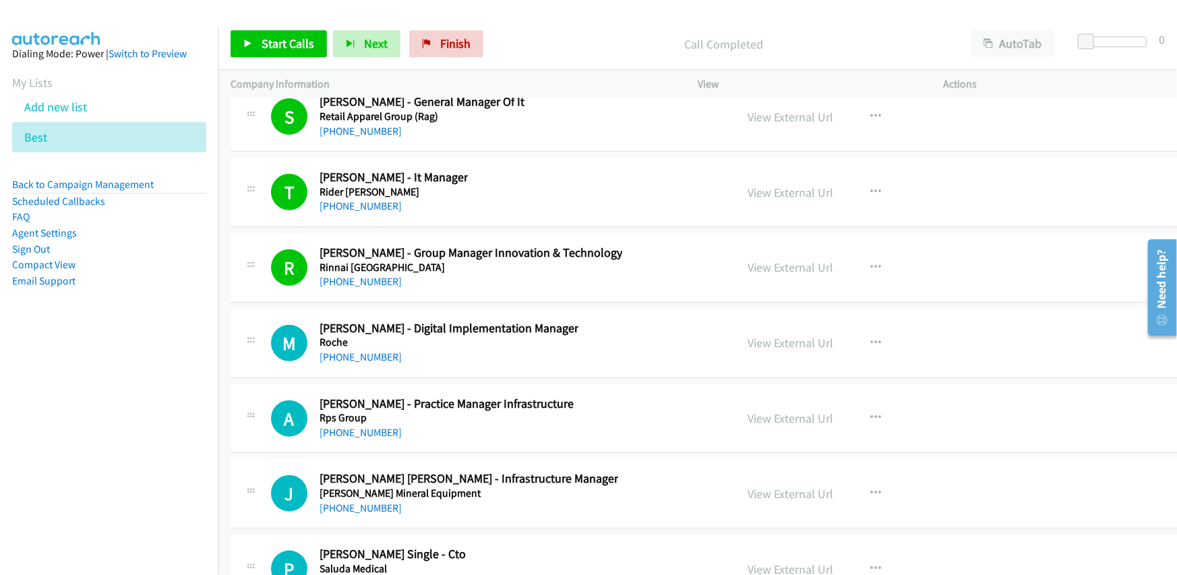
scroll to position [23519, 0]
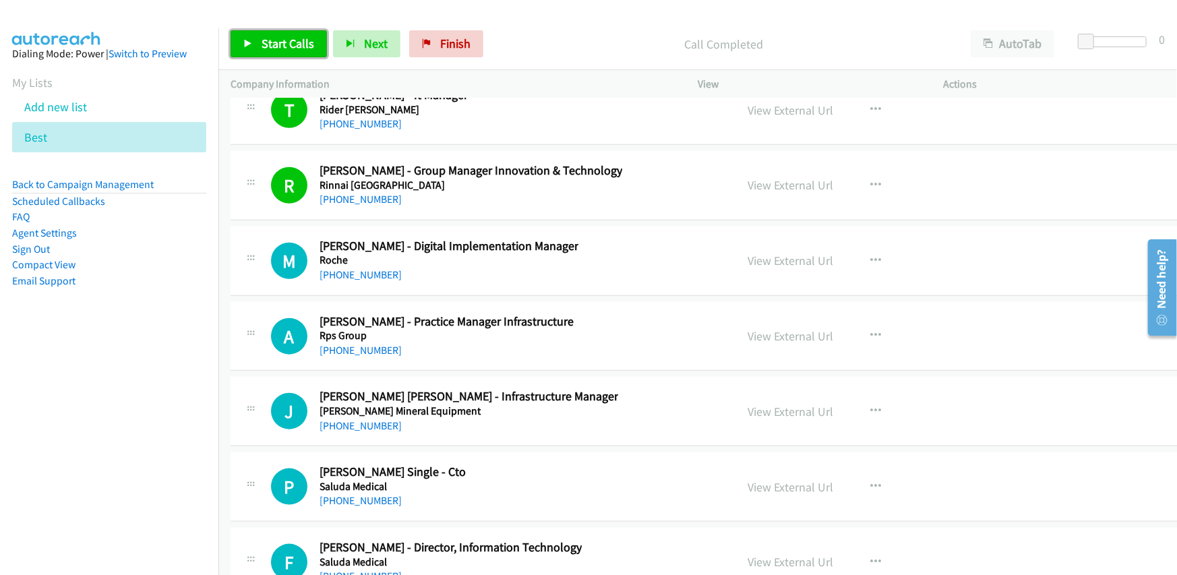
click at [295, 51] on link "Start Calls" at bounding box center [279, 43] width 96 height 27
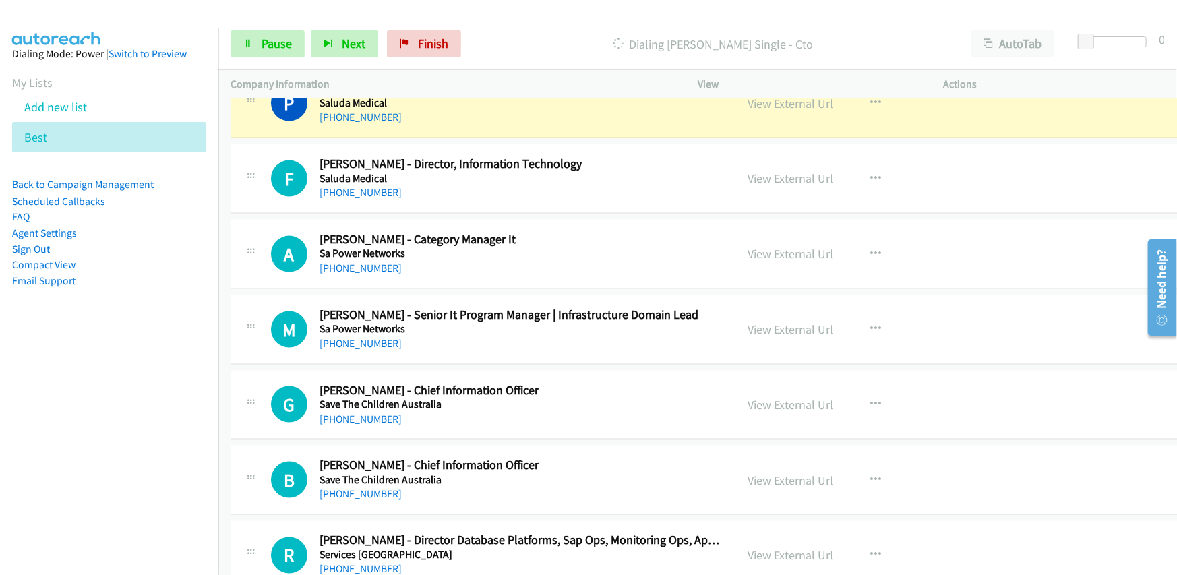
scroll to position [23924, 0]
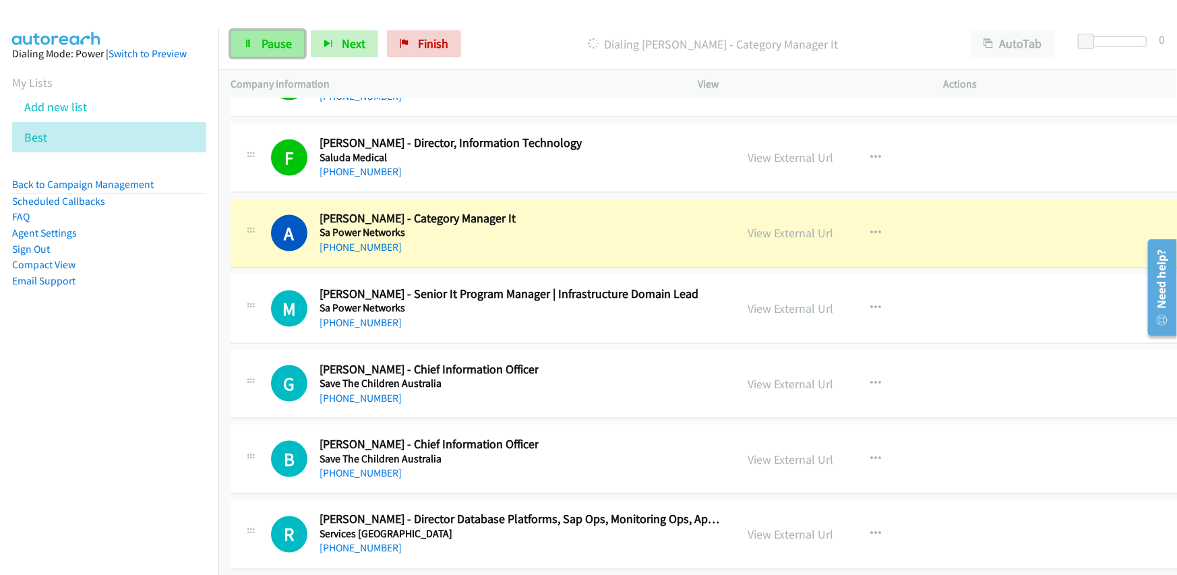
click at [270, 47] on span "Pause" at bounding box center [277, 44] width 30 height 16
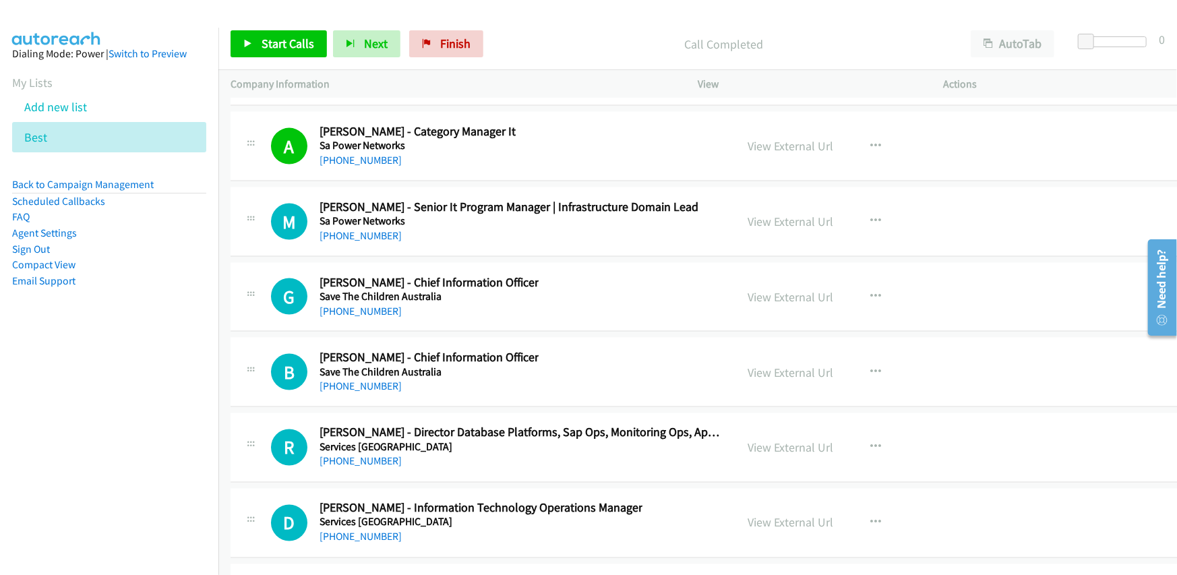
scroll to position [23991, 0]
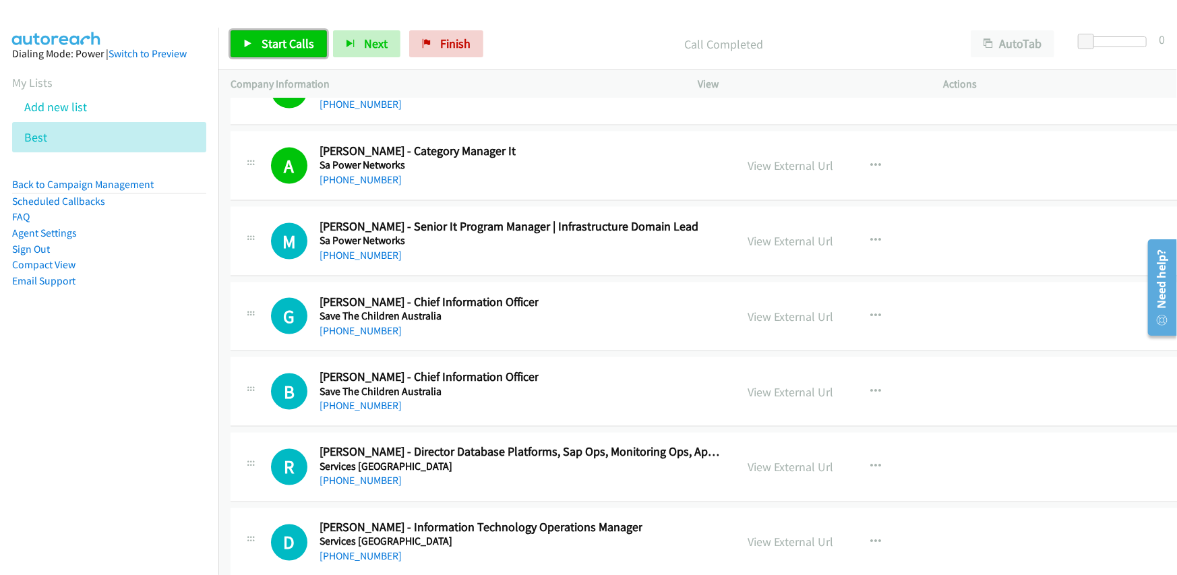
click at [287, 47] on span "Start Calls" at bounding box center [288, 44] width 53 height 16
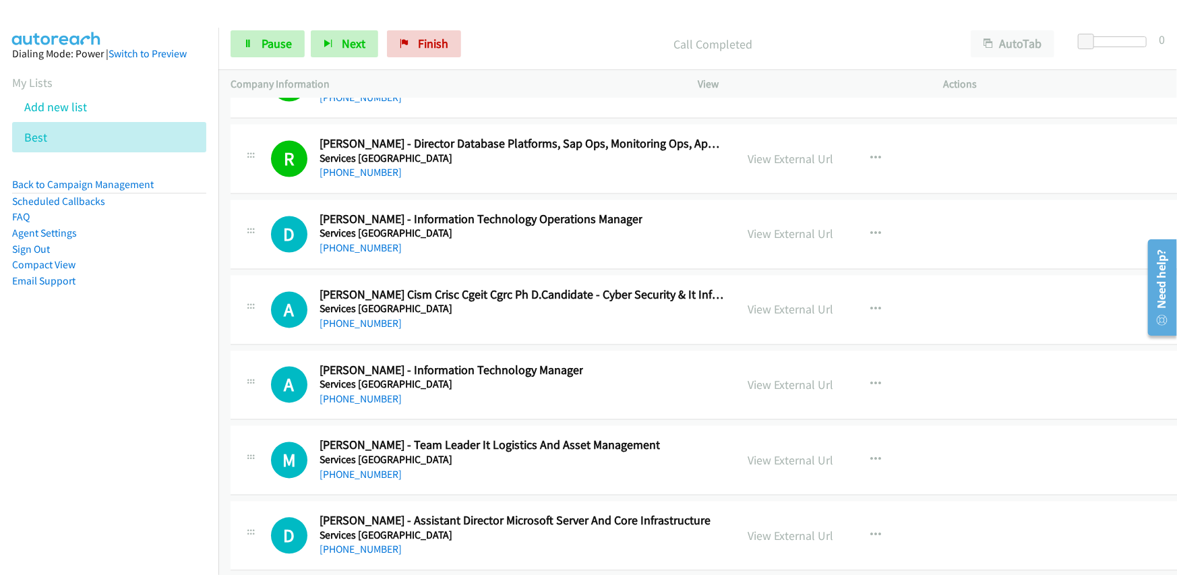
scroll to position [24329, 0]
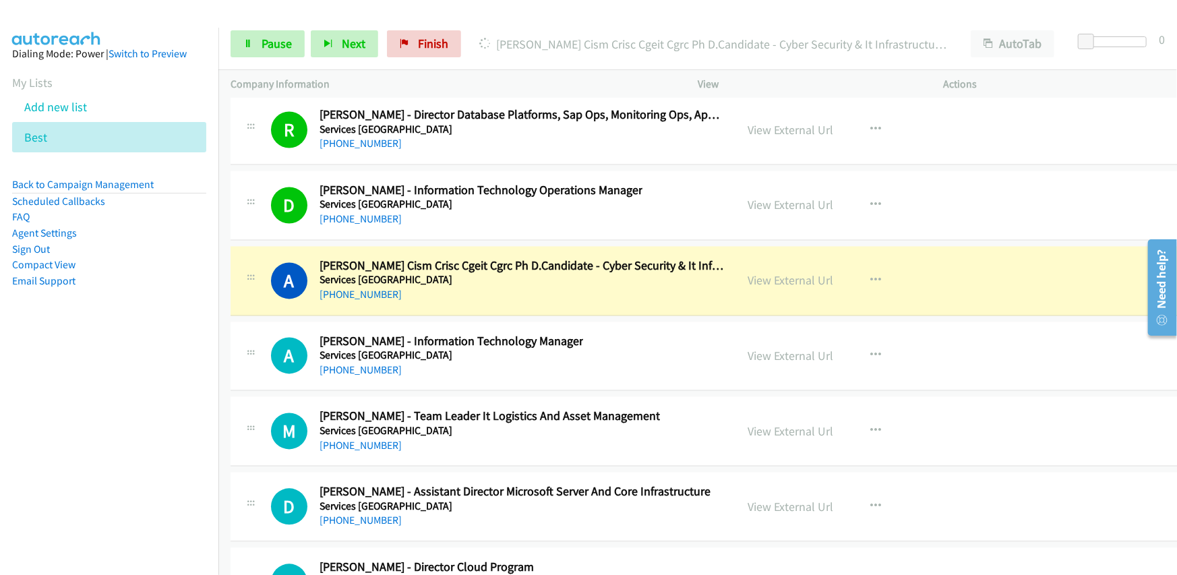
click at [685, 287] on div "+61 450 555 740" at bounding box center [522, 295] width 404 height 16
click at [786, 273] on link "View External Url" at bounding box center [791, 281] width 86 height 16
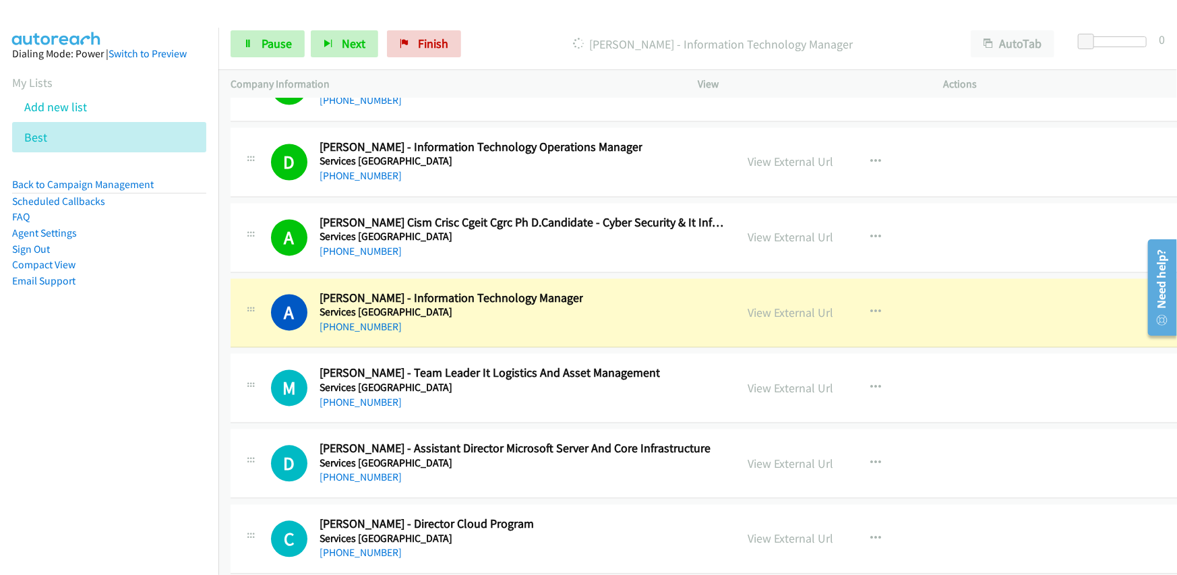
scroll to position [24396, 0]
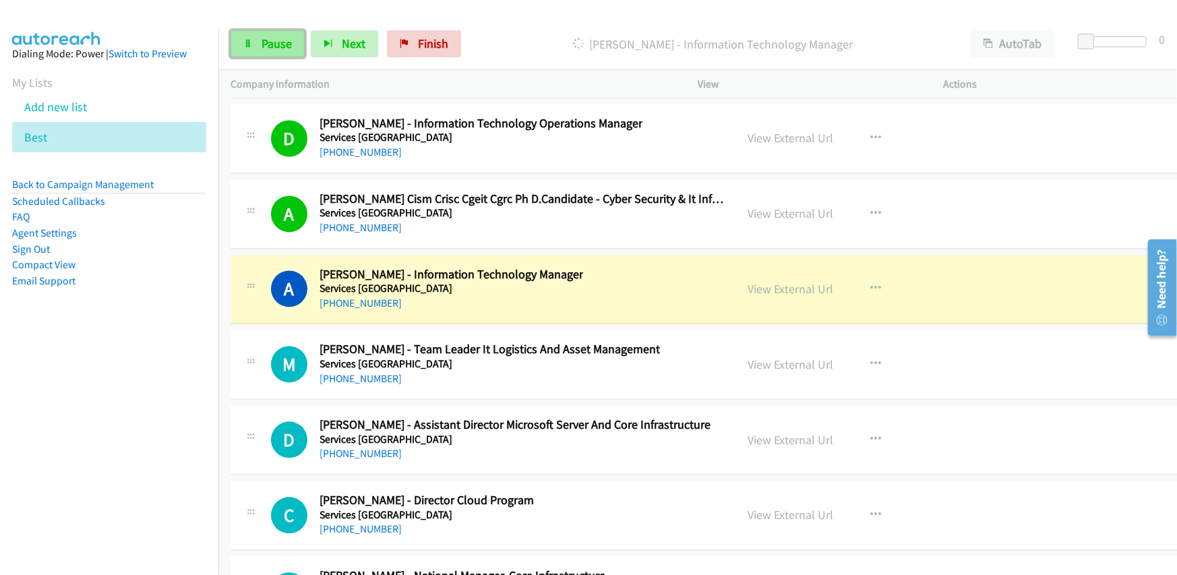
click at [274, 52] on link "Pause" at bounding box center [268, 43] width 74 height 27
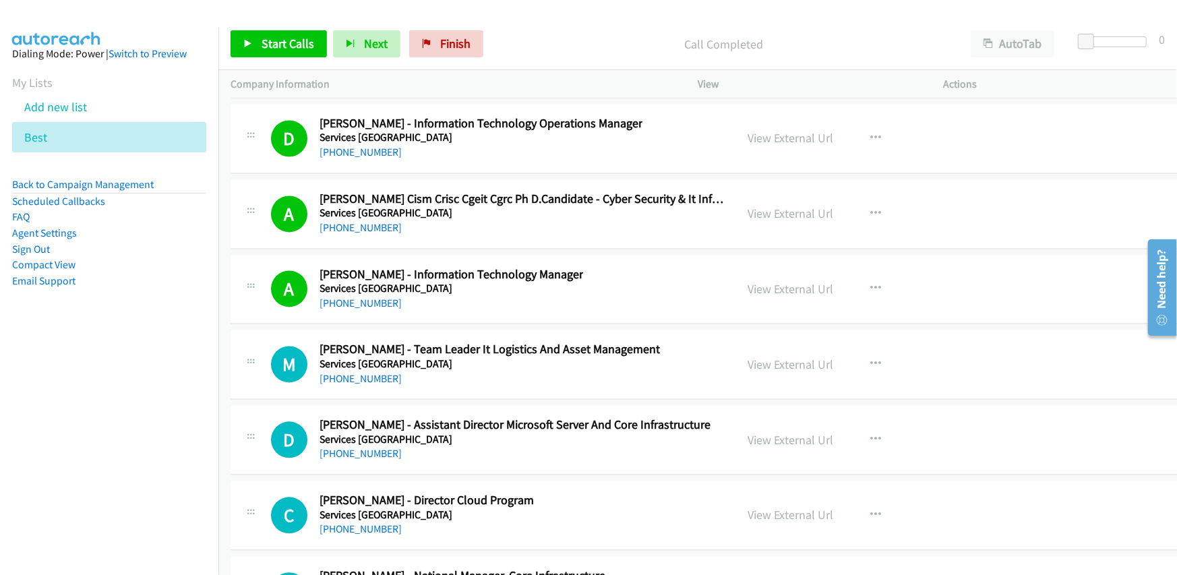
click at [636, 281] on div "A Callback Scheduled Ambiga Prabaharan - Information Technology Manager Service…" at bounding box center [712, 289] width 962 height 69
click at [759, 206] on link "View External Url" at bounding box center [791, 214] width 86 height 16
click at [289, 42] on span "Start Calls" at bounding box center [288, 44] width 53 height 16
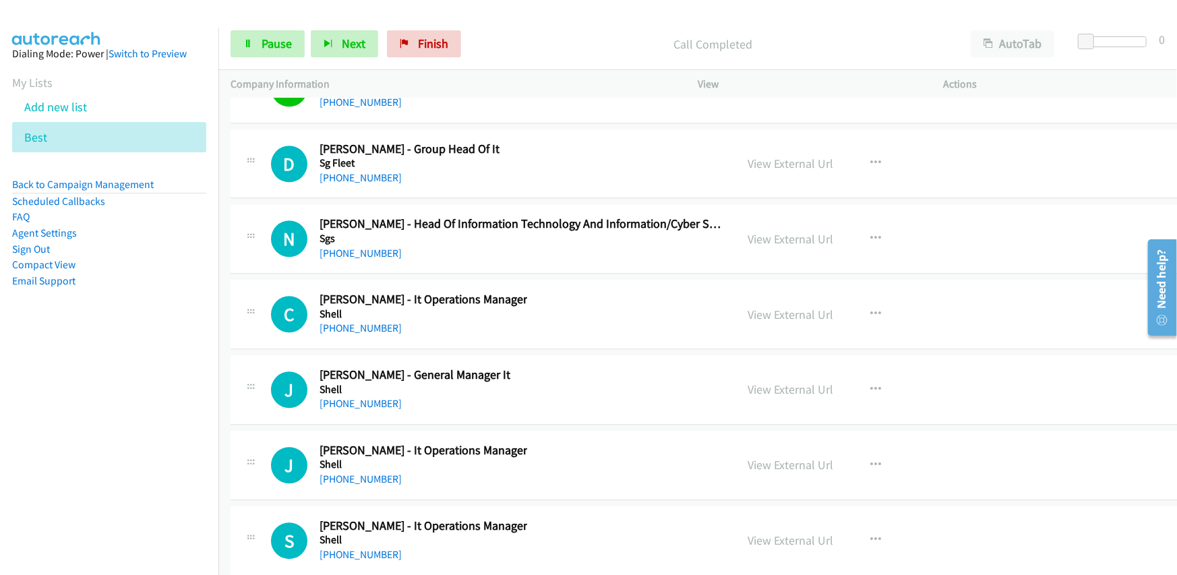
scroll to position [24868, 0]
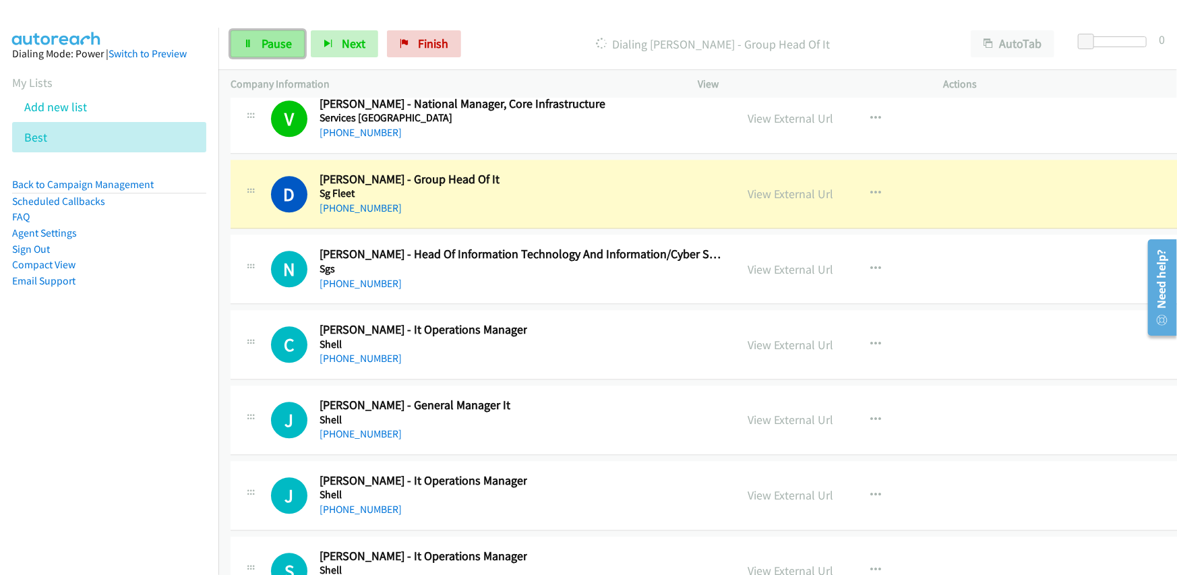
click at [275, 45] on span "Pause" at bounding box center [277, 44] width 30 height 16
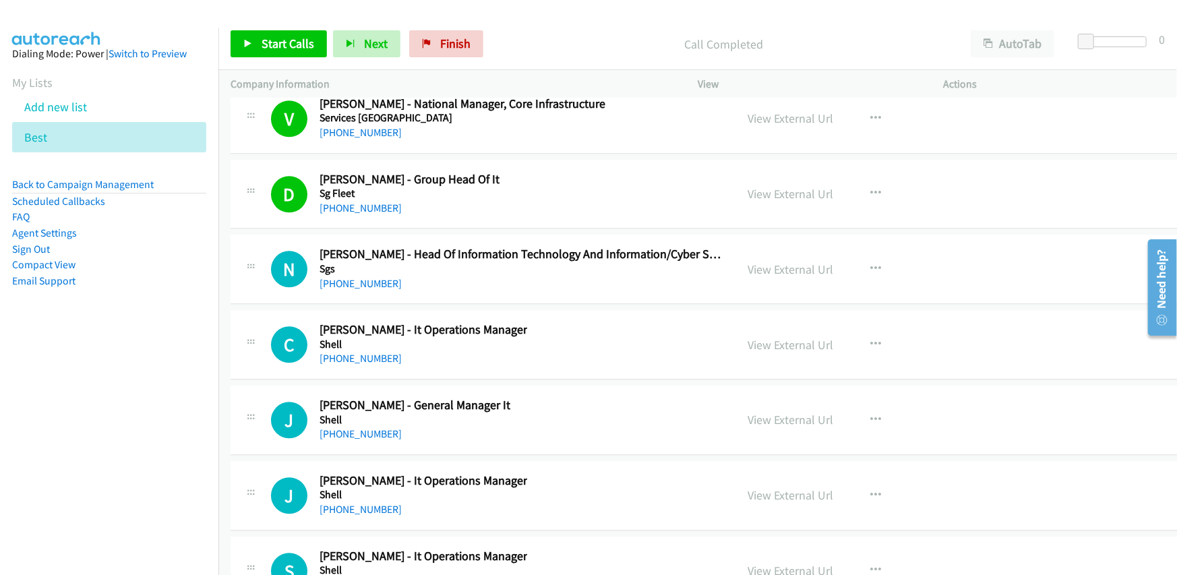
click at [620, 322] on div "C Callback Scheduled Cy Warwick - It Operations Manager Shell Australia/Sydney …" at bounding box center [497, 344] width 453 height 45
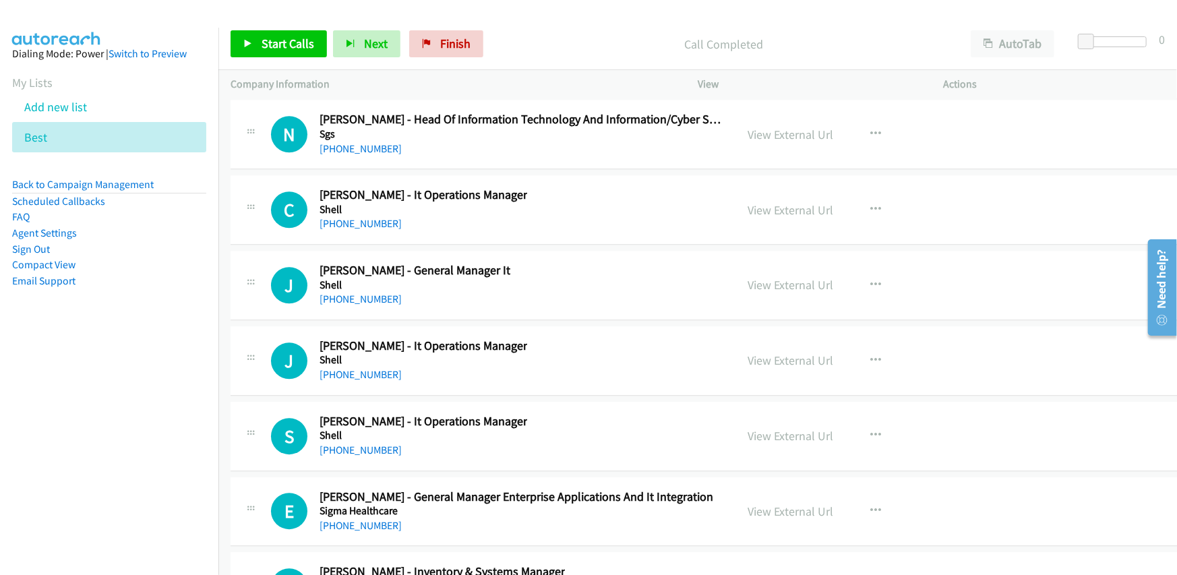
scroll to position [24935, 0]
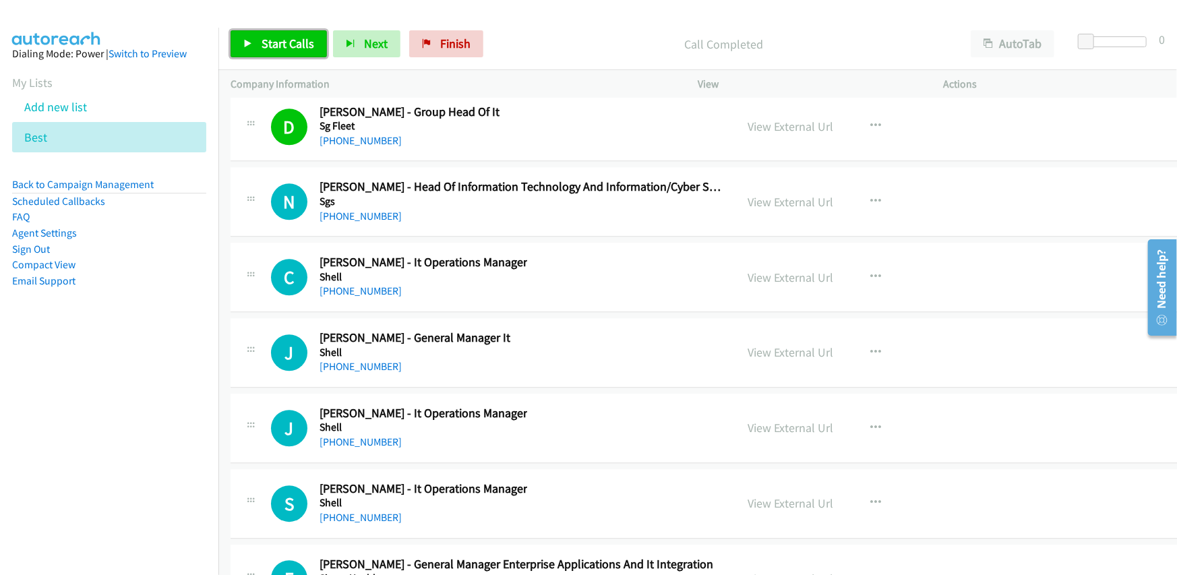
click at [286, 49] on span "Start Calls" at bounding box center [288, 44] width 53 height 16
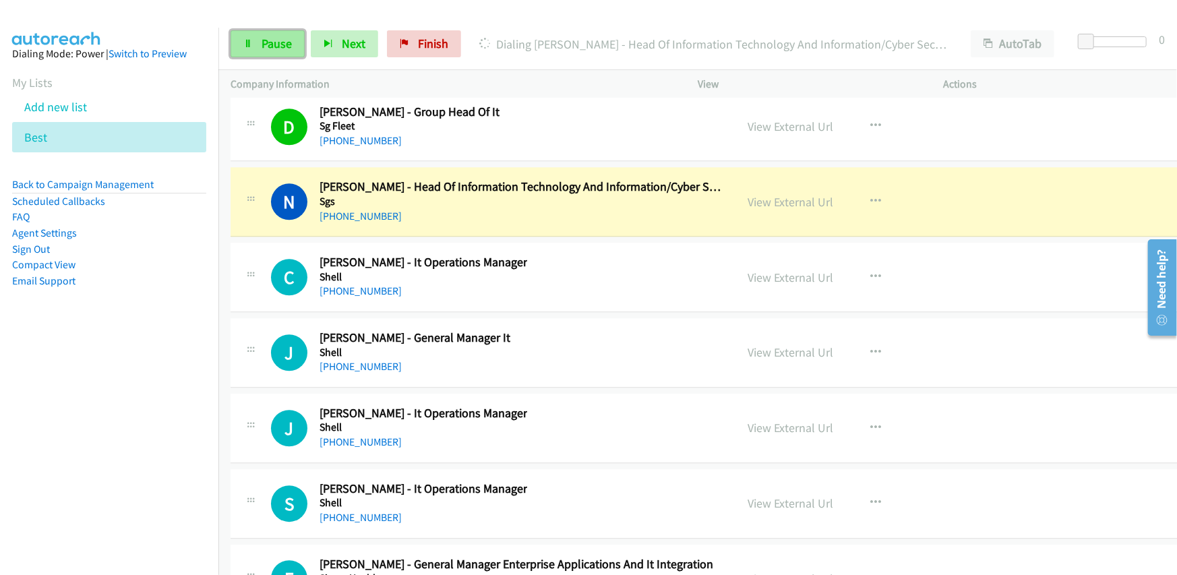
click at [263, 45] on span "Pause" at bounding box center [277, 44] width 30 height 16
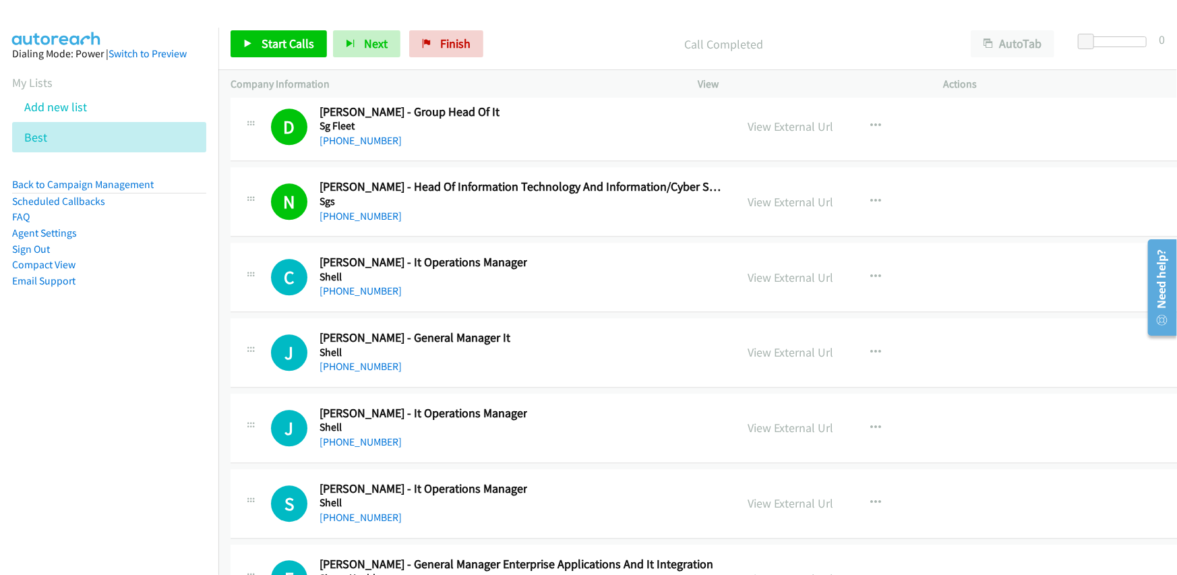
click at [767, 194] on link "View External Url" at bounding box center [791, 202] width 86 height 16
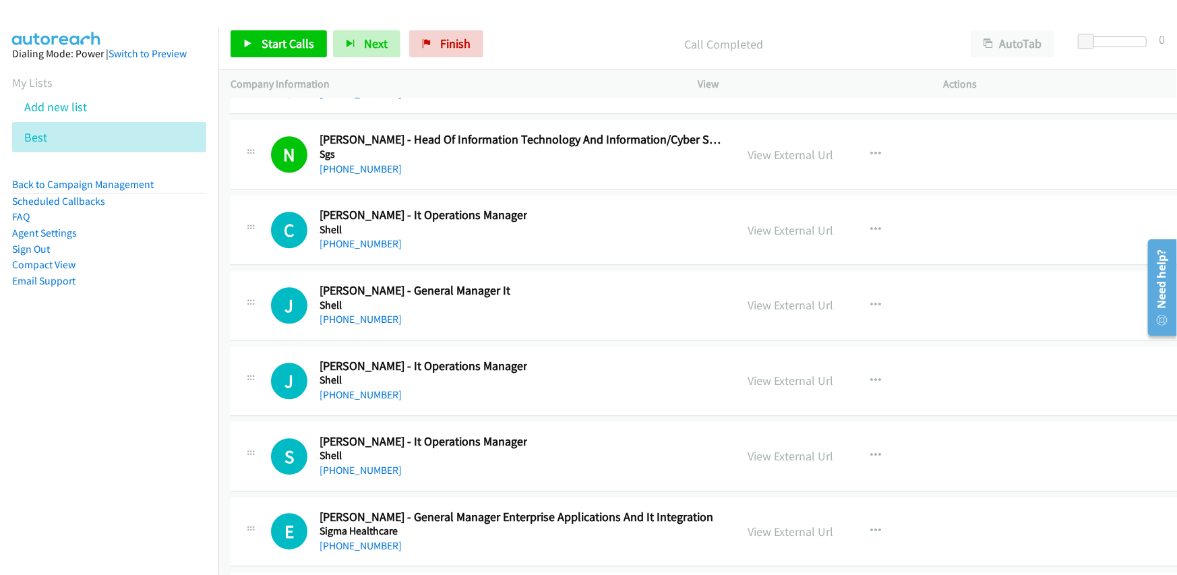
scroll to position [25003, 0]
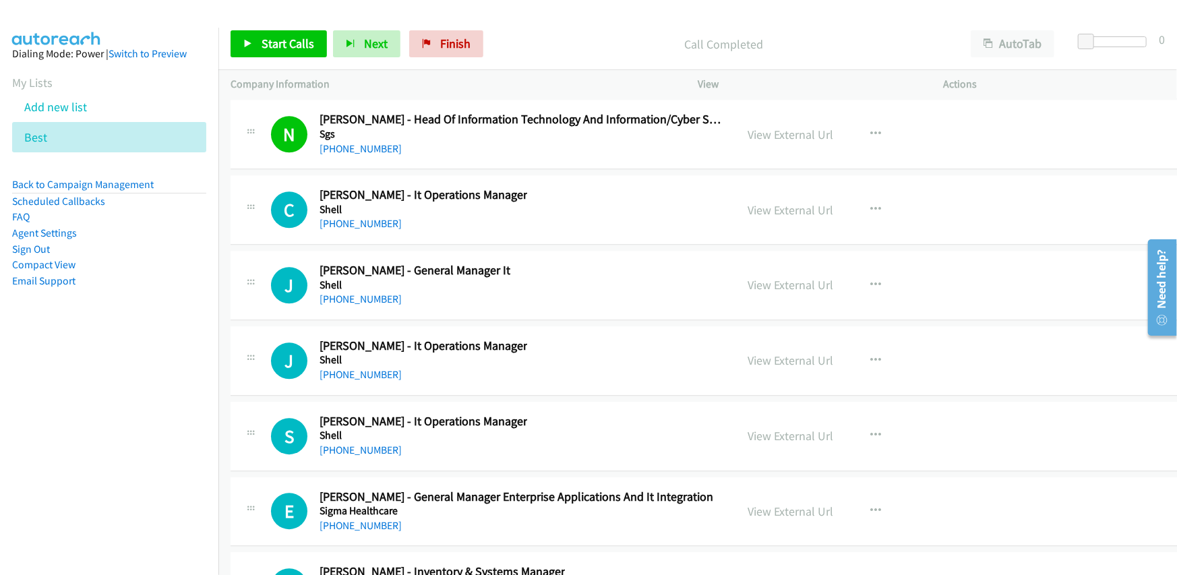
click at [598, 271] on div "J Callback Scheduled Jeanette Dhondee - General Manager It Shell Australia/Sydn…" at bounding box center [497, 285] width 453 height 45
click at [287, 38] on span "Start Calls" at bounding box center [288, 44] width 53 height 16
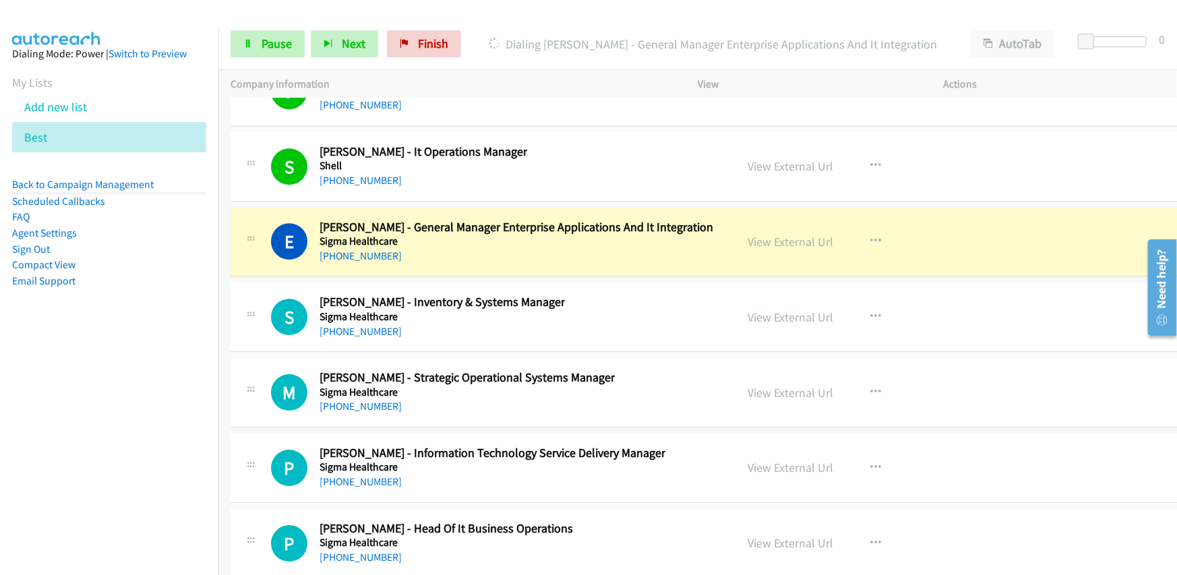
scroll to position [25340, 0]
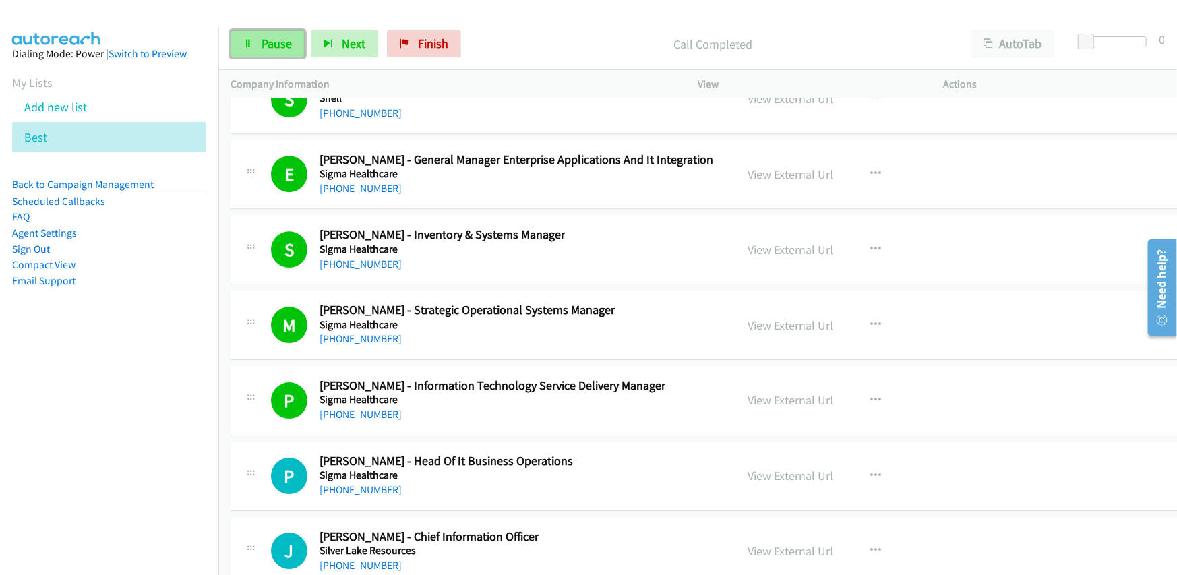
click at [256, 36] on link "Pause" at bounding box center [268, 43] width 74 height 27
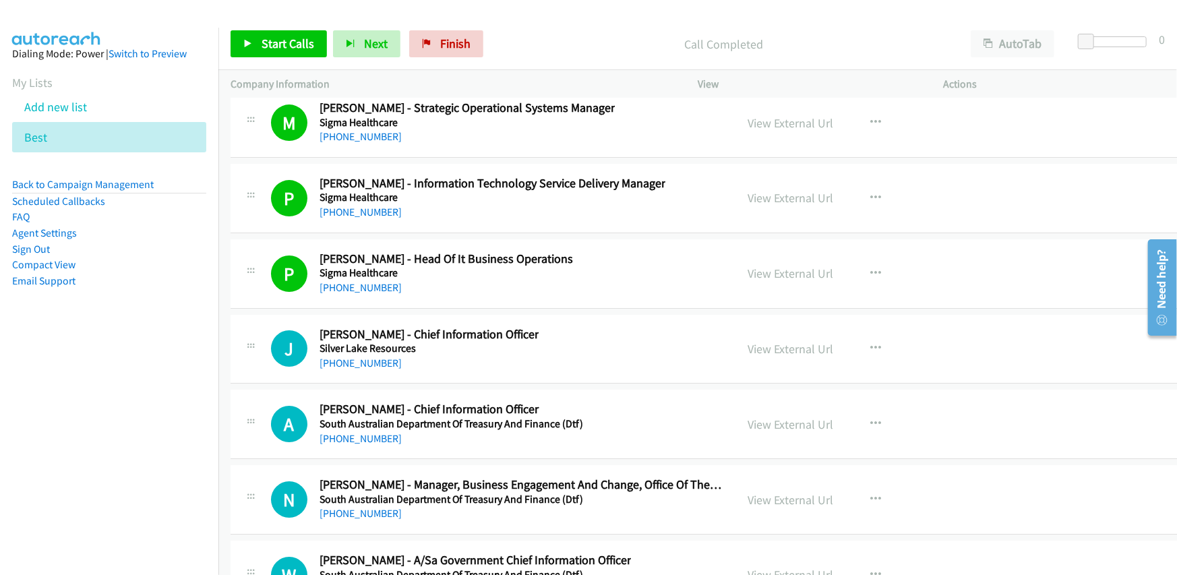
scroll to position [25677, 0]
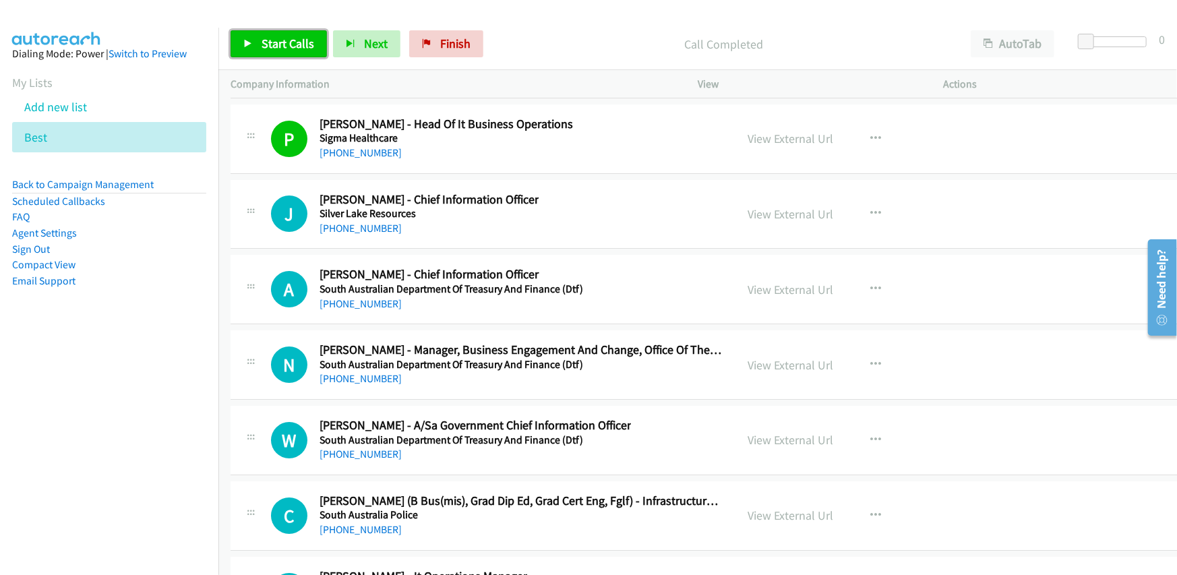
click at [255, 39] on link "Start Calls" at bounding box center [279, 43] width 96 height 27
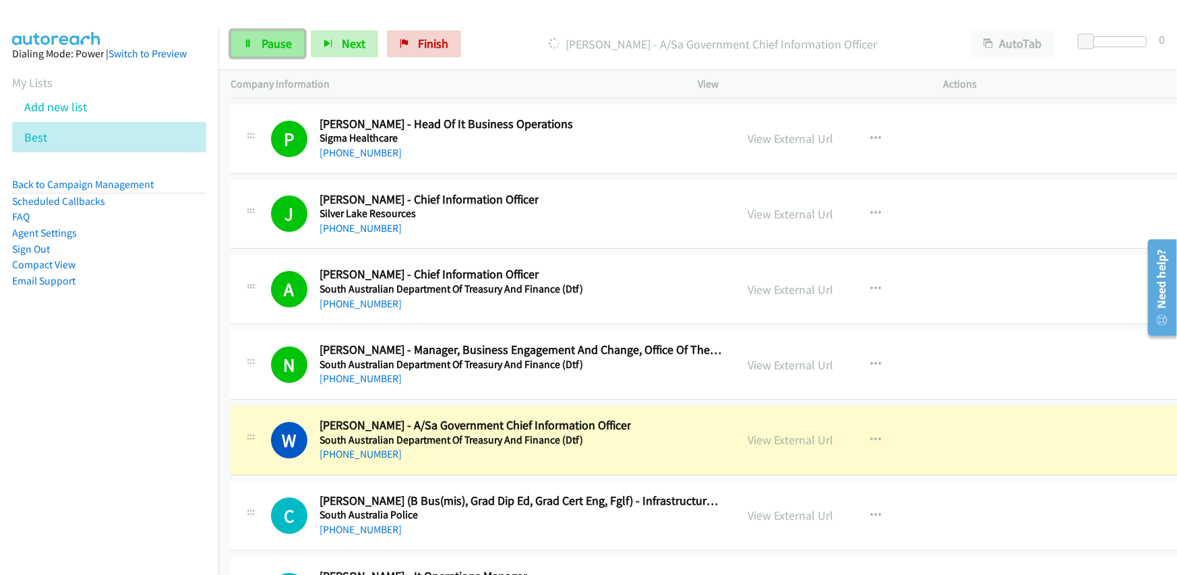
click at [254, 40] on link "Pause" at bounding box center [268, 43] width 74 height 27
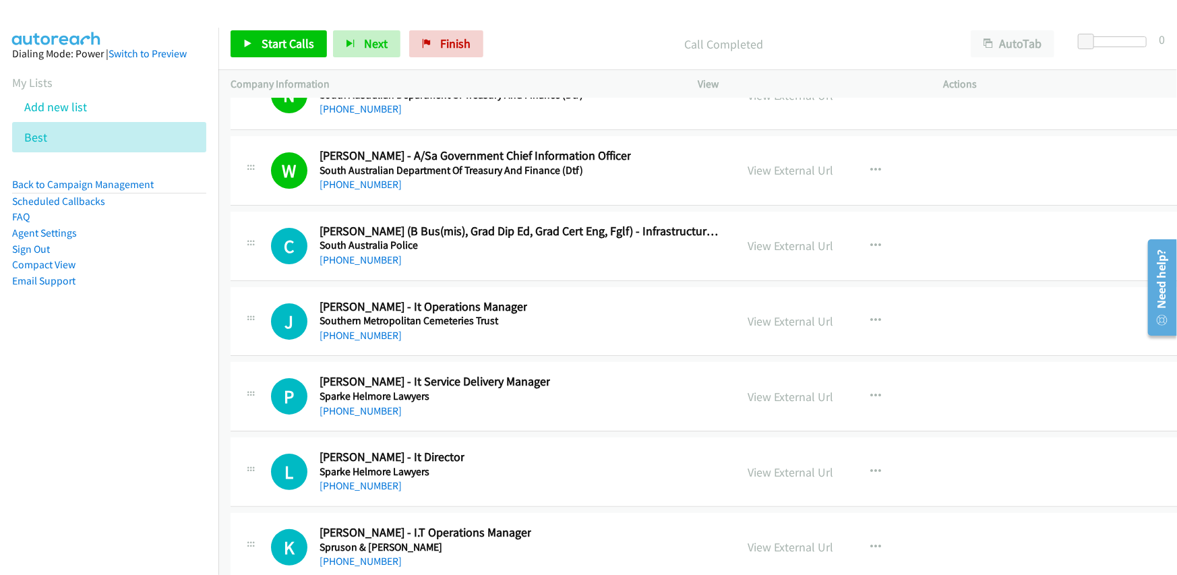
scroll to position [26014, 0]
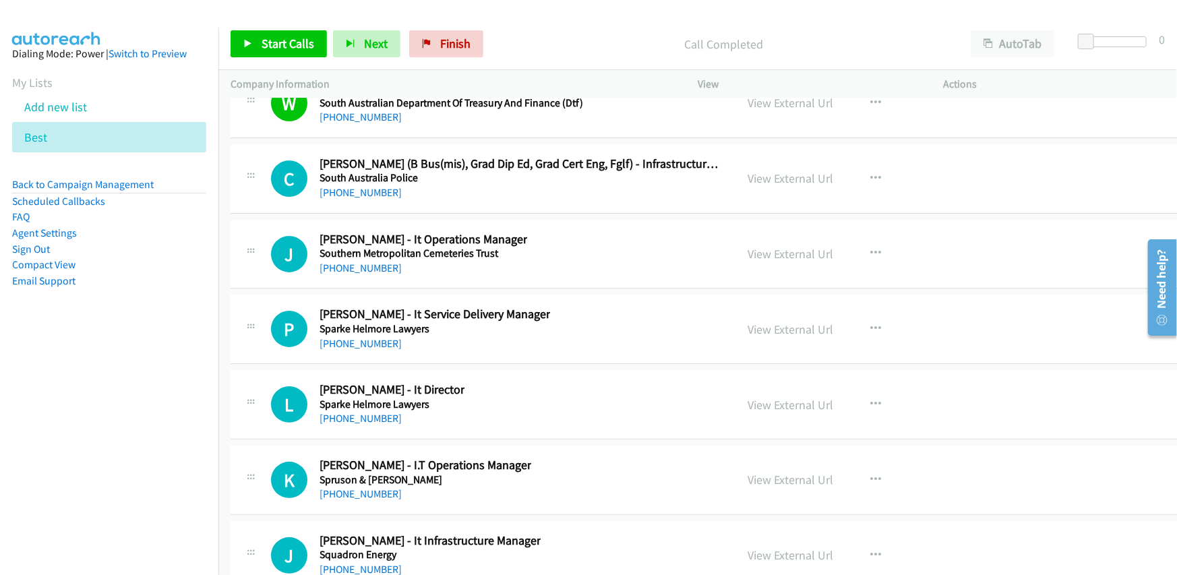
click at [583, 295] on div "P Callback Scheduled Paul La Bua - It Service Delivery Manager Sparke Helmore L…" at bounding box center [712, 329] width 962 height 69
